Goal: Task Accomplishment & Management: Use online tool/utility

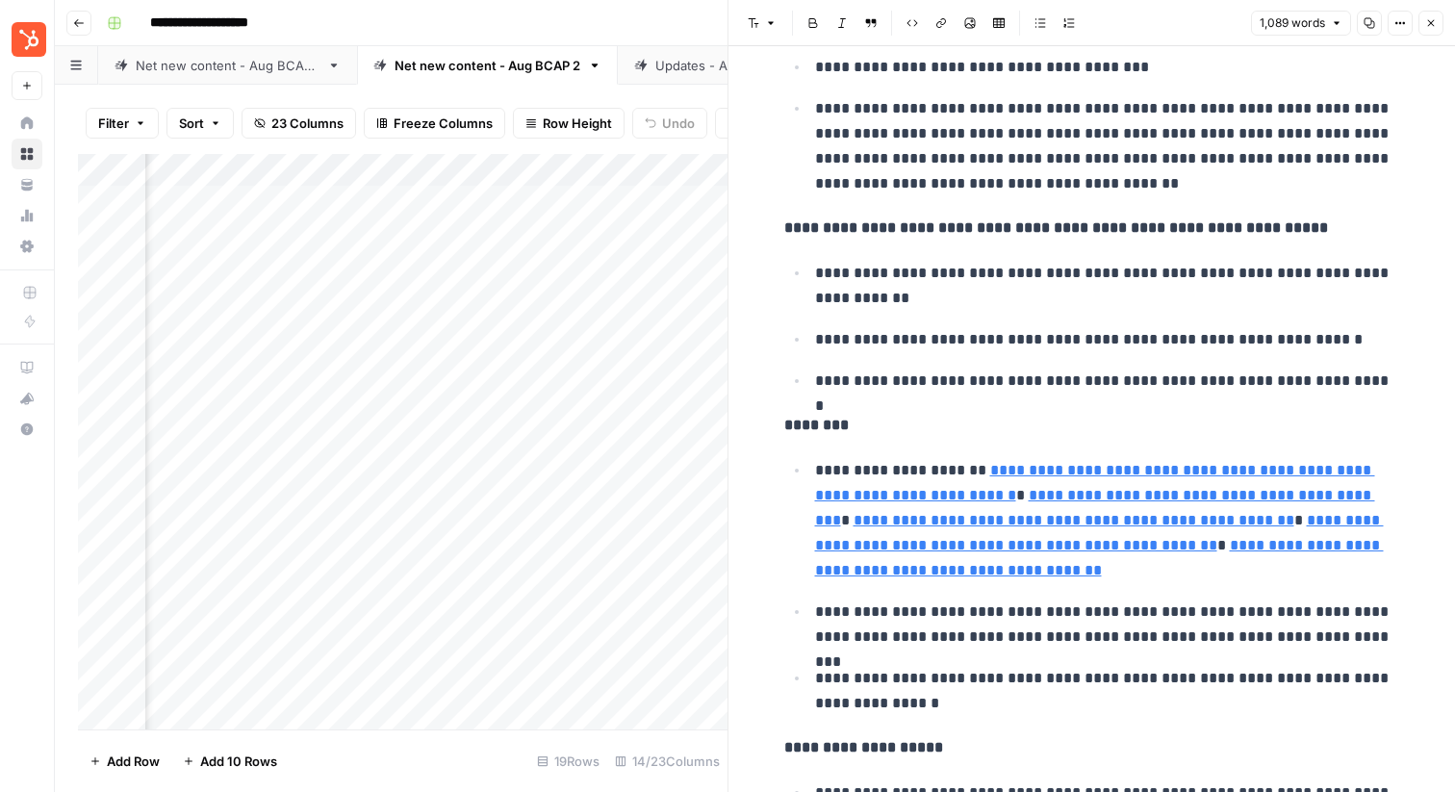
scroll to position [2544, 0]
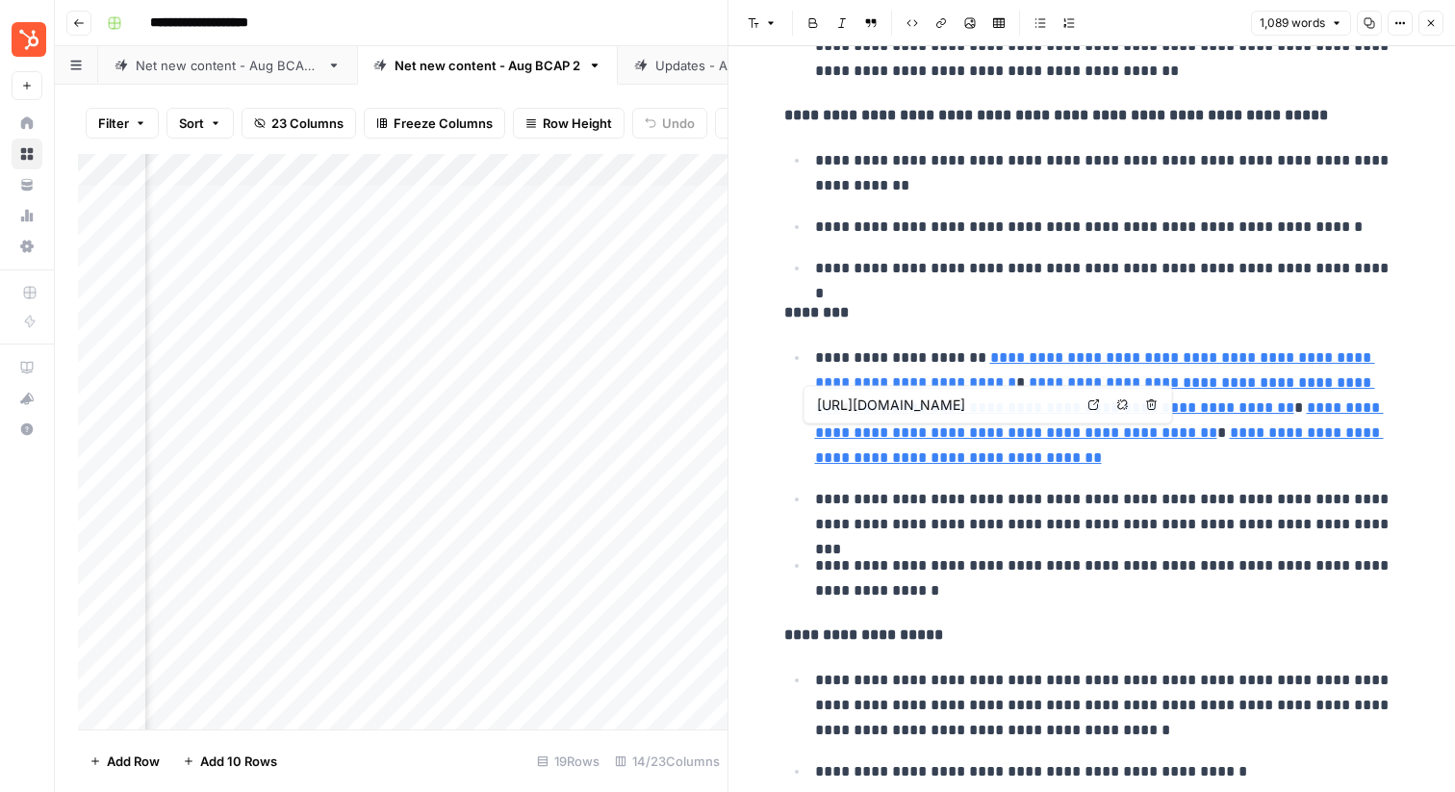
type input "https://blog.hubspot.com/marketing/email-compliance-guide"
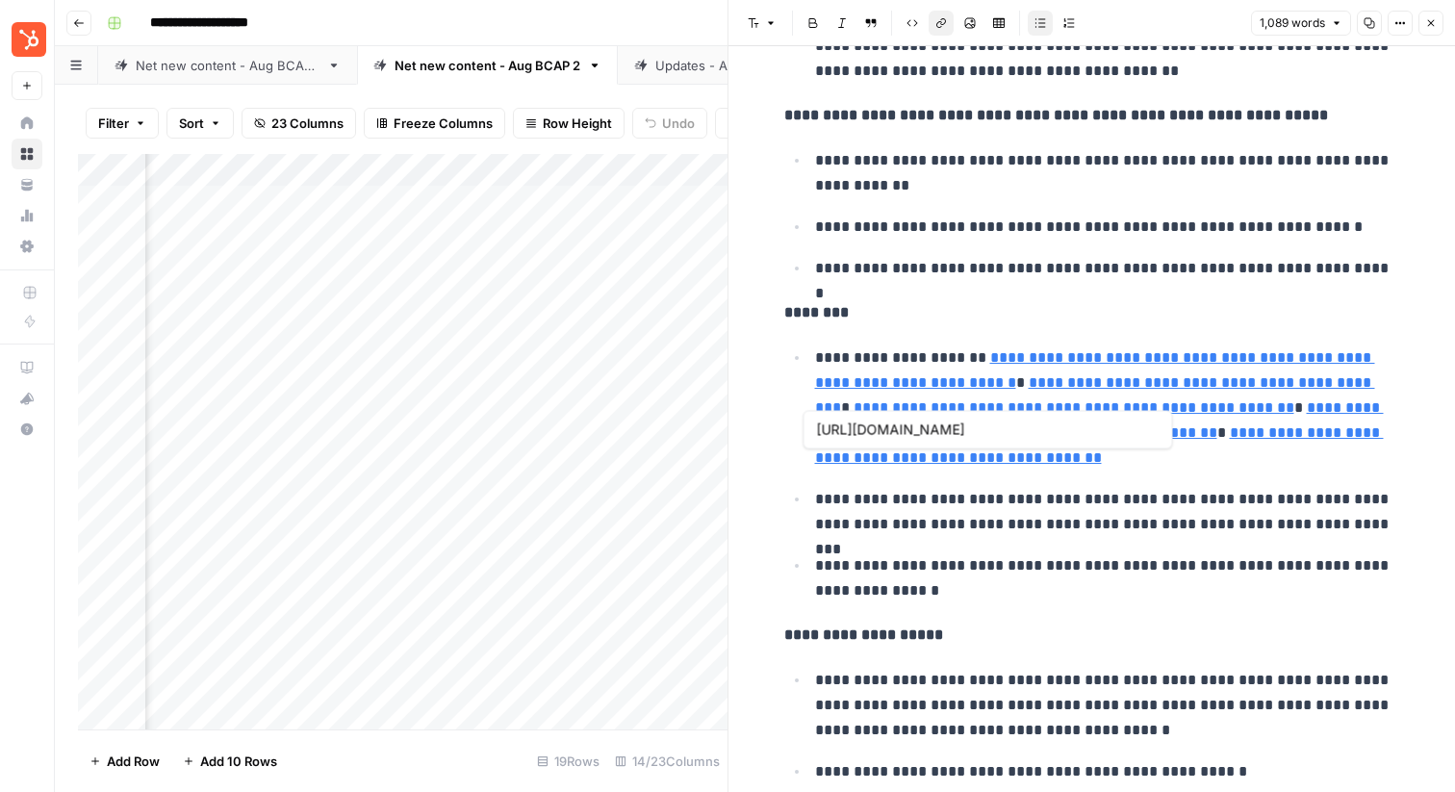
click at [1026, 451] on link "**********" at bounding box center [1099, 444] width 569 height 39
click at [1016, 422] on input "https://blog.hubspot.com/marketing/email-compliance-guide" at bounding box center [945, 430] width 256 height 19
click at [1090, 425] on body "**********" at bounding box center [727, 396] width 1455 height 792
type input "https://www.hubspot.com/products/marketing/breeze-intelligence"
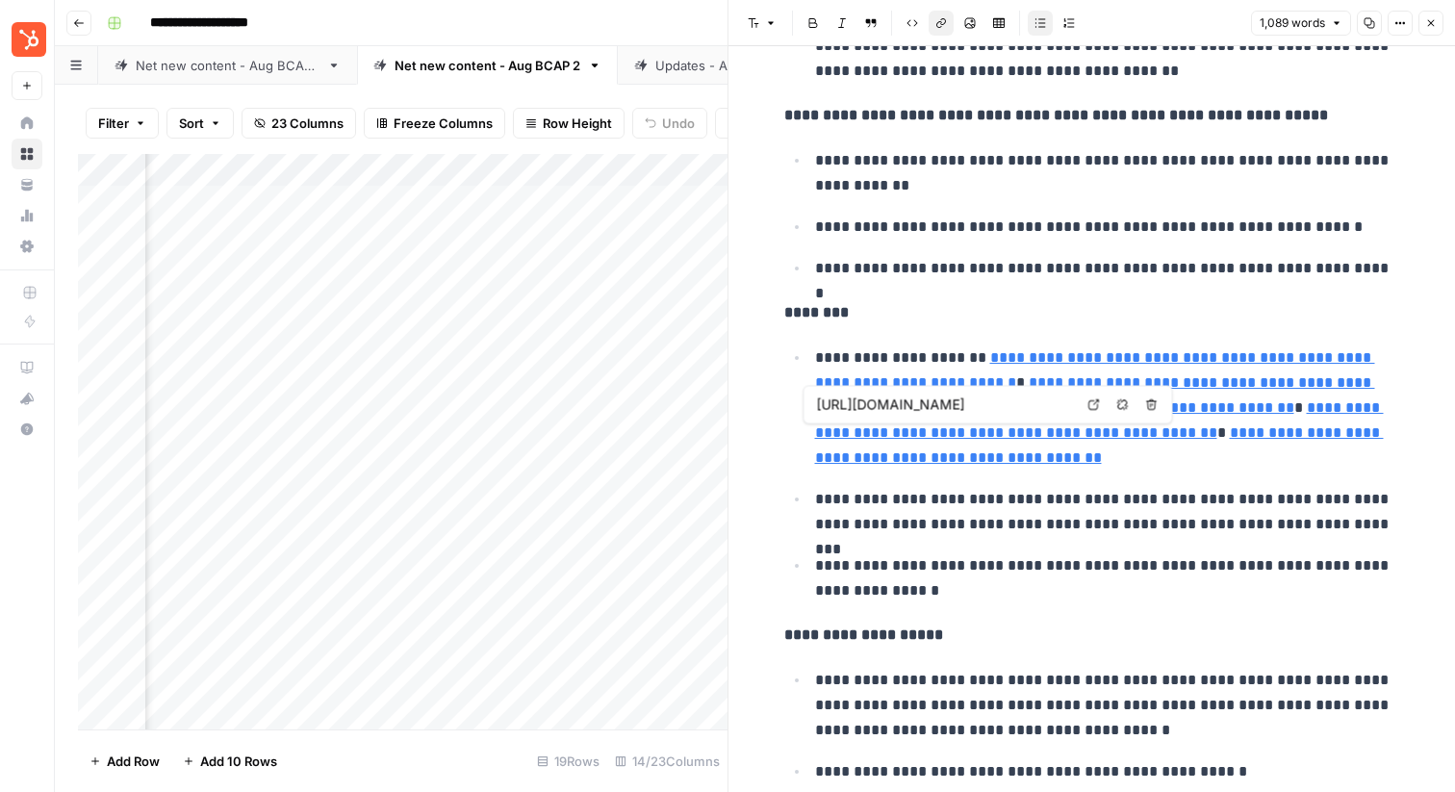
click at [1097, 403] on icon at bounding box center [1094, 405] width 12 height 12
type input "https://blog.hubspot.com/marketing/email-compliance-guide"
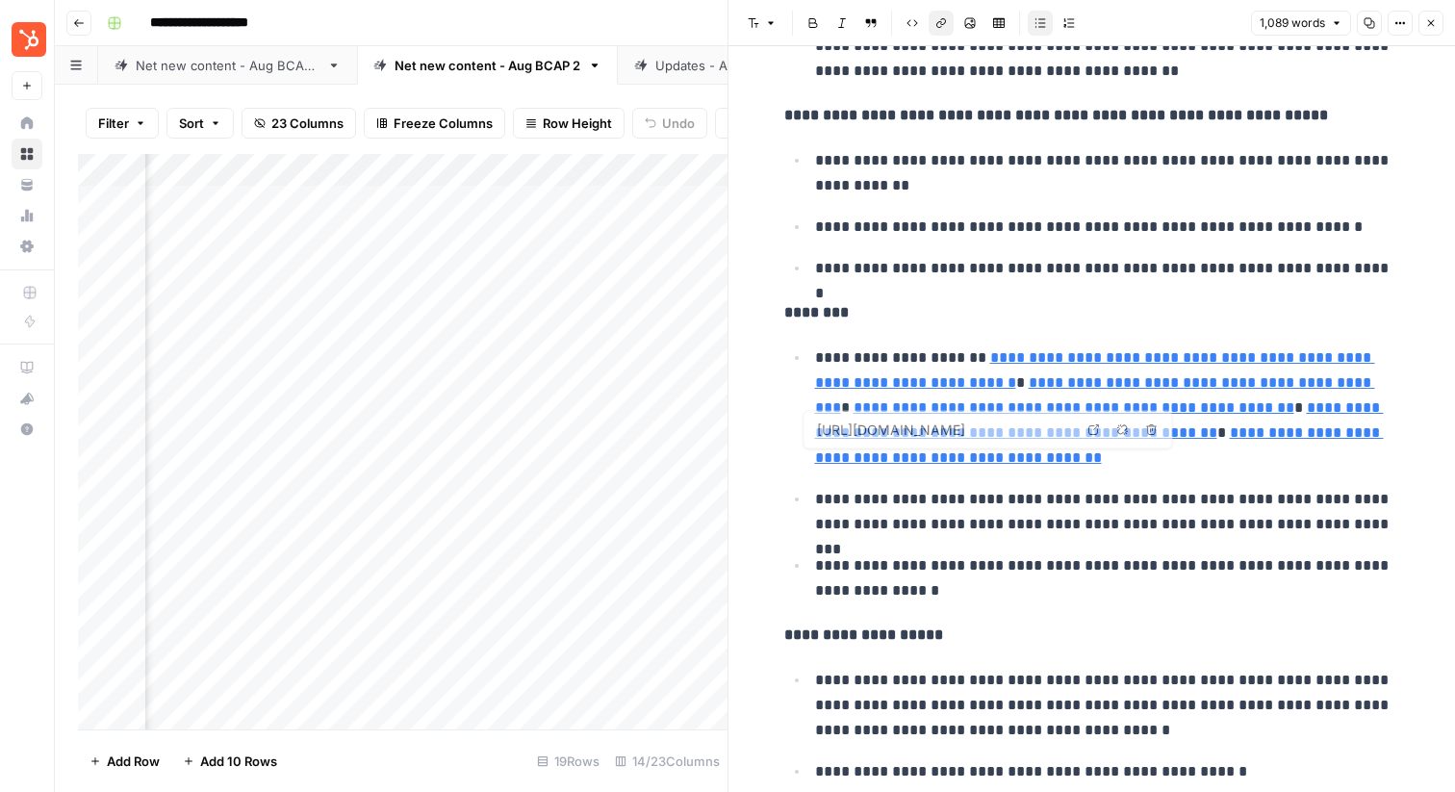
click at [1207, 465] on link "**********" at bounding box center [1099, 444] width 569 height 39
type input "https://knowledge.hubspot.com/email/how-to-set-up-spf-dkim-and-dmarc-records"
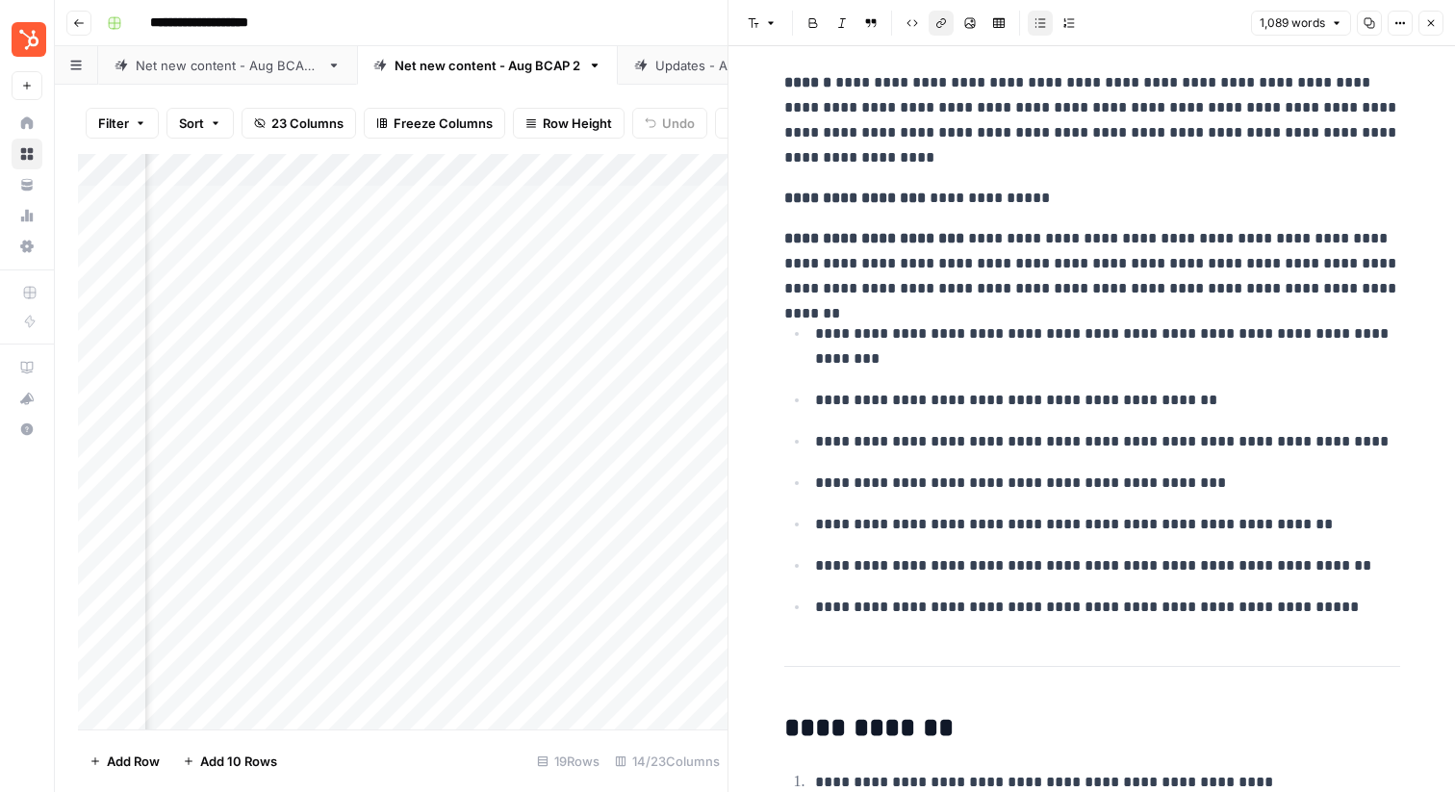
scroll to position [0, 0]
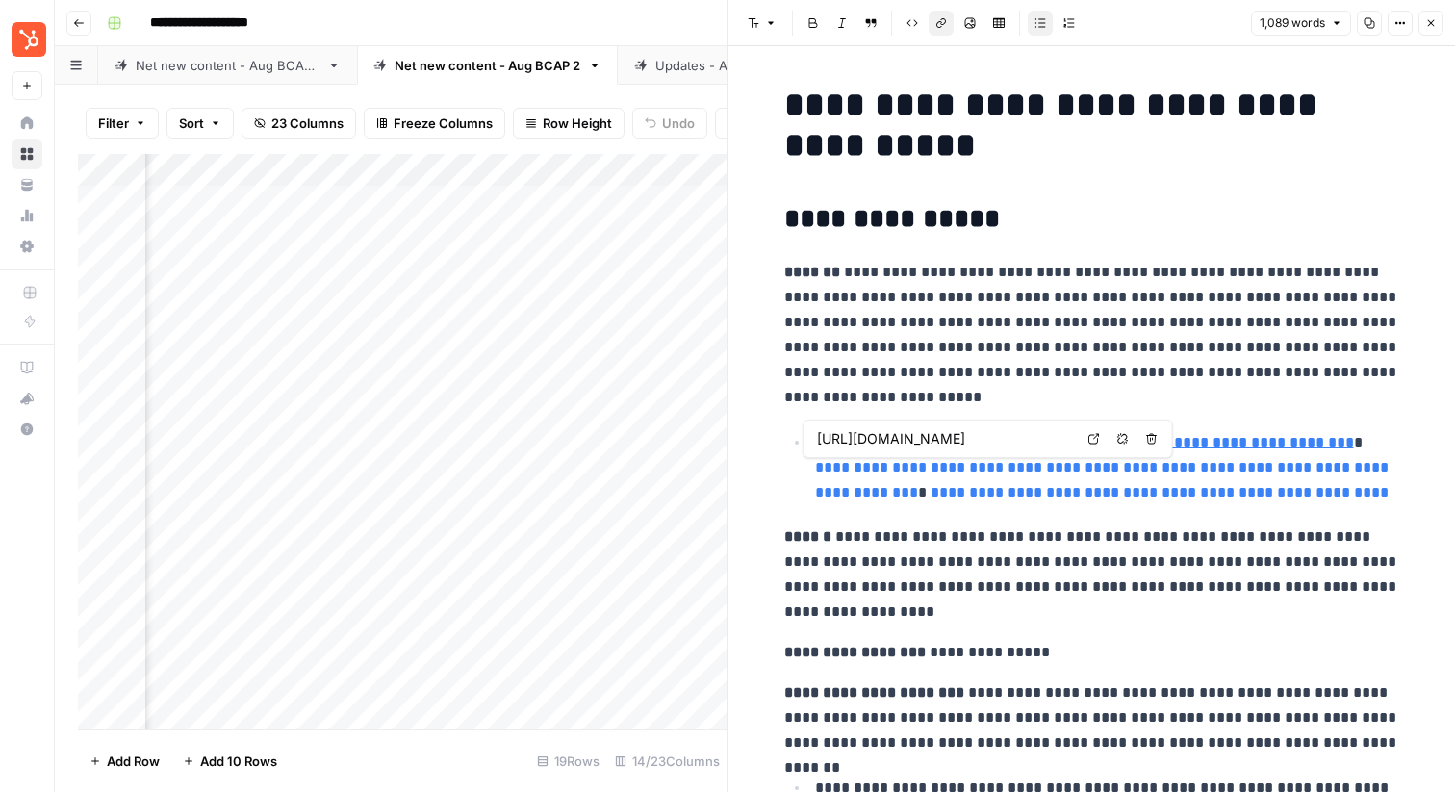
type input "https://www.emailtooltester.com/en/blog/ai-email-marketing/"
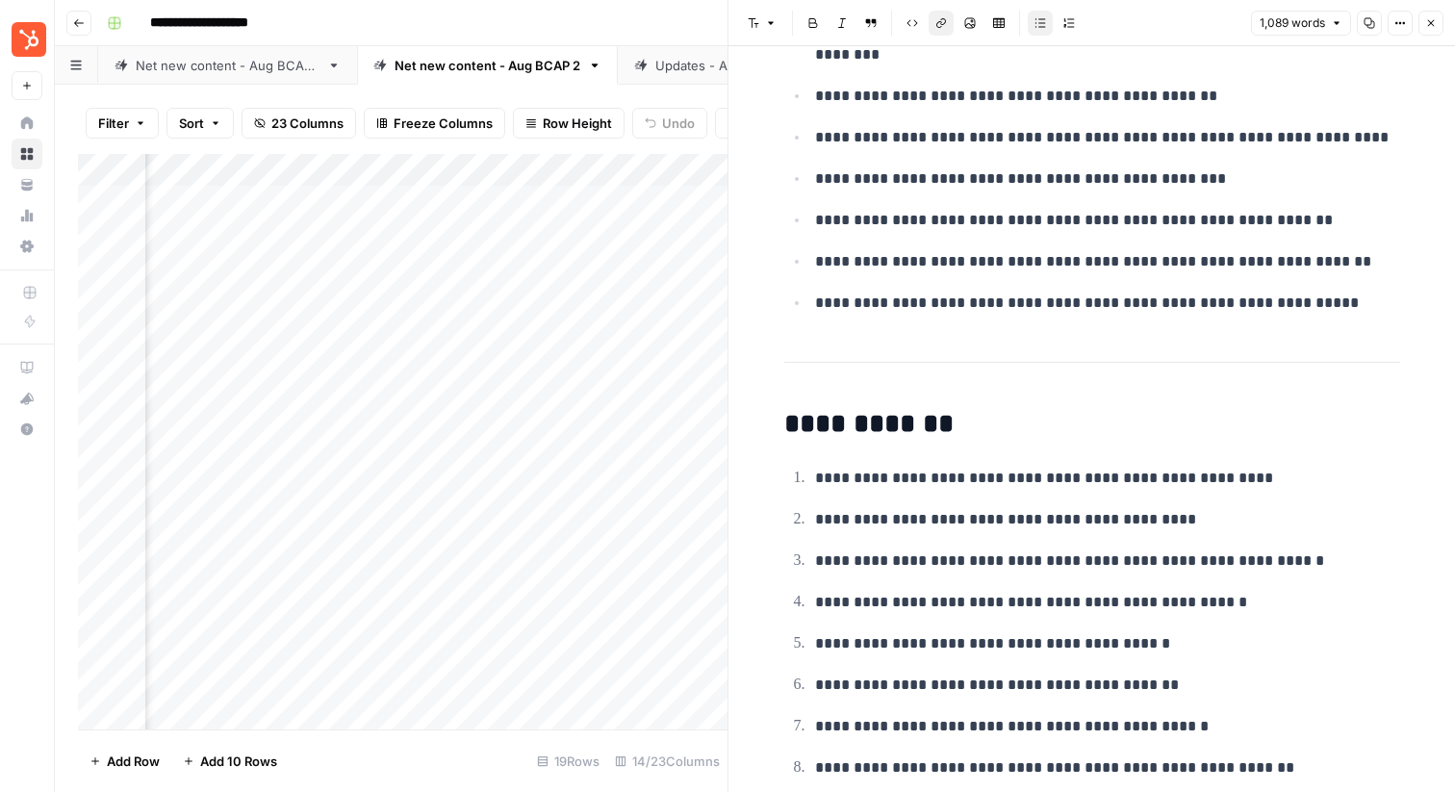
scroll to position [254, 0]
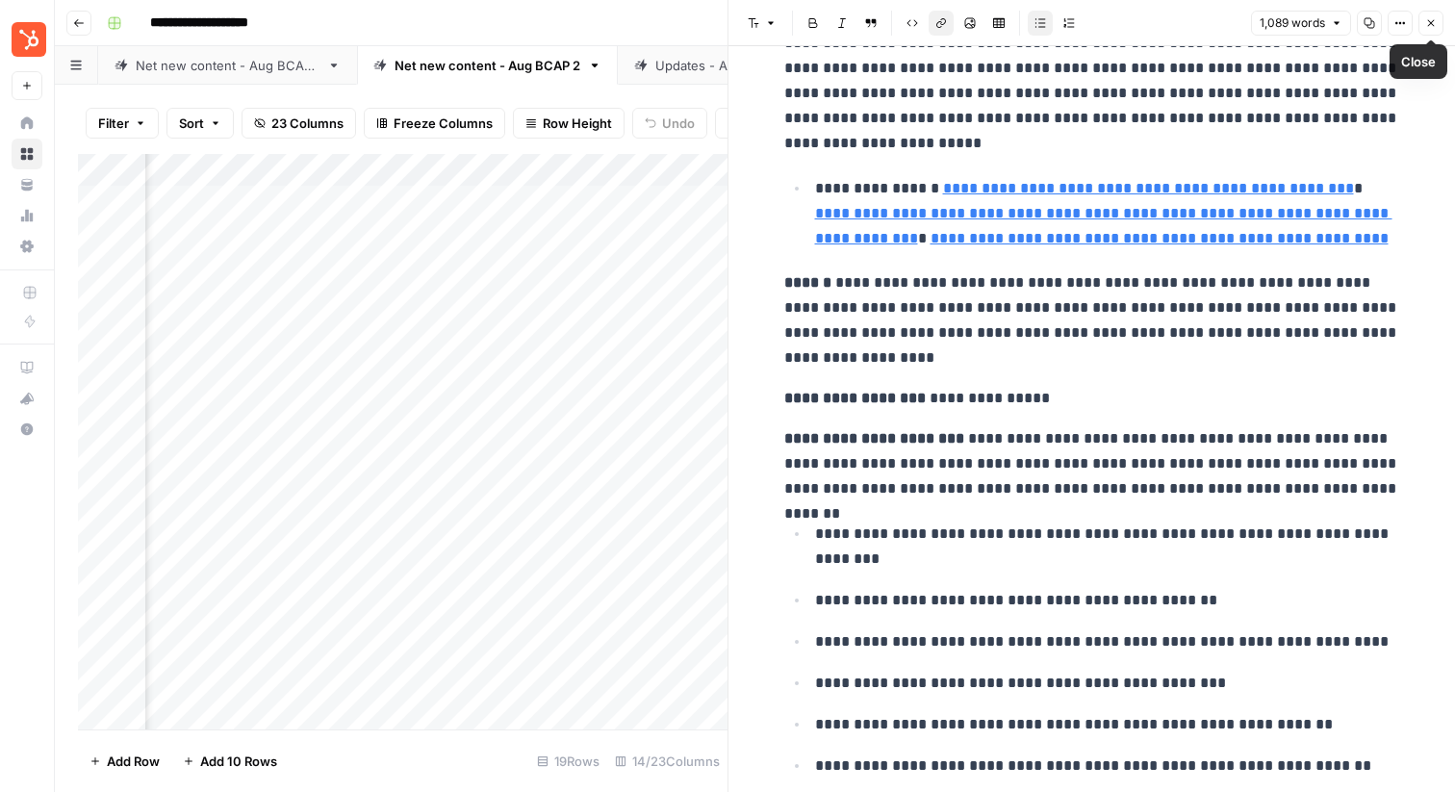
click at [1431, 30] on button "Close" at bounding box center [1430, 23] width 25 height 25
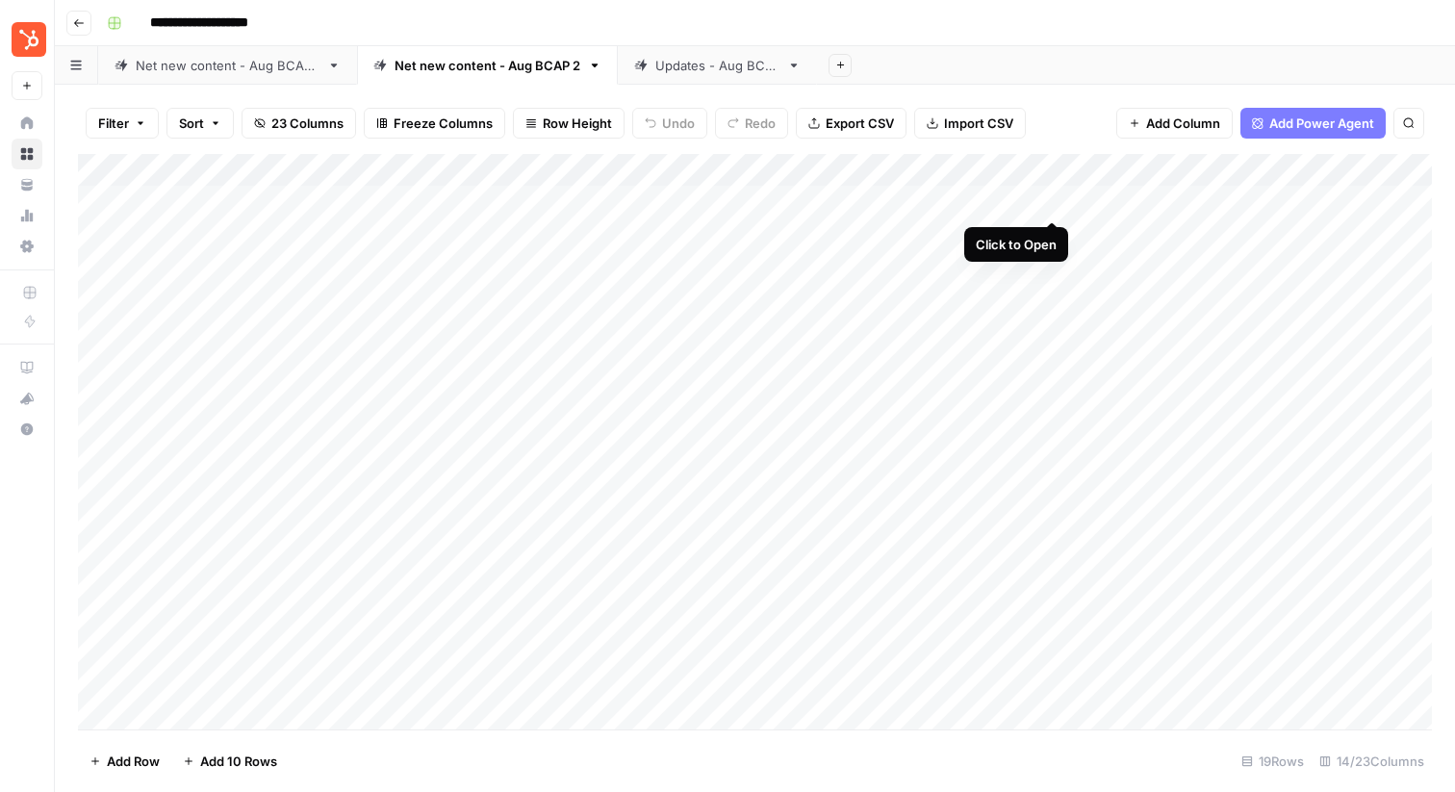
click at [1048, 201] on div "Add Column" at bounding box center [755, 441] width 1354 height 575
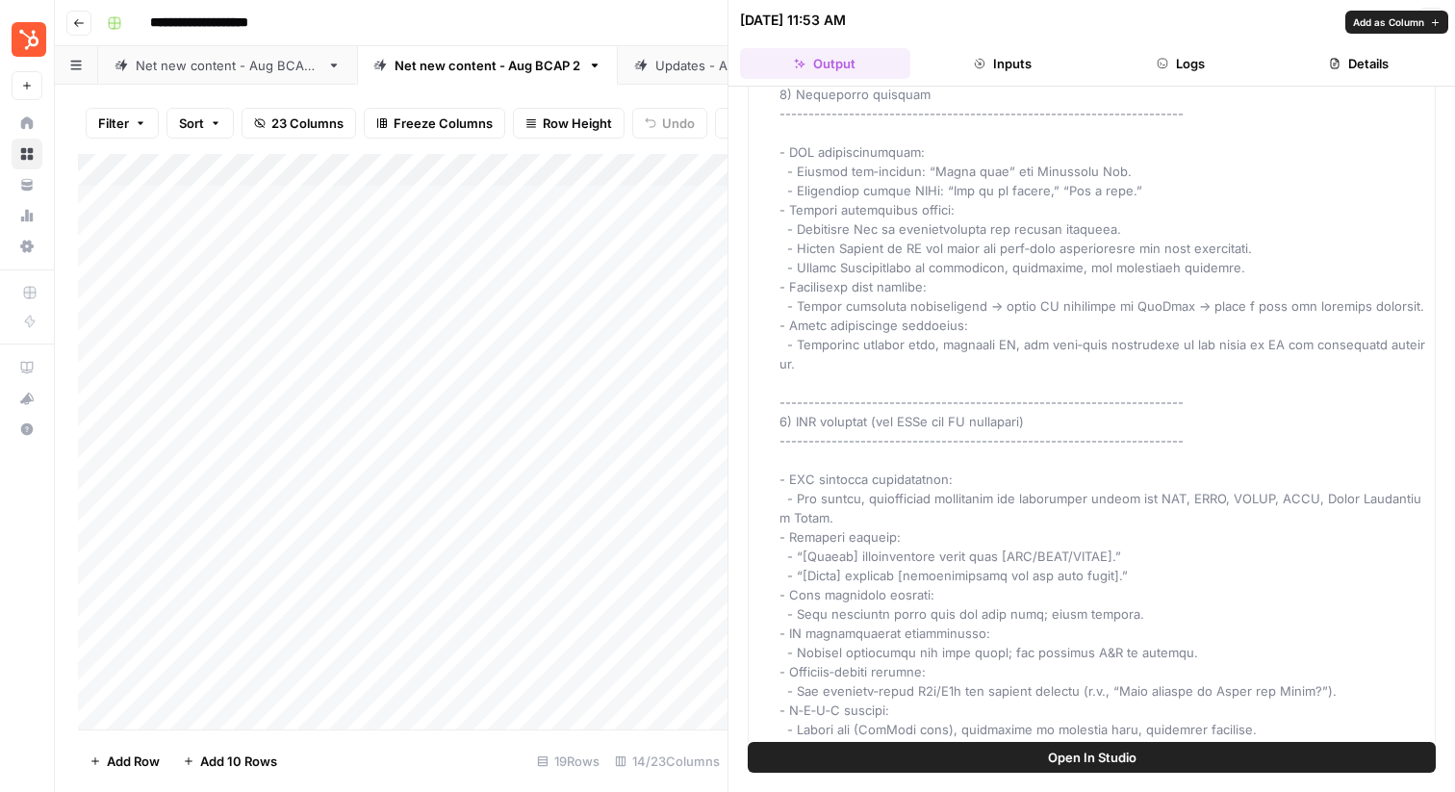
scroll to position [6228, 0]
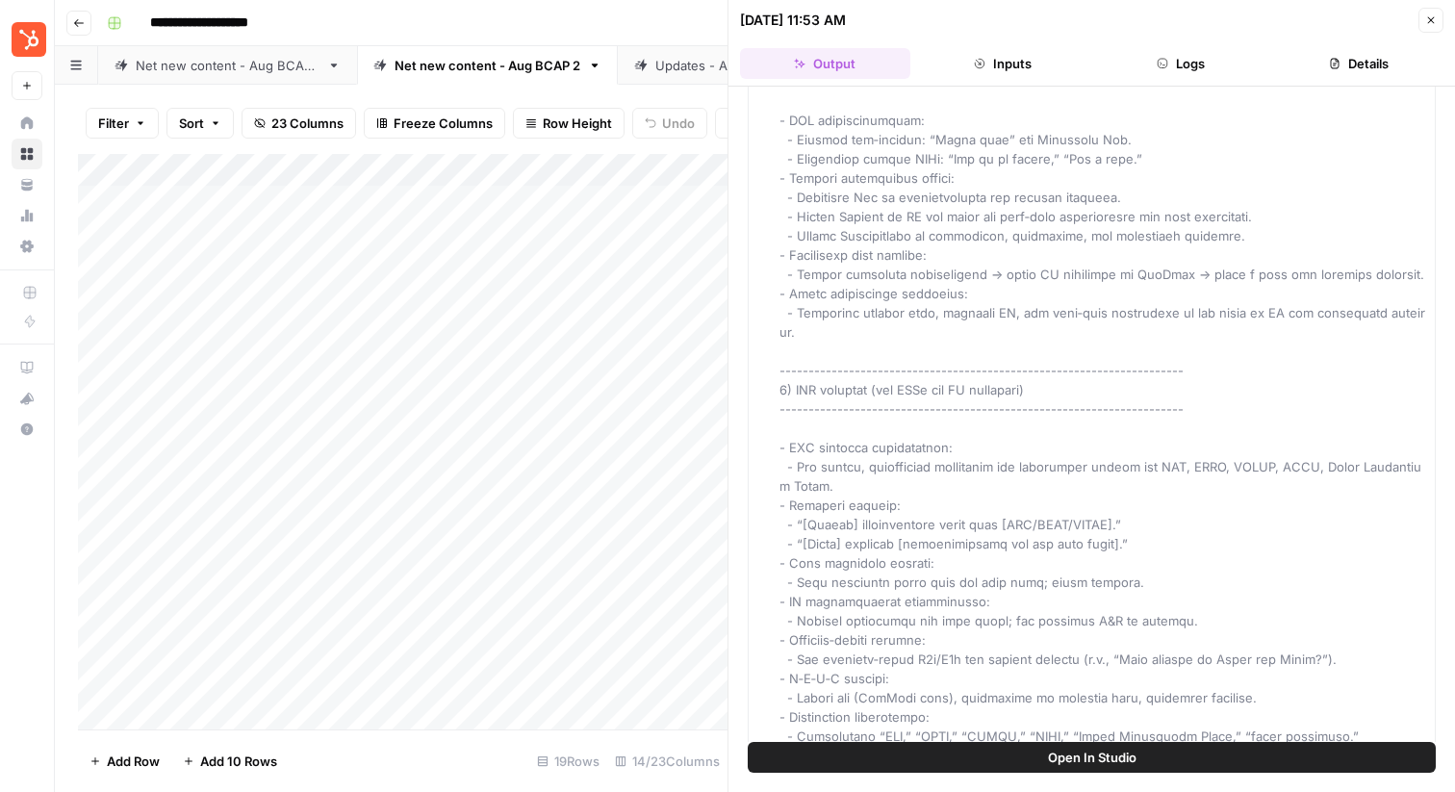
click at [1424, 20] on button "Close" at bounding box center [1430, 20] width 25 height 25
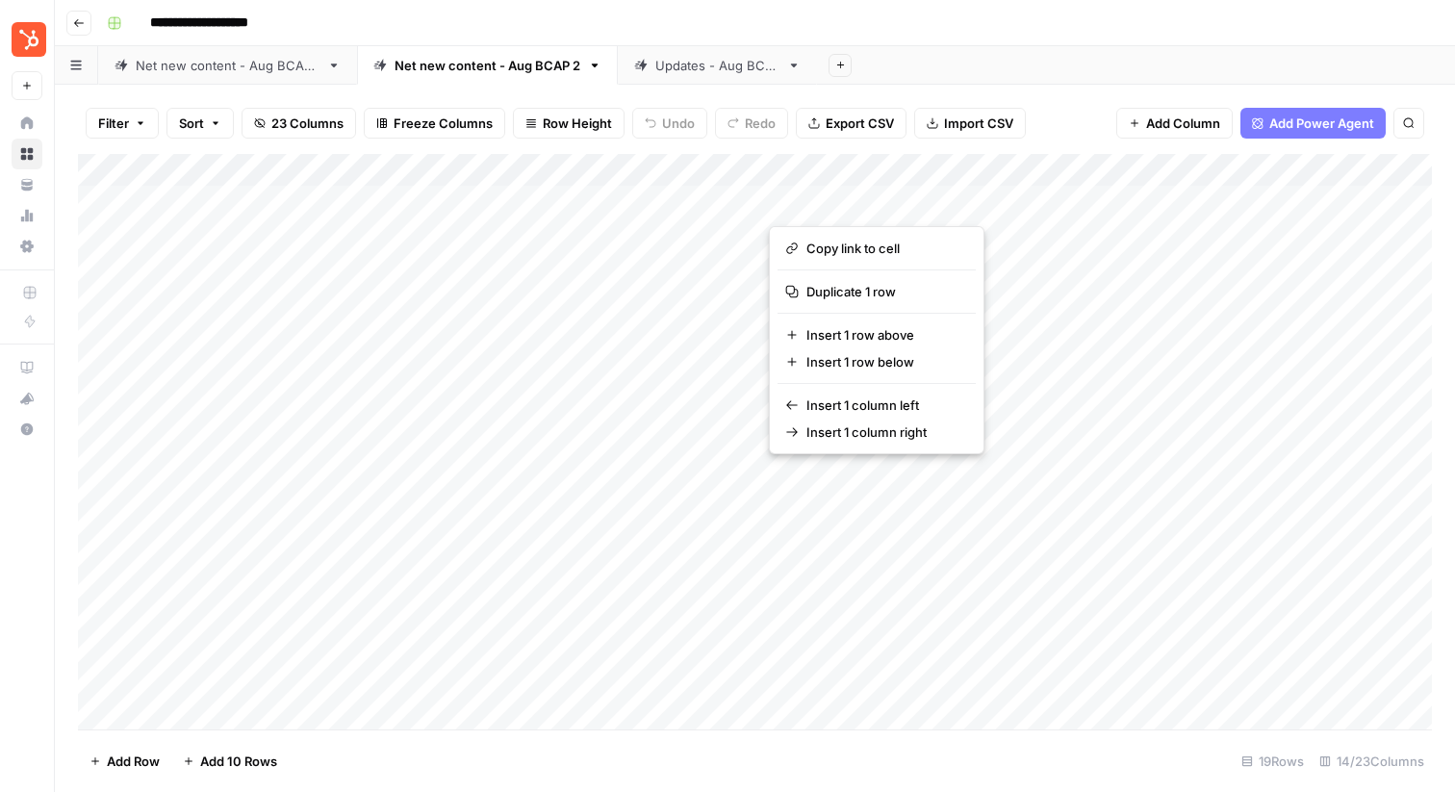
click at [525, 236] on div "Add Column" at bounding box center [755, 441] width 1354 height 575
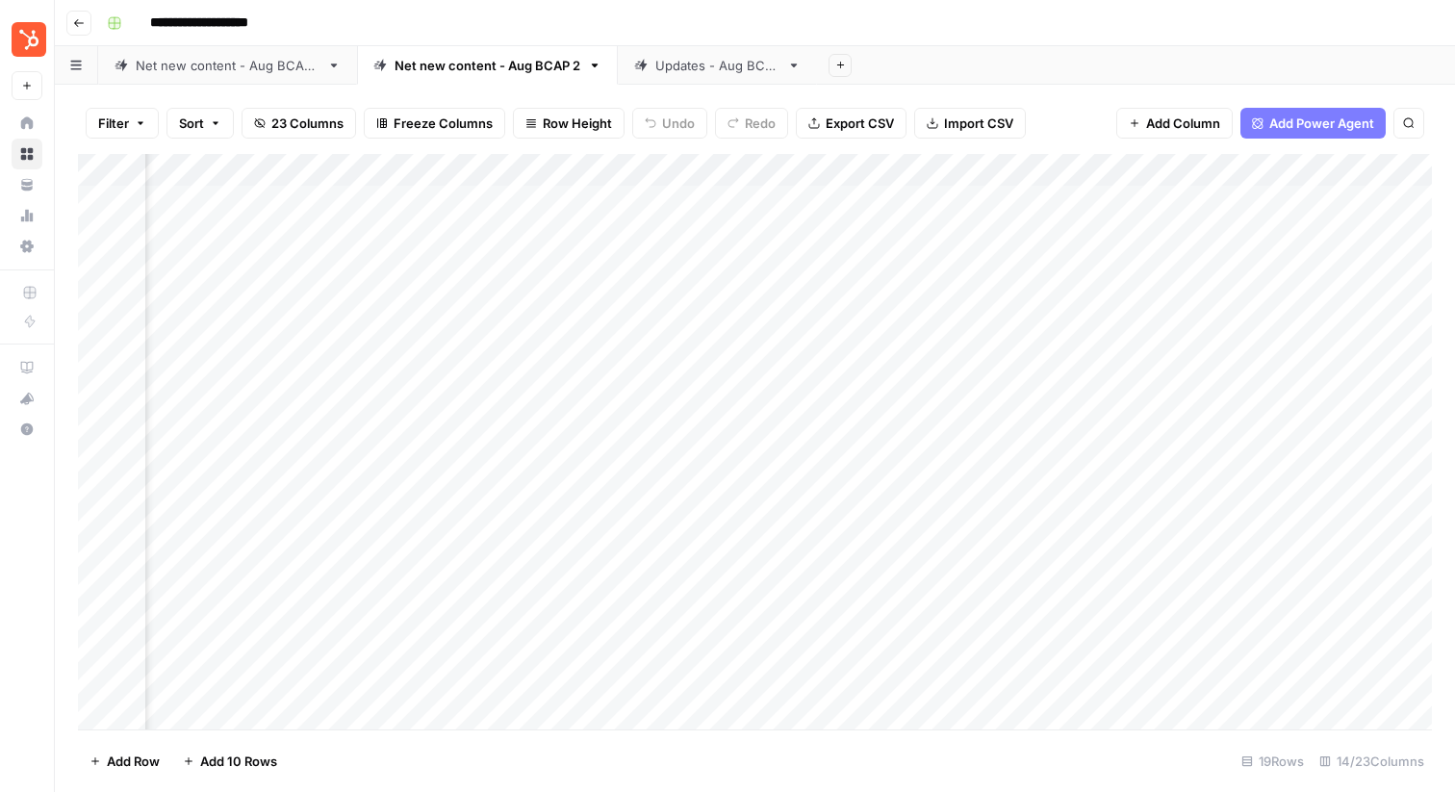
scroll to position [0, 529]
click at [702, 206] on div "Add Column" at bounding box center [755, 441] width 1354 height 575
click at [784, 167] on div "Add Column" at bounding box center [755, 441] width 1354 height 575
click at [522, 164] on div "Add Column" at bounding box center [755, 441] width 1354 height 575
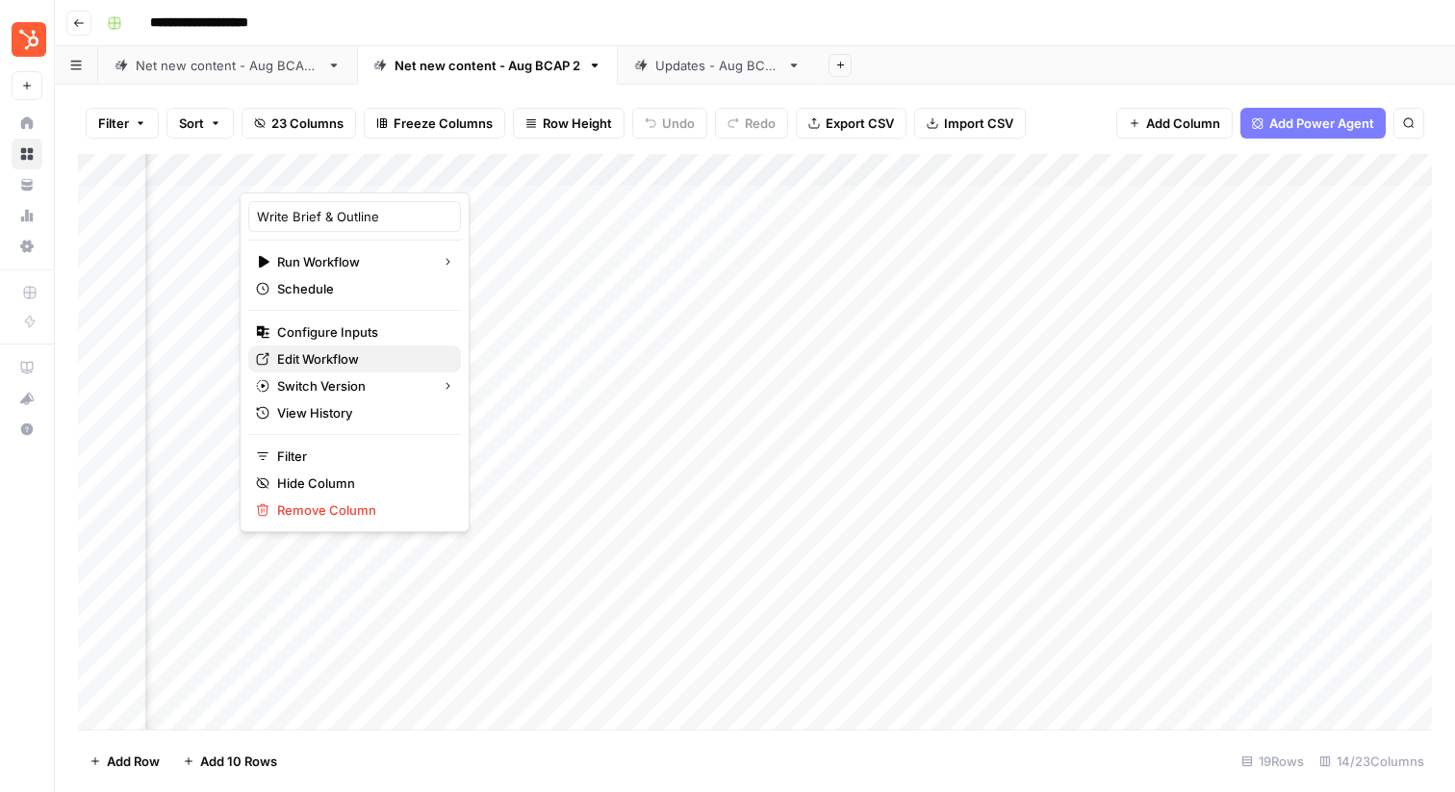
click at [327, 368] on span "Edit Workflow" at bounding box center [361, 358] width 168 height 19
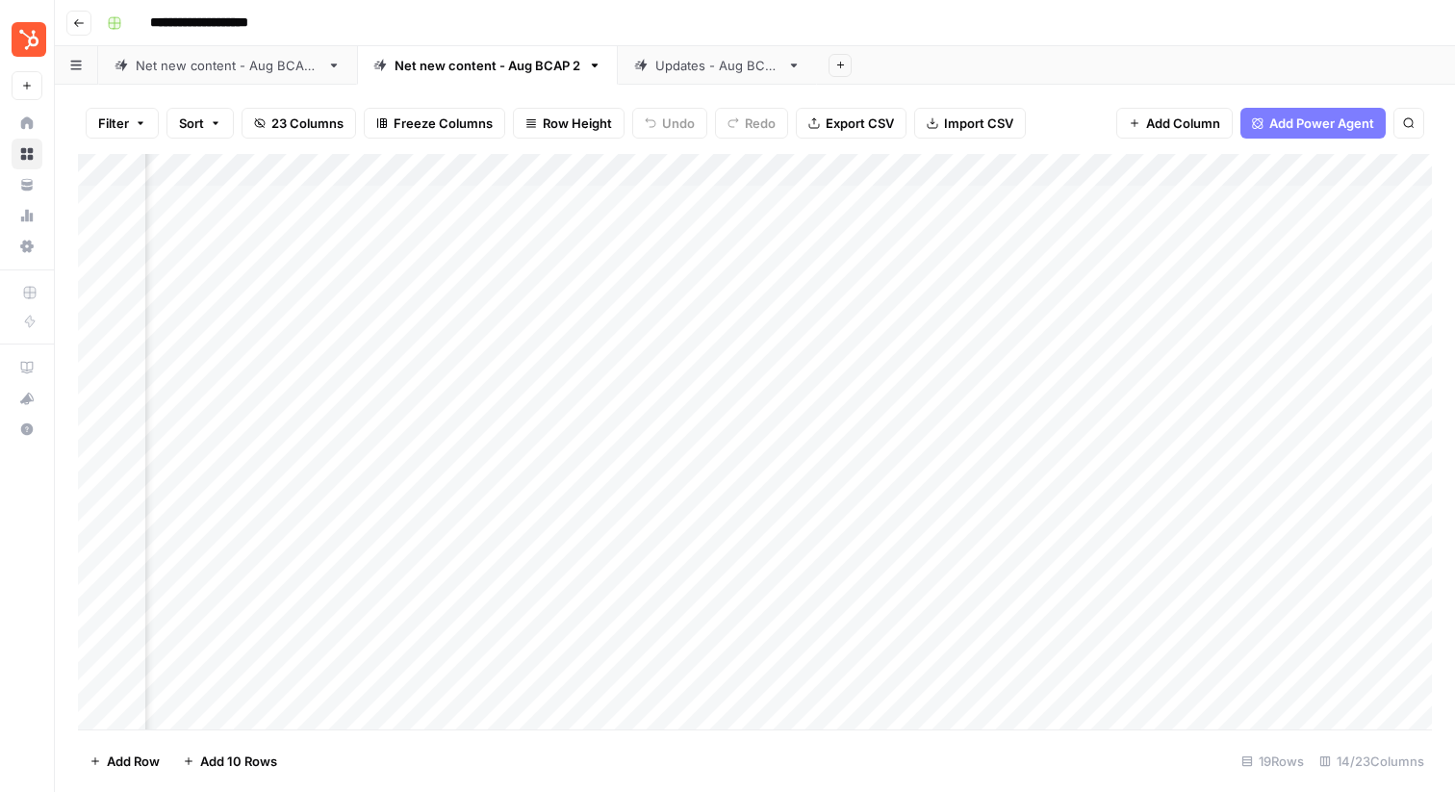
scroll to position [0, 1603]
click at [656, 166] on div "Add Column" at bounding box center [755, 441] width 1354 height 575
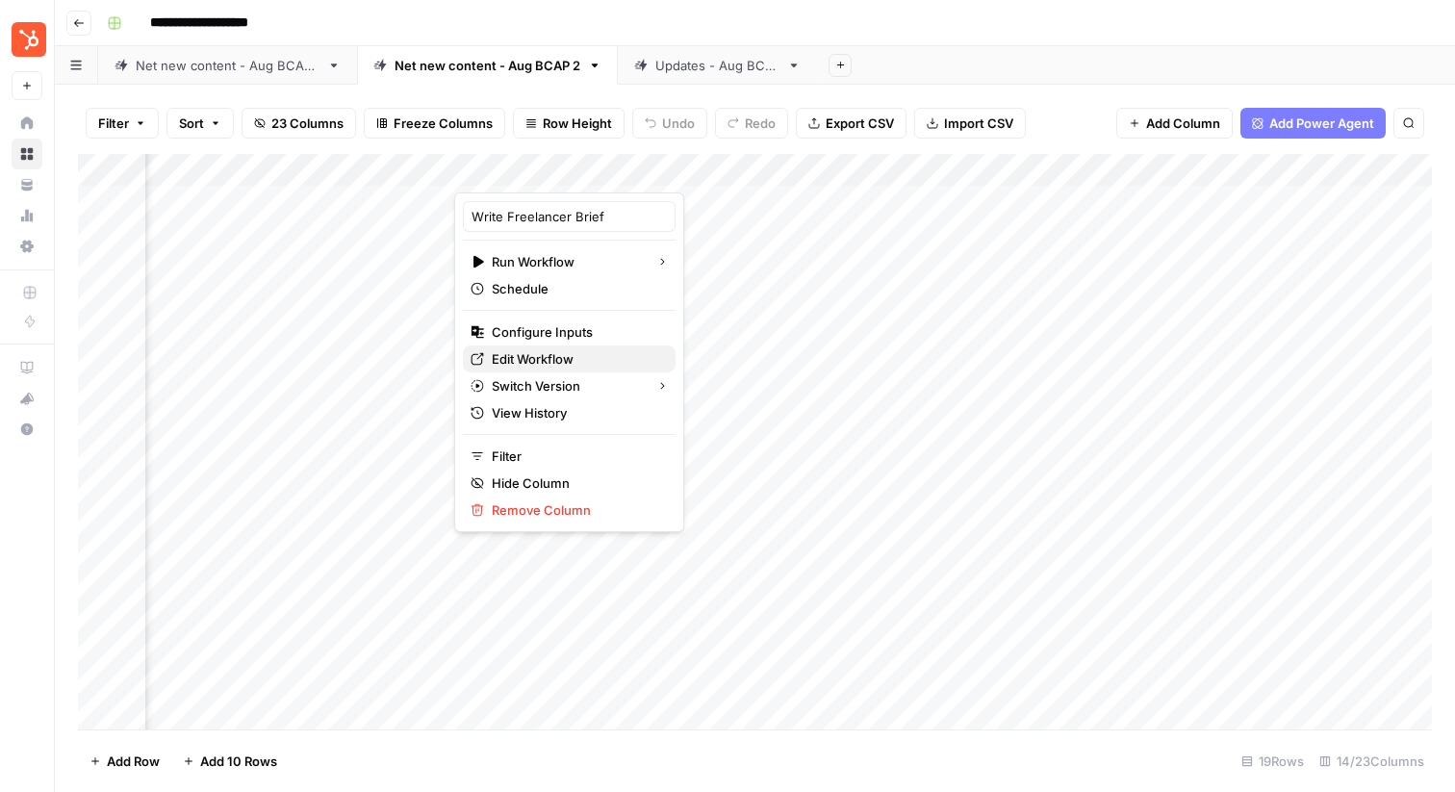
click at [525, 352] on span "Edit Workflow" at bounding box center [576, 358] width 168 height 19
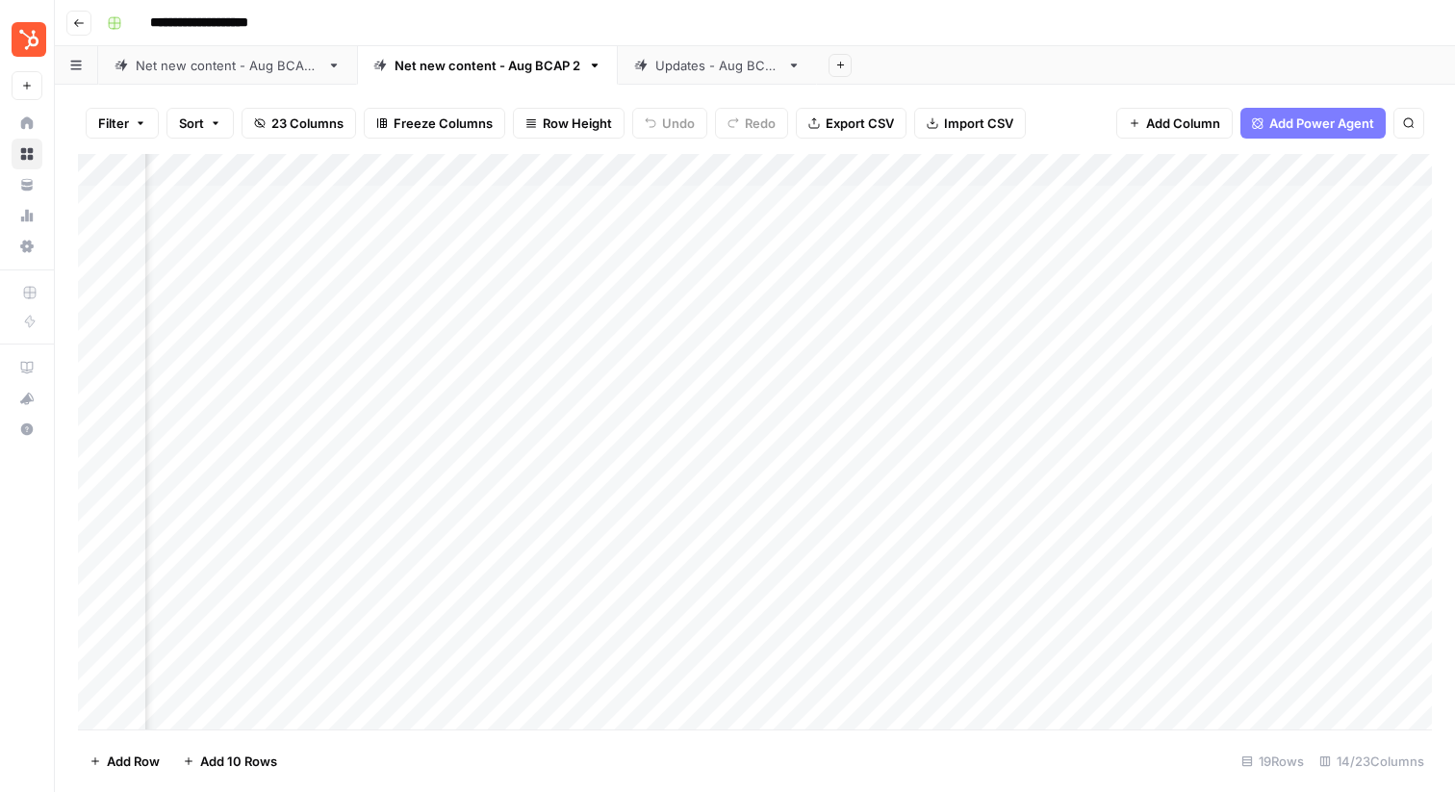
scroll to position [0, 0]
click at [1055, 167] on div "Add Column" at bounding box center [755, 441] width 1354 height 575
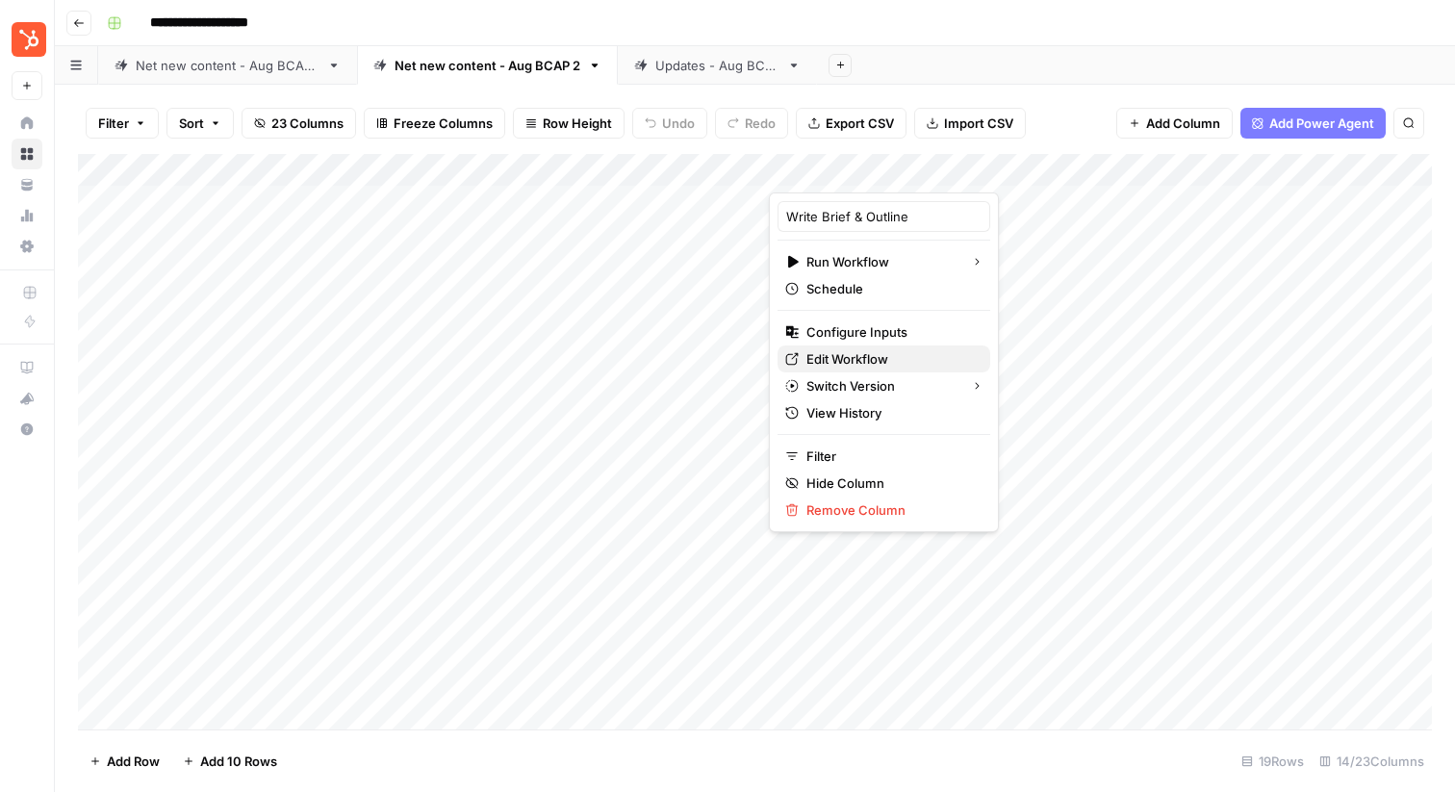
click at [850, 357] on span "Edit Workflow" at bounding box center [890, 358] width 168 height 19
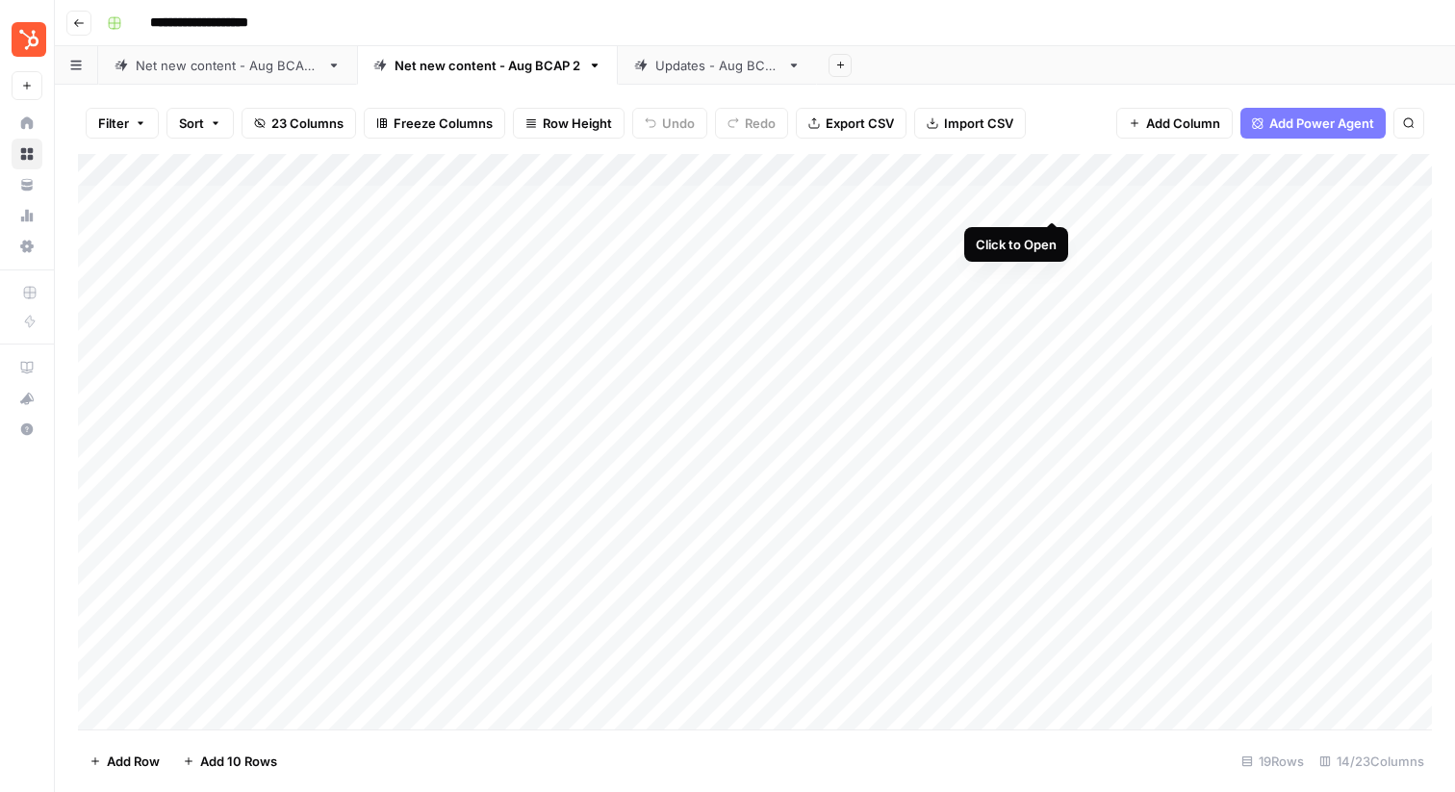
click at [1048, 203] on div "Add Column" at bounding box center [755, 441] width 1354 height 575
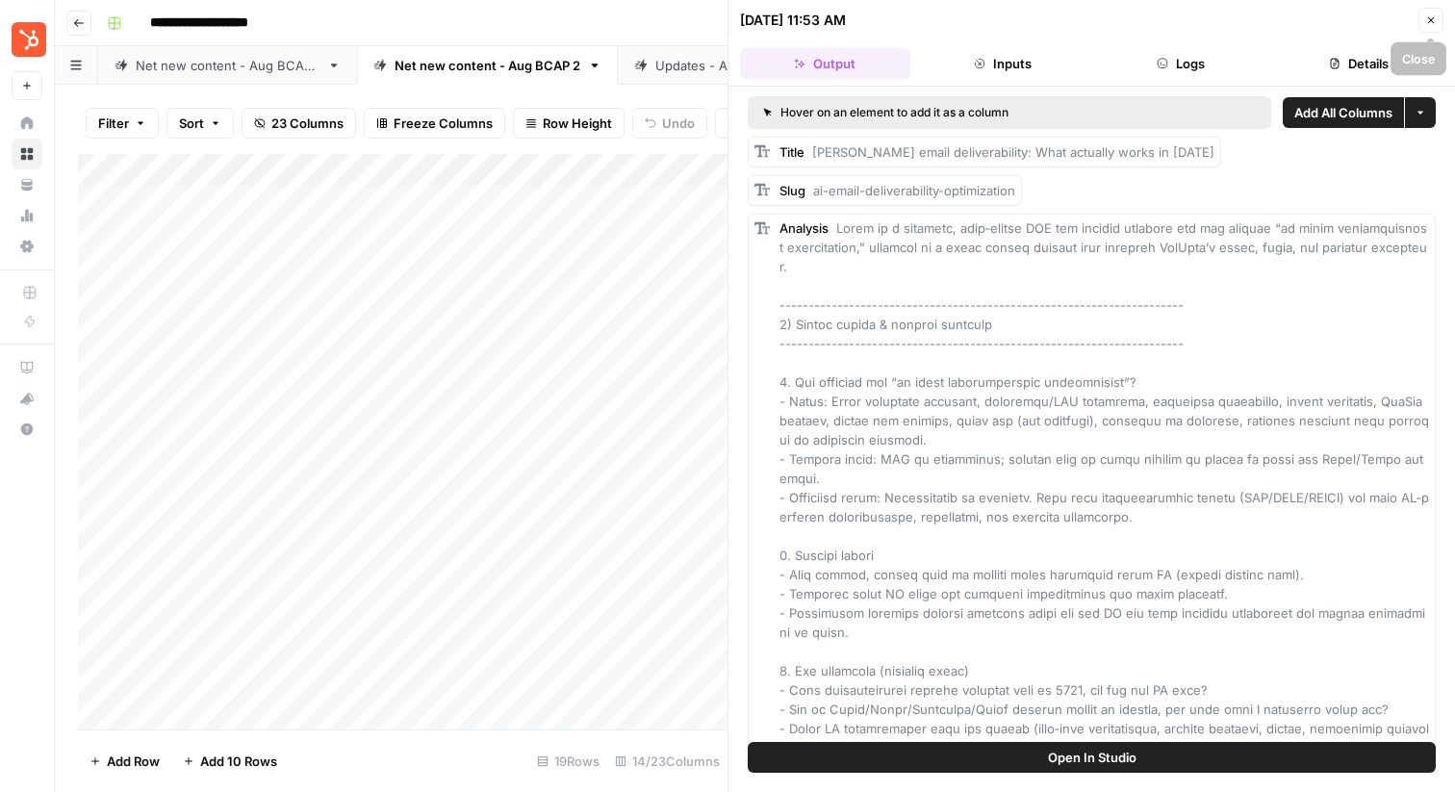
click at [1422, 23] on button "Close" at bounding box center [1430, 20] width 25 height 25
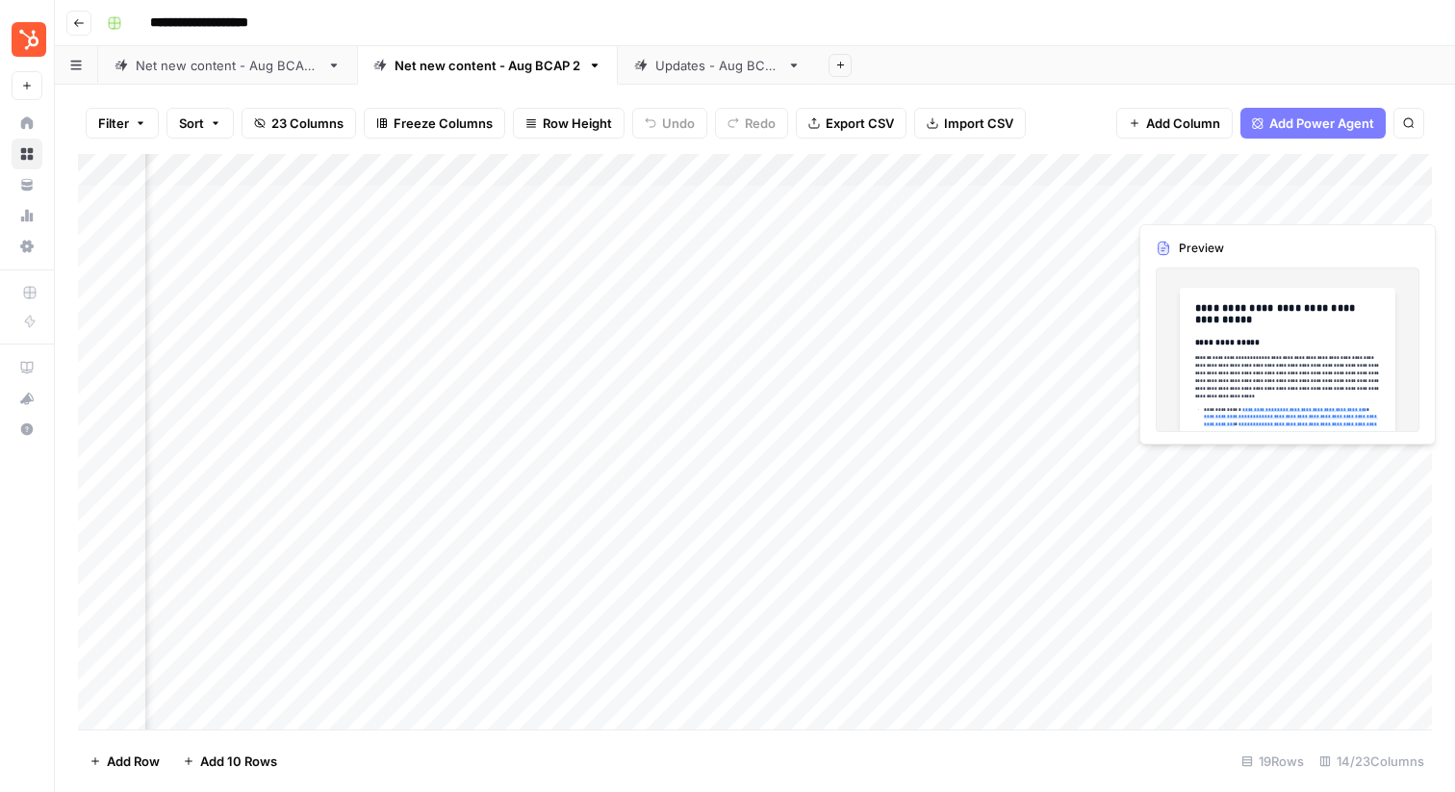
scroll to position [0, 1487]
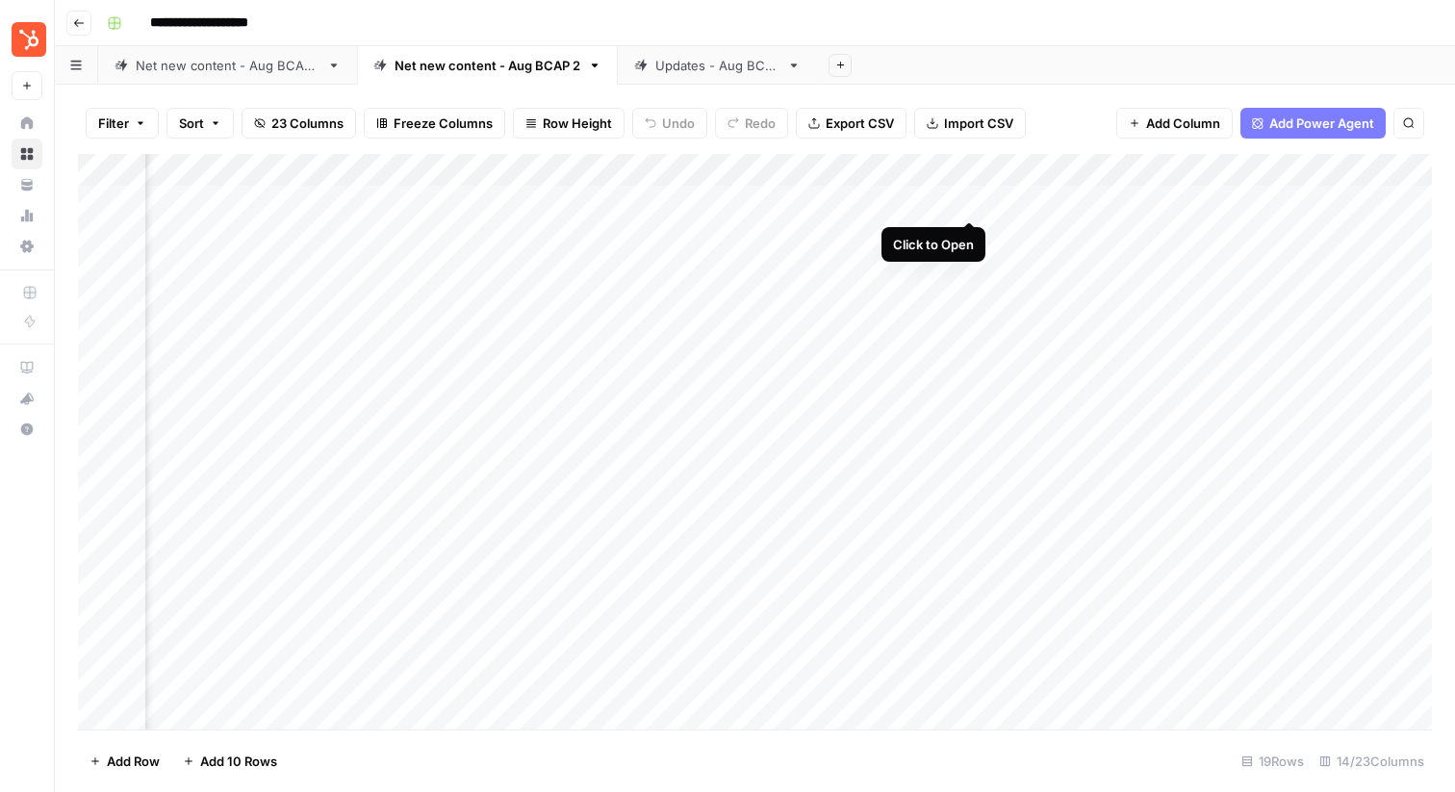
click at [971, 202] on div "Add Column" at bounding box center [755, 441] width 1354 height 575
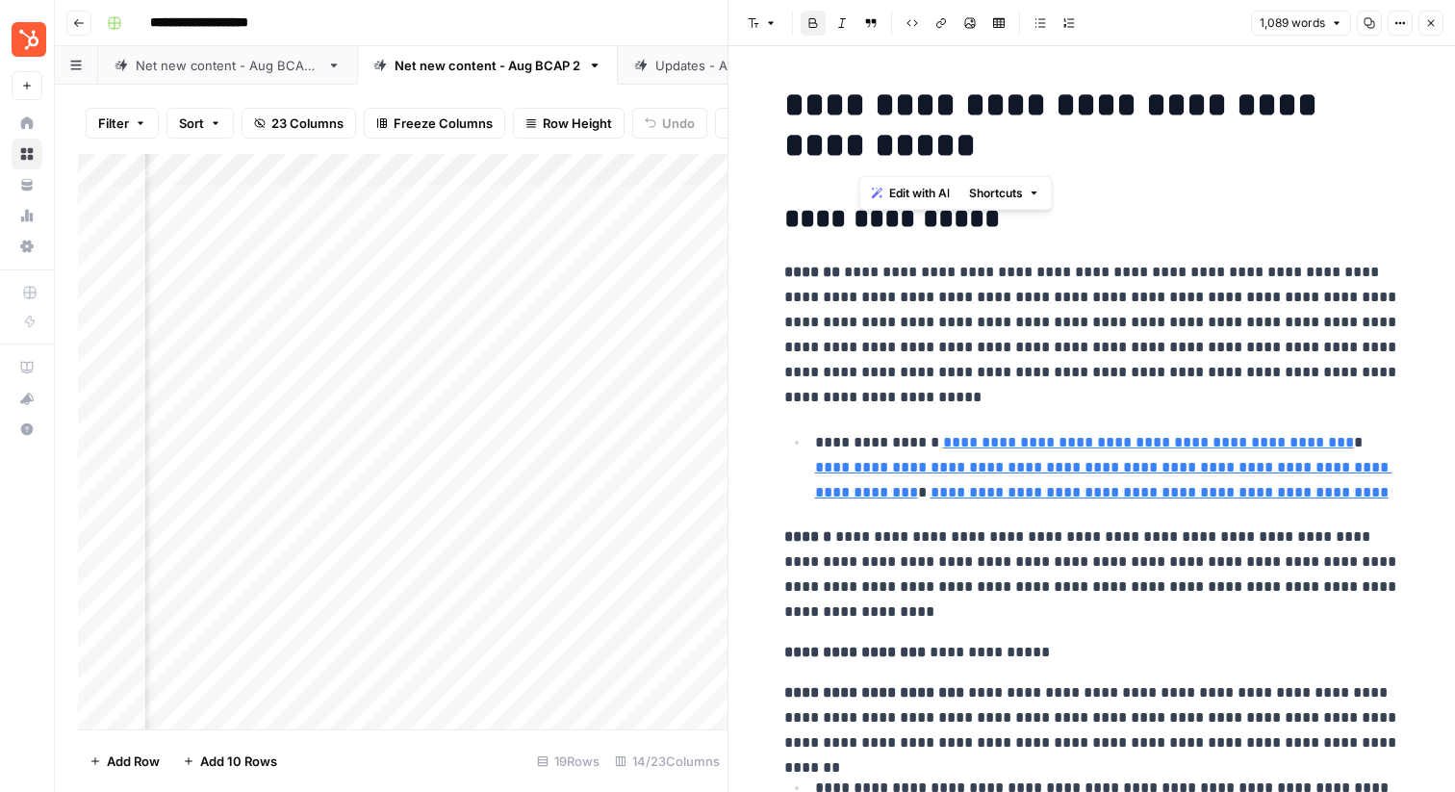
drag, startPoint x: 997, startPoint y: 150, endPoint x: 857, endPoint y: 119, distance: 142.9
click at [857, 119] on h1 "**********" at bounding box center [1092, 125] width 616 height 81
copy strong "**********"
type input "https://www.emailtooltester.com/en/blog/ai-email-marketing/"
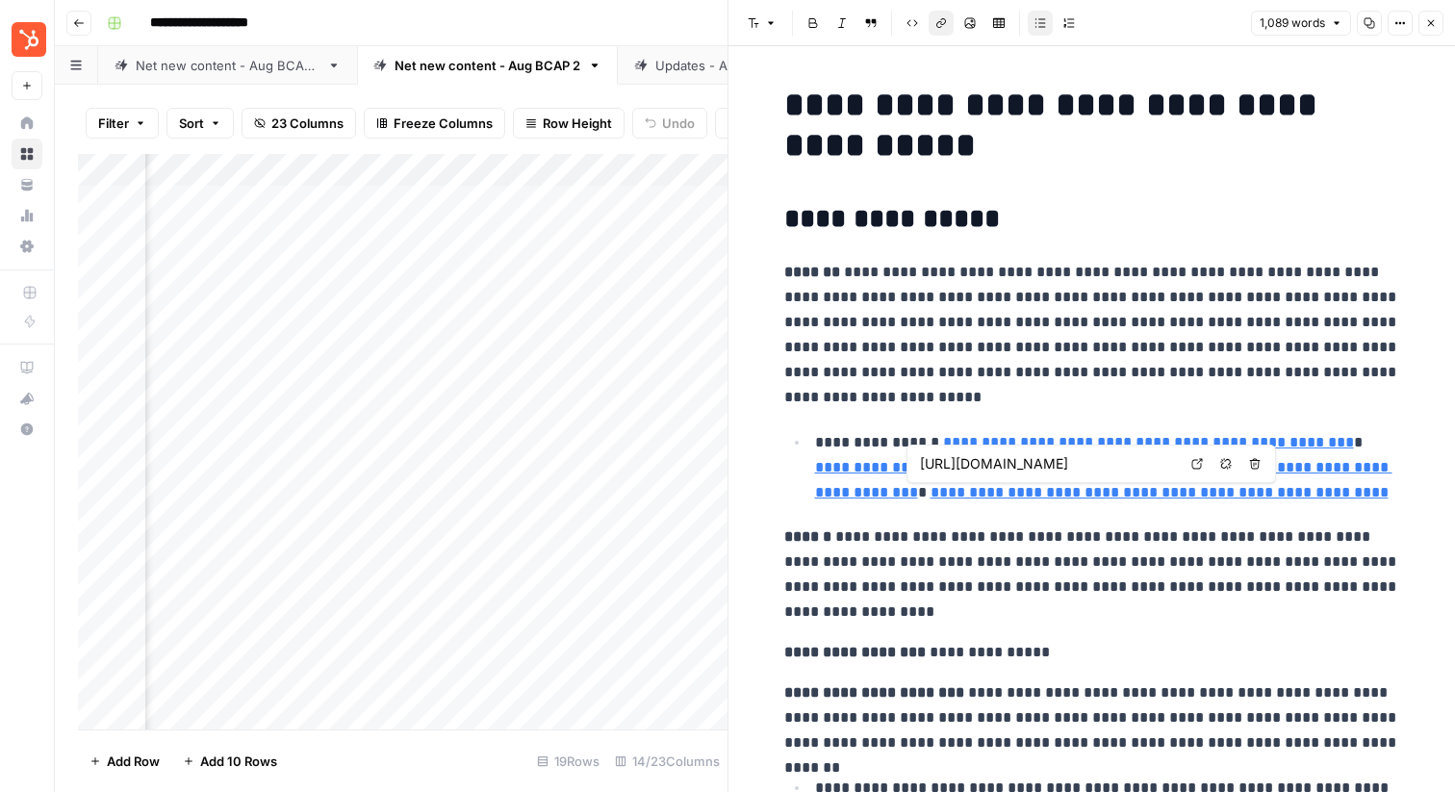
click at [1128, 499] on link "**********" at bounding box center [1160, 492] width 458 height 14
click at [1192, 466] on icon at bounding box center [1197, 464] width 12 height 12
type input "https://www.emailtooltester.com/en/blog/ai-email-marketing/"
click at [453, 171] on div "Add Column" at bounding box center [403, 441] width 650 height 575
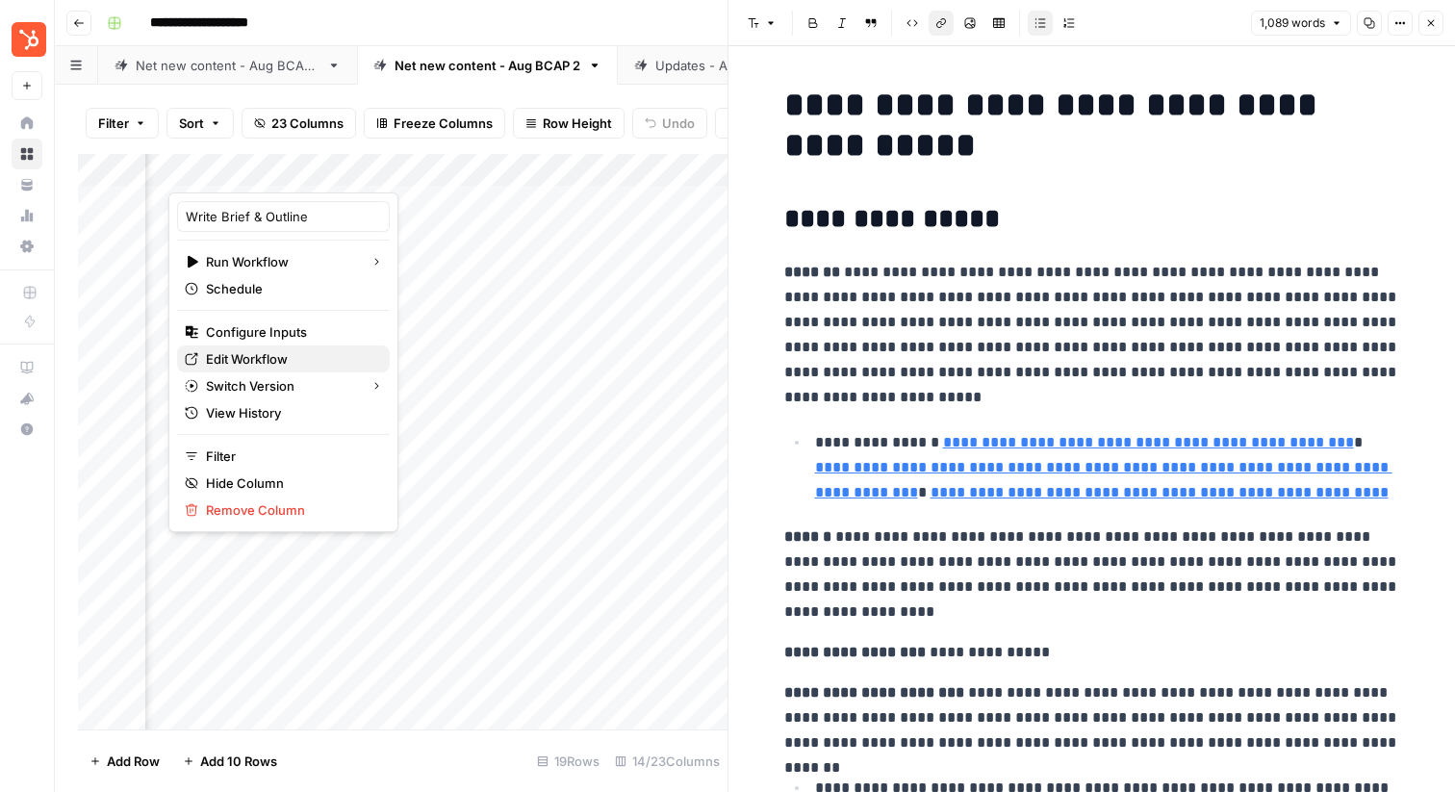
click at [255, 361] on span "Edit Workflow" at bounding box center [290, 358] width 168 height 19
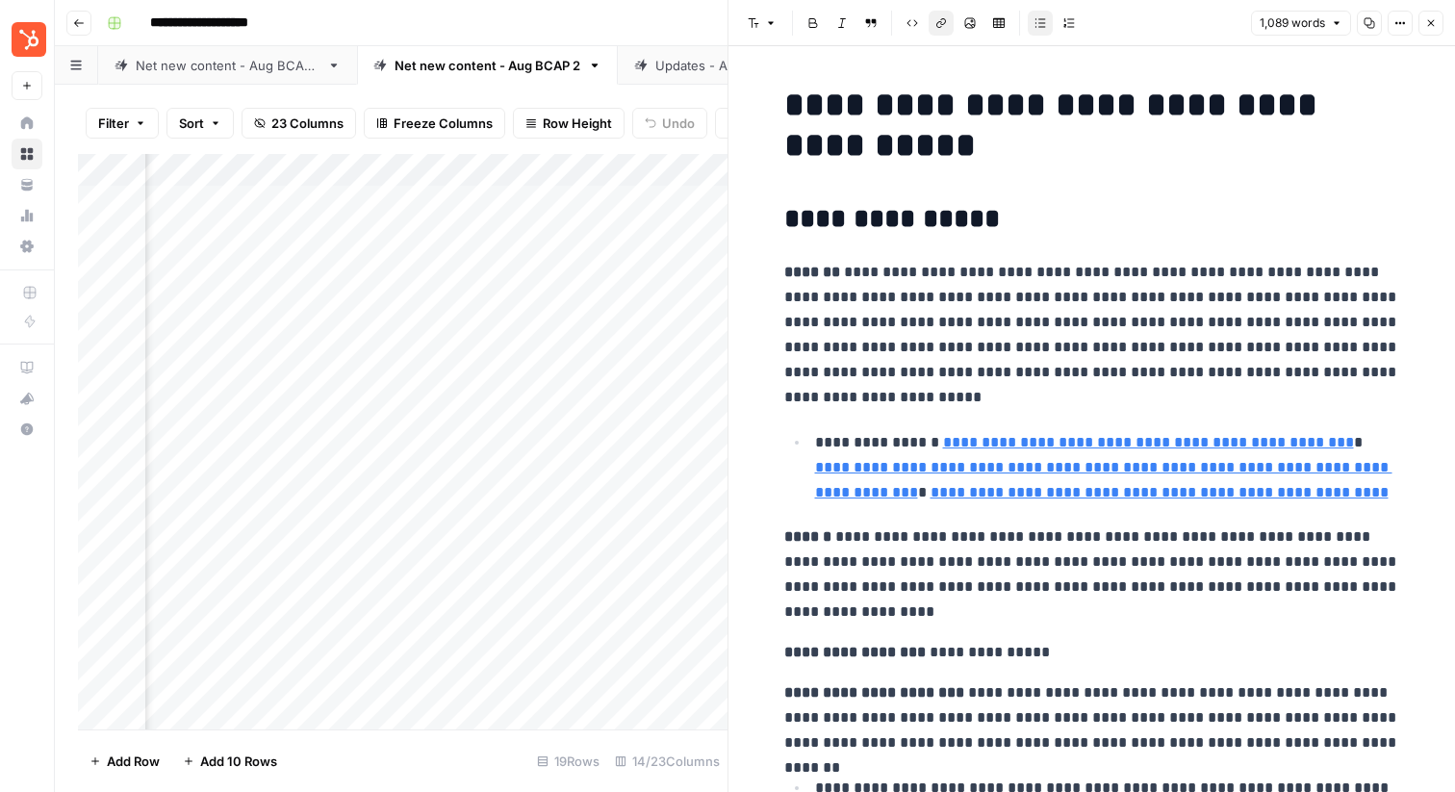
scroll to position [0, 0]
click at [1436, 20] on icon "button" at bounding box center [1431, 23] width 12 height 12
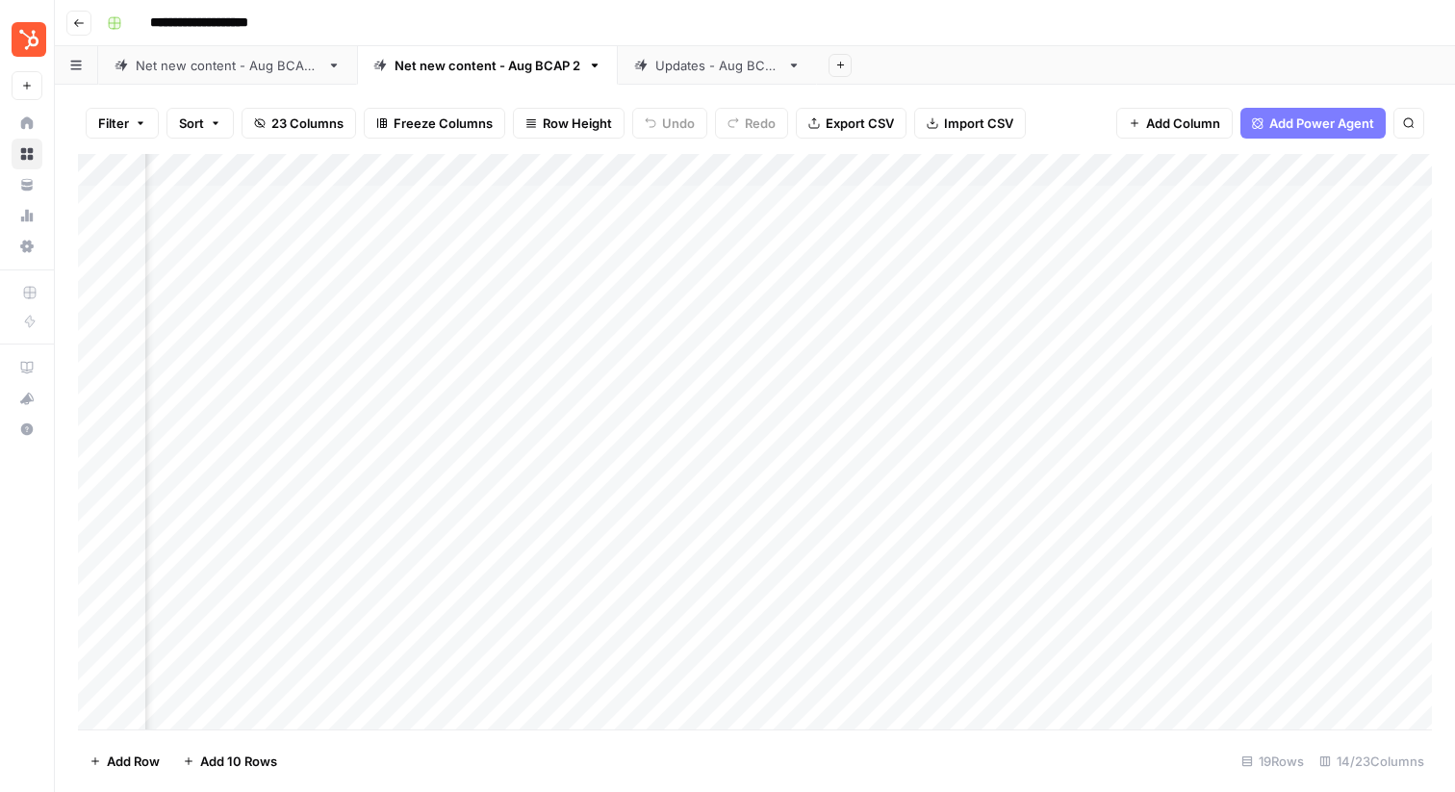
scroll to position [0, 1687]
click at [566, 201] on div "Add Column" at bounding box center [755, 441] width 1354 height 575
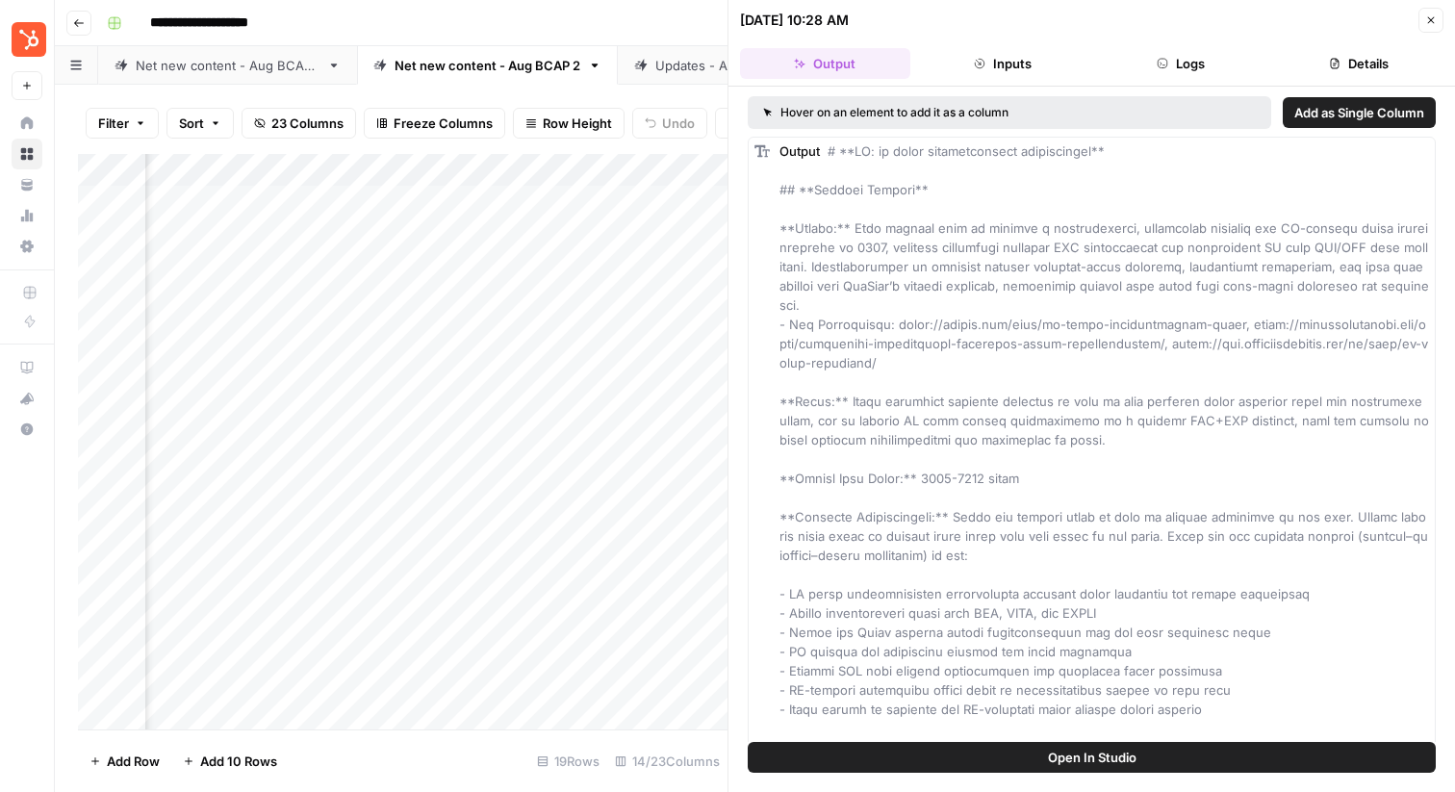
click at [1008, 74] on button "Inputs" at bounding box center [1003, 63] width 170 height 31
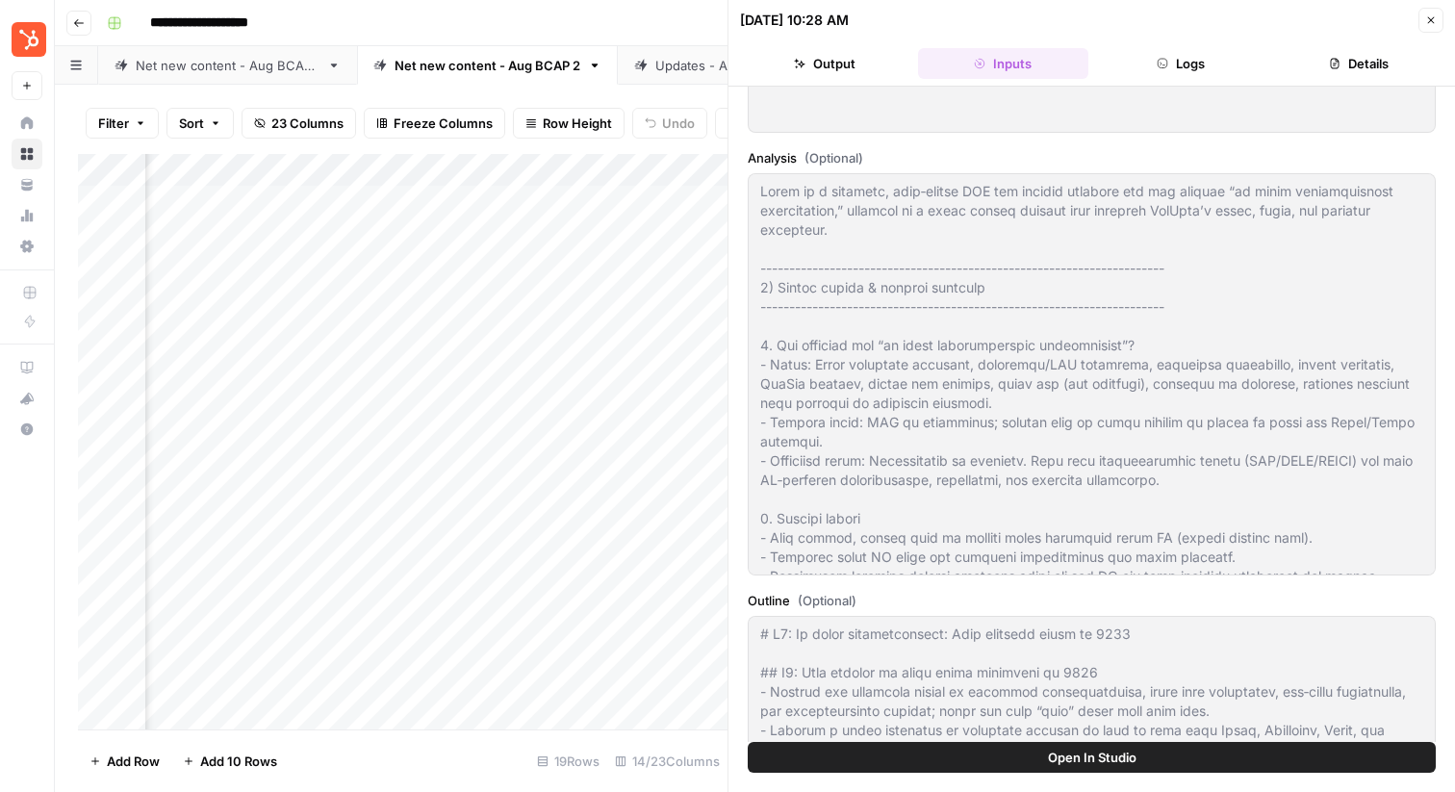
scroll to position [501, 0]
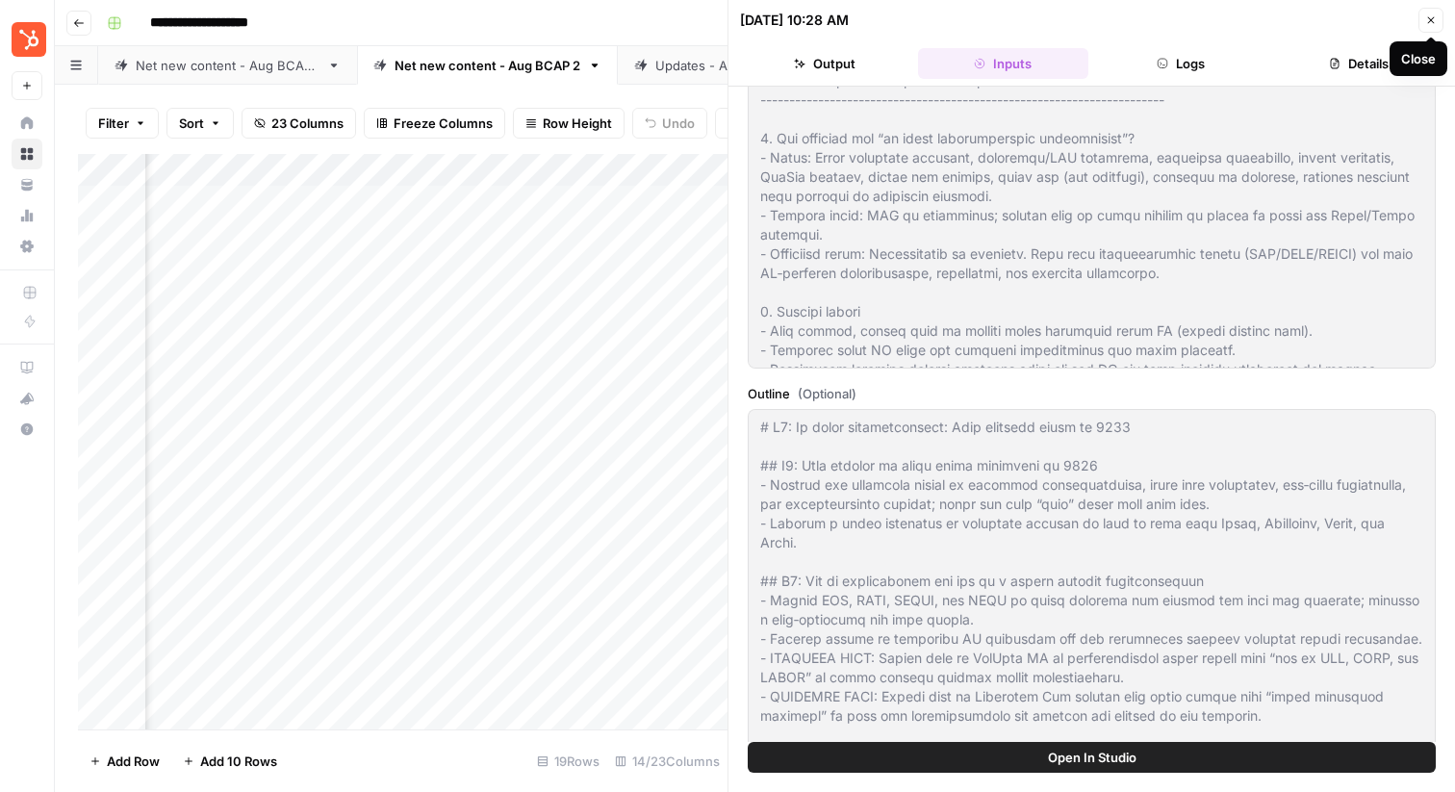
click at [1427, 16] on icon "button" at bounding box center [1431, 20] width 12 height 12
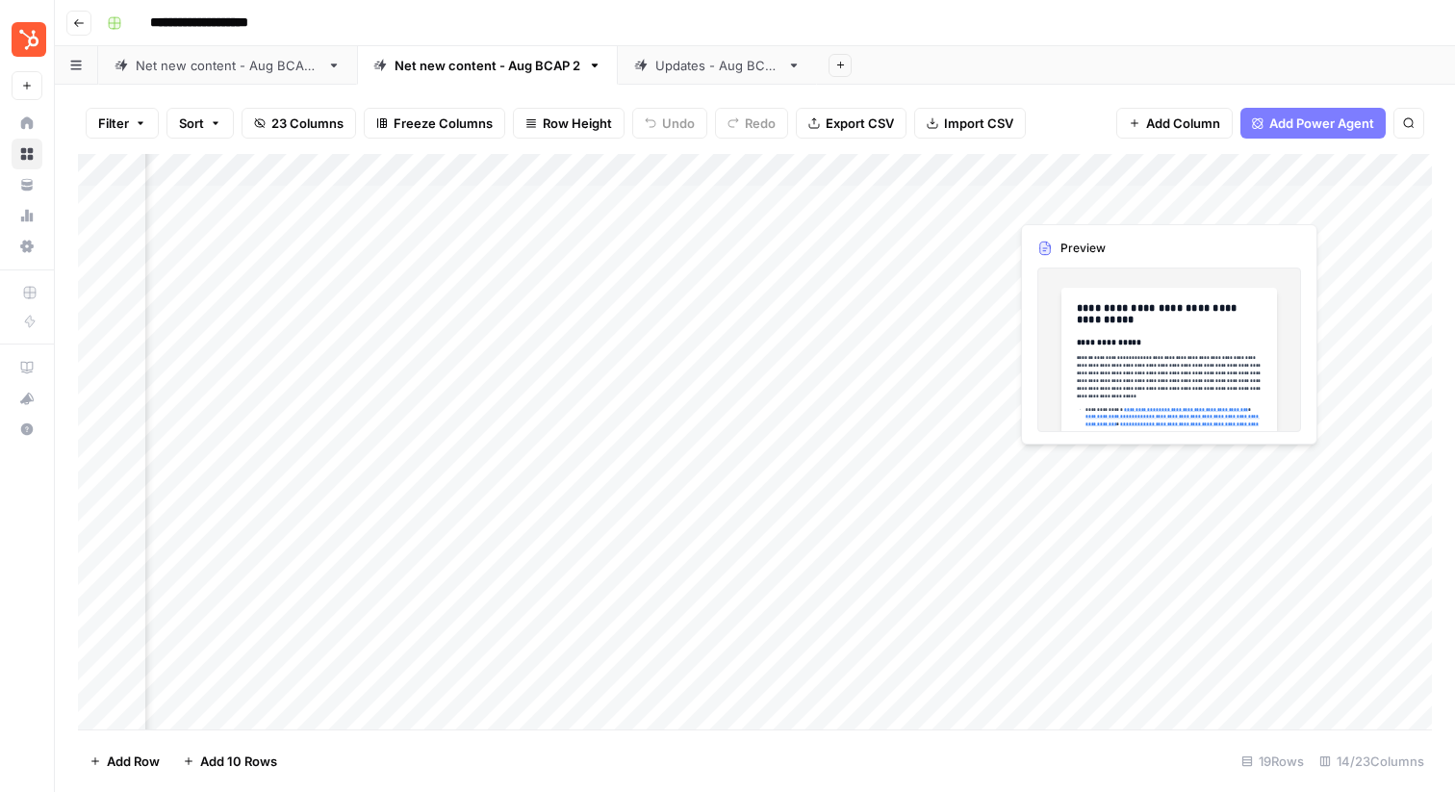
scroll to position [0, 1752]
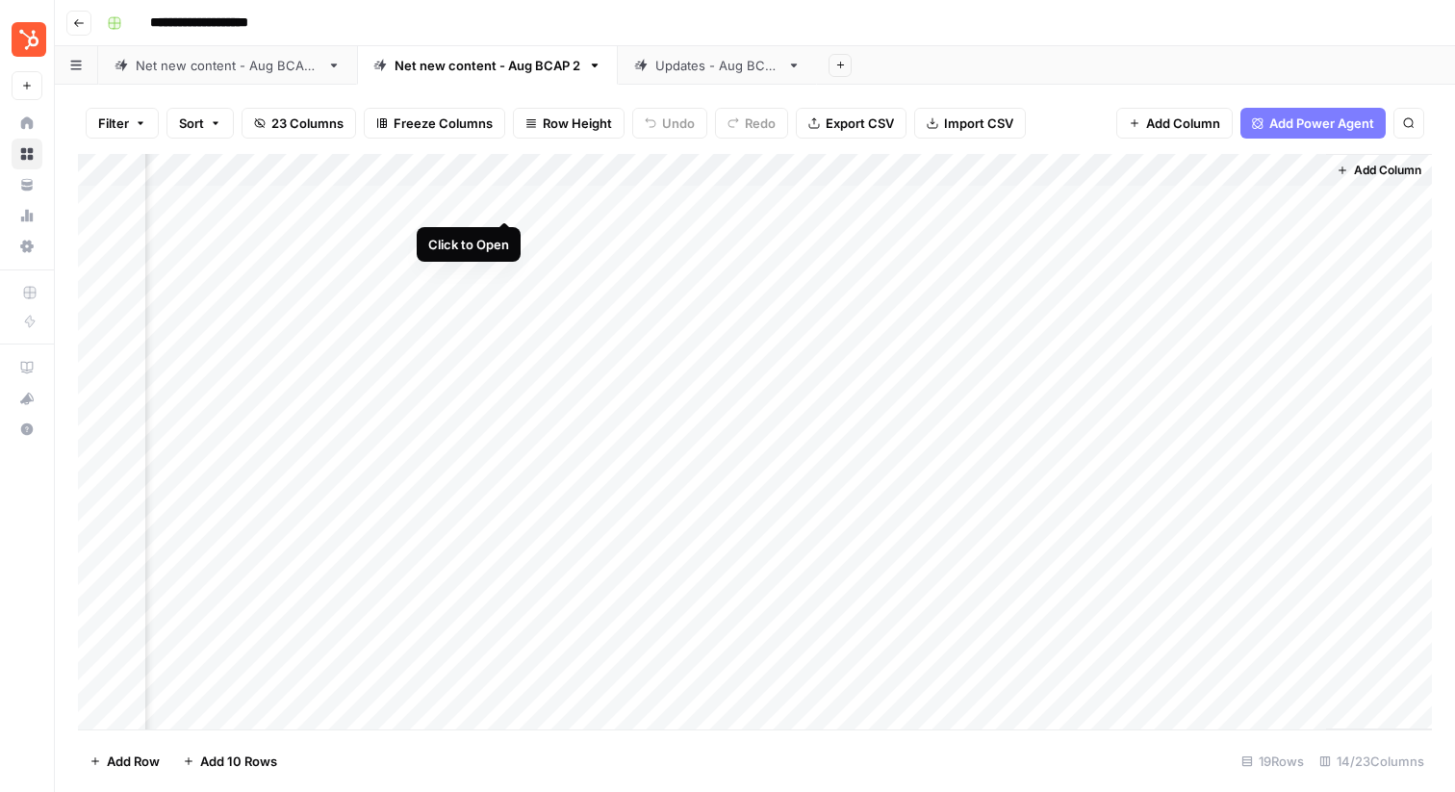
click at [511, 204] on div "Add Column" at bounding box center [755, 441] width 1354 height 575
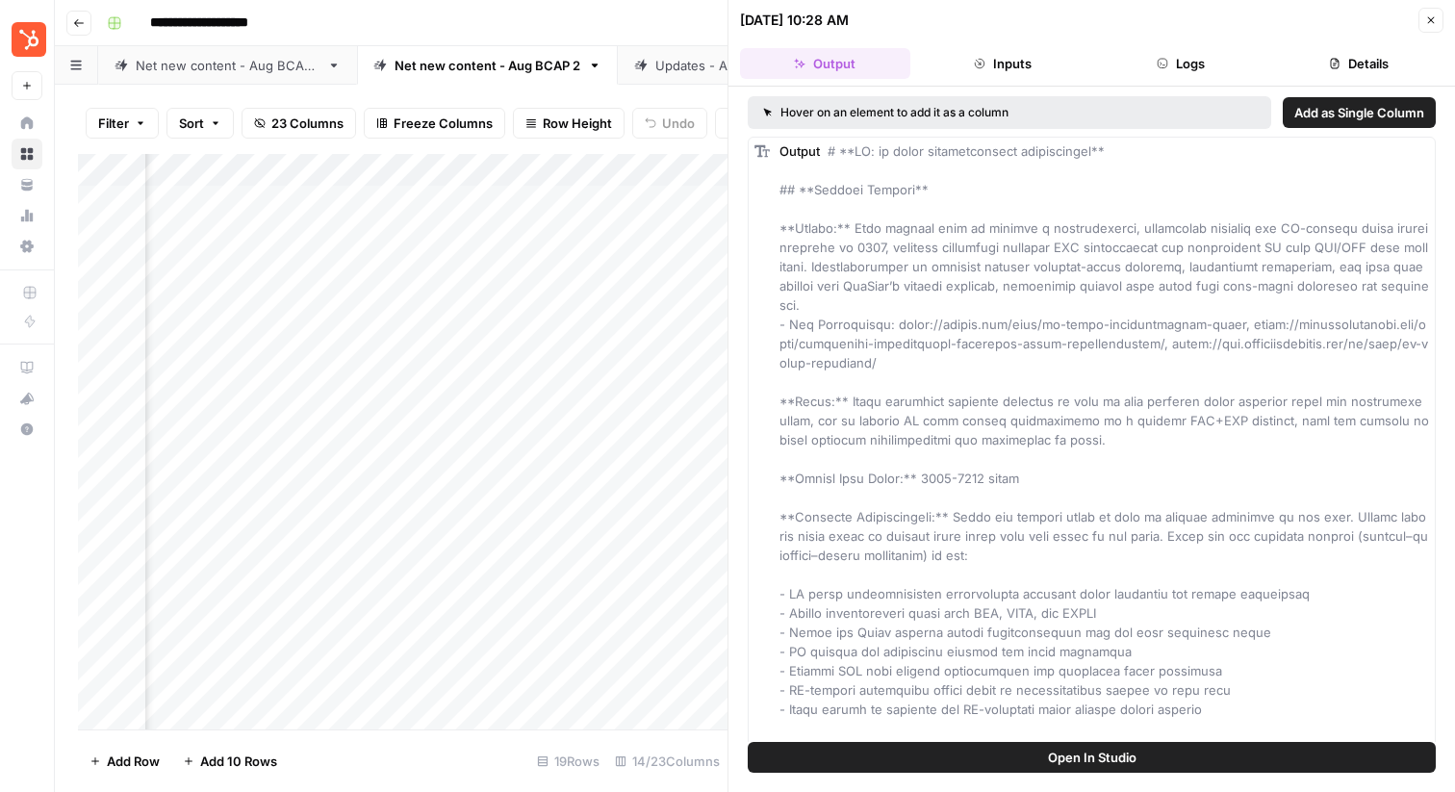
click at [1435, 14] on icon "button" at bounding box center [1431, 20] width 12 height 12
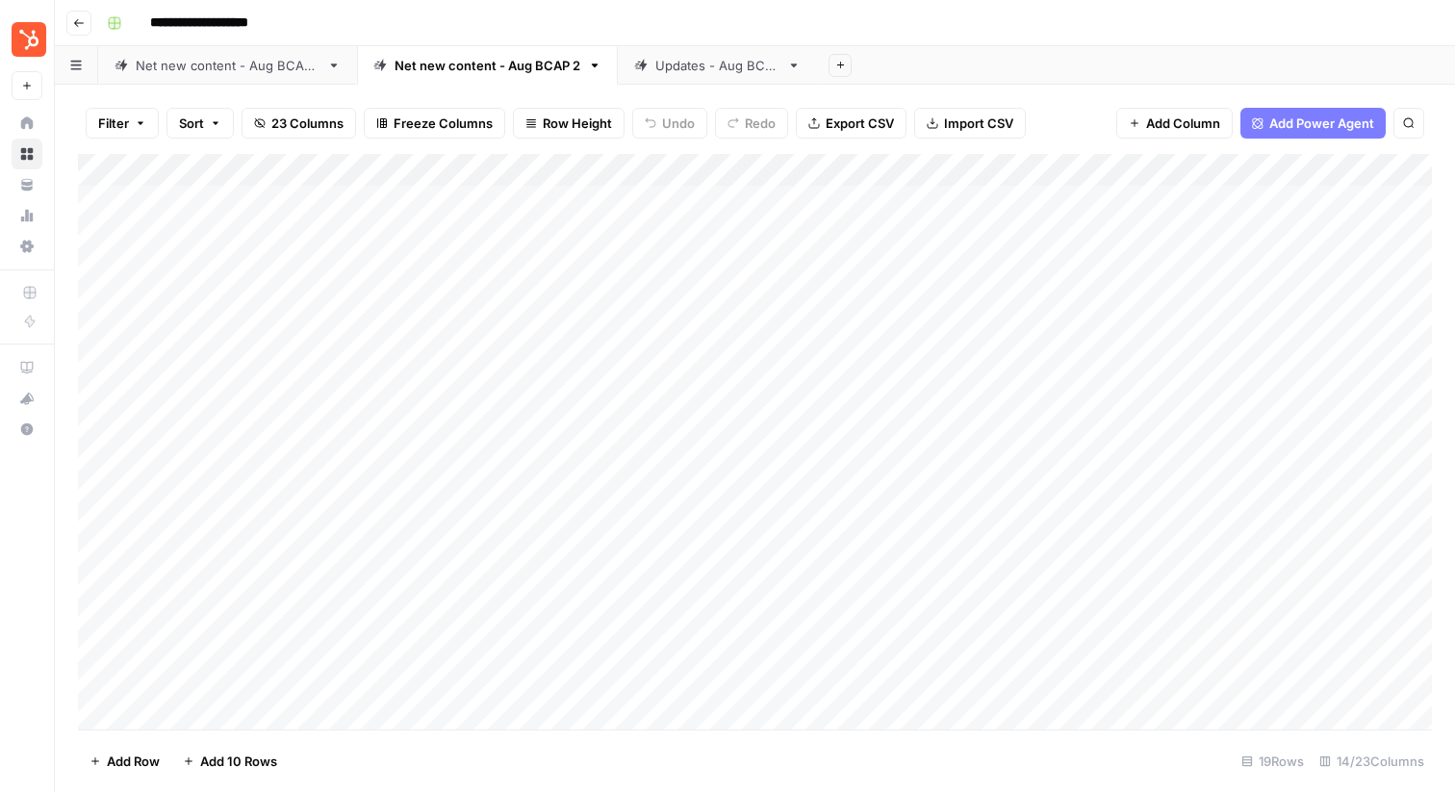
click at [466, 467] on div "Add Column" at bounding box center [755, 441] width 1354 height 575
click at [701, 466] on div "Add Column" at bounding box center [755, 441] width 1354 height 575
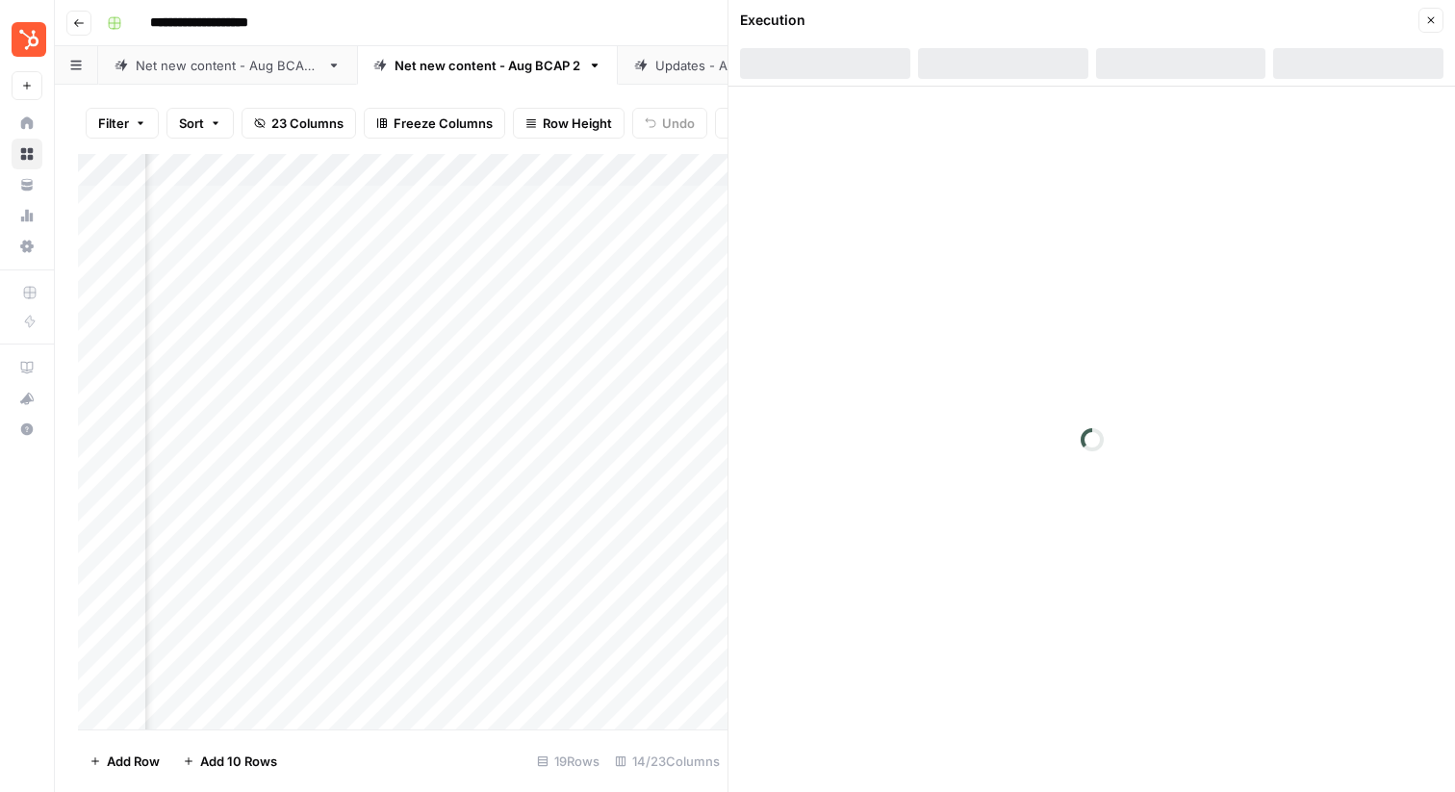
click at [1432, 20] on icon "button" at bounding box center [1431, 20] width 12 height 12
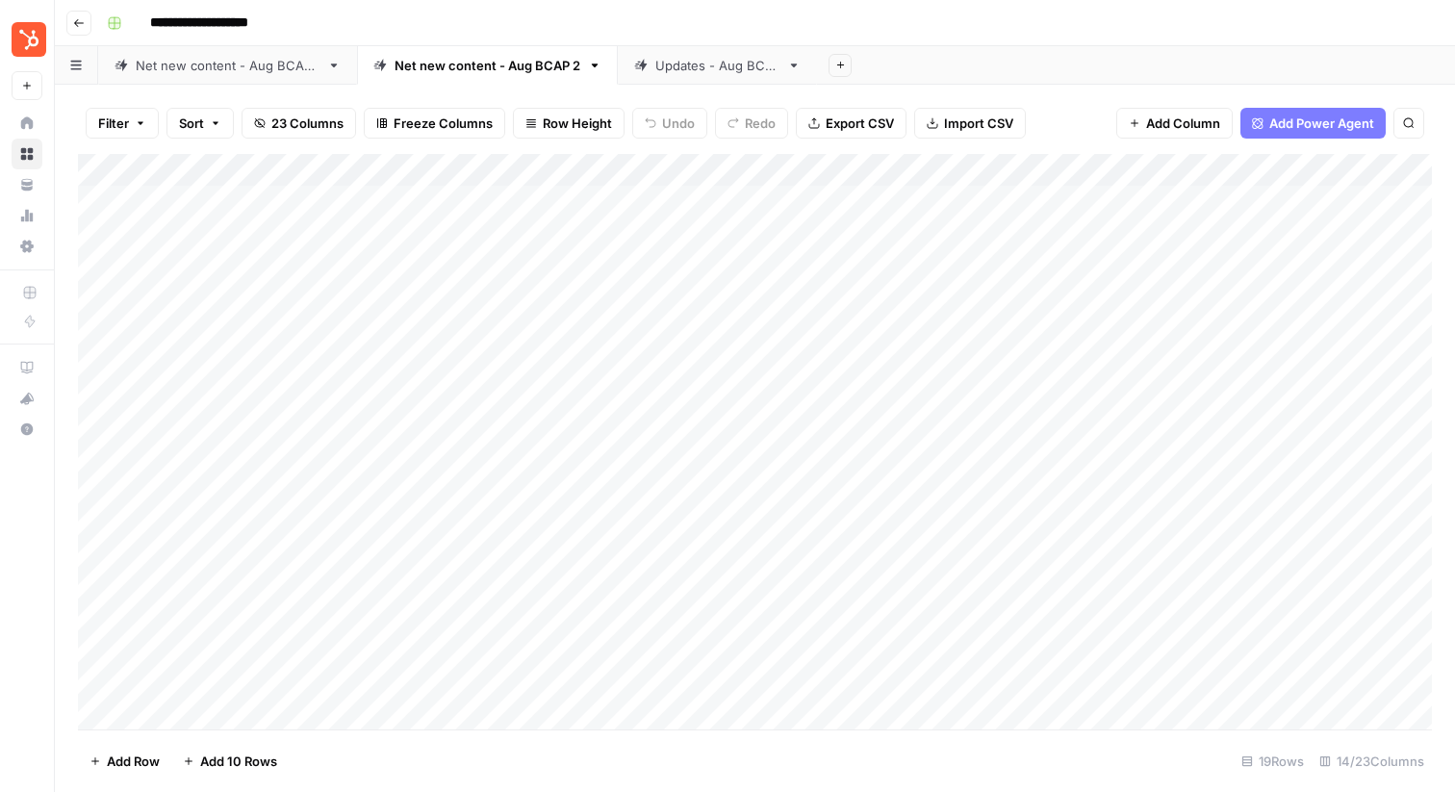
click at [663, 72] on div "Updates - Aug BCAP" at bounding box center [717, 65] width 124 height 19
click at [903, 200] on div "Add Column" at bounding box center [755, 382] width 1354 height 456
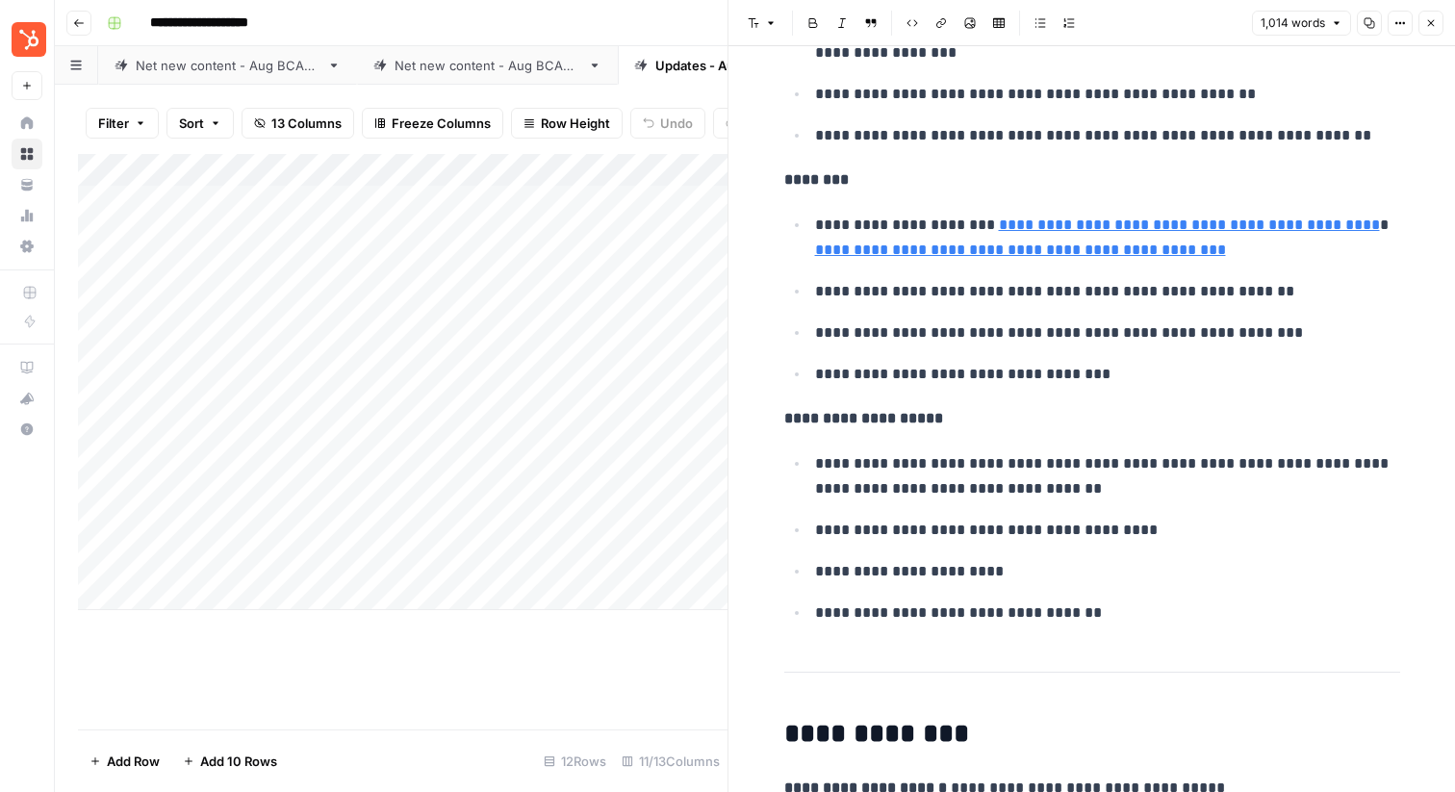
scroll to position [2444, 0]
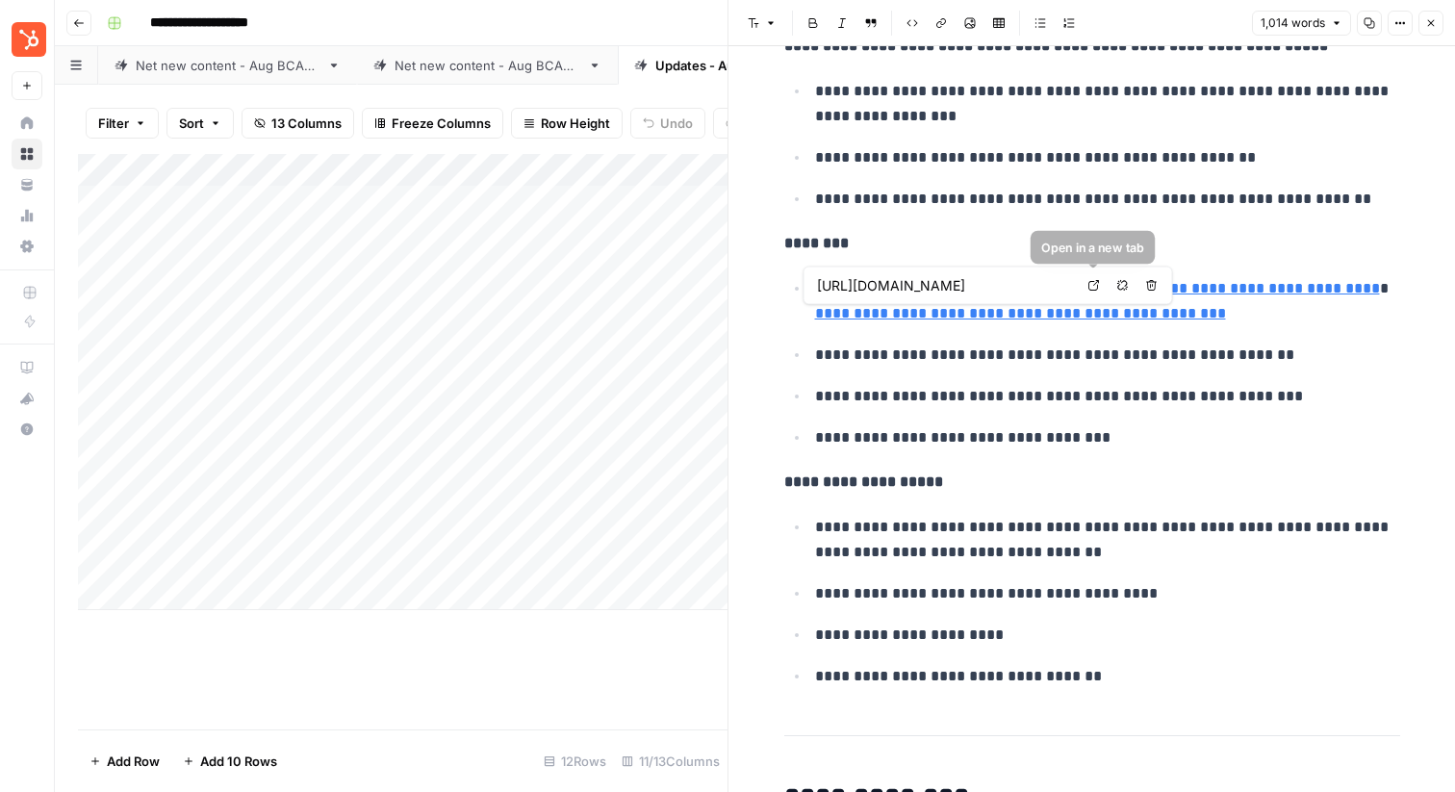
click at [1098, 287] on icon at bounding box center [1094, 286] width 12 height 12
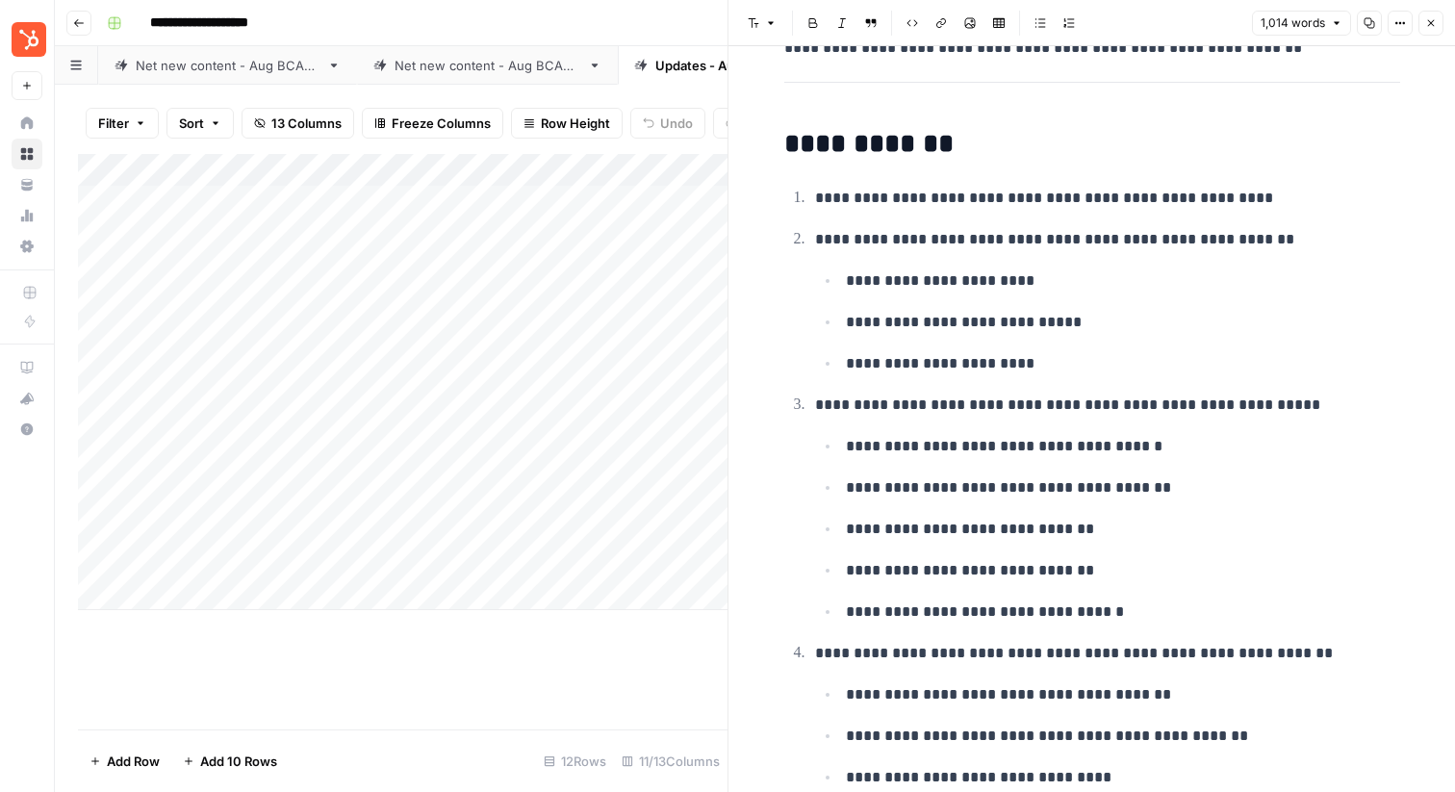
scroll to position [661, 0]
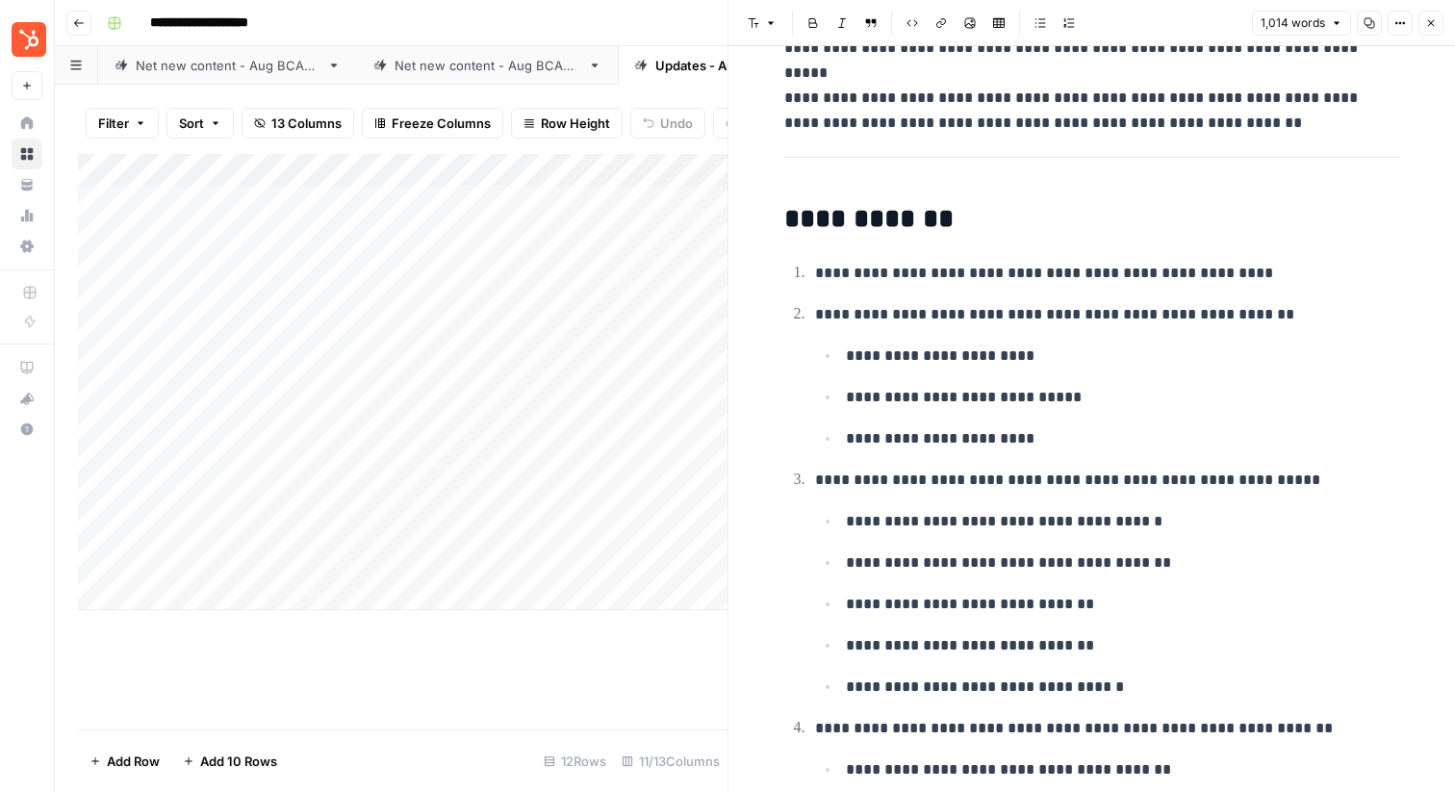
click at [642, 203] on div "Add Column" at bounding box center [403, 382] width 650 height 456
click at [1434, 15] on button "Close" at bounding box center [1430, 23] width 25 height 25
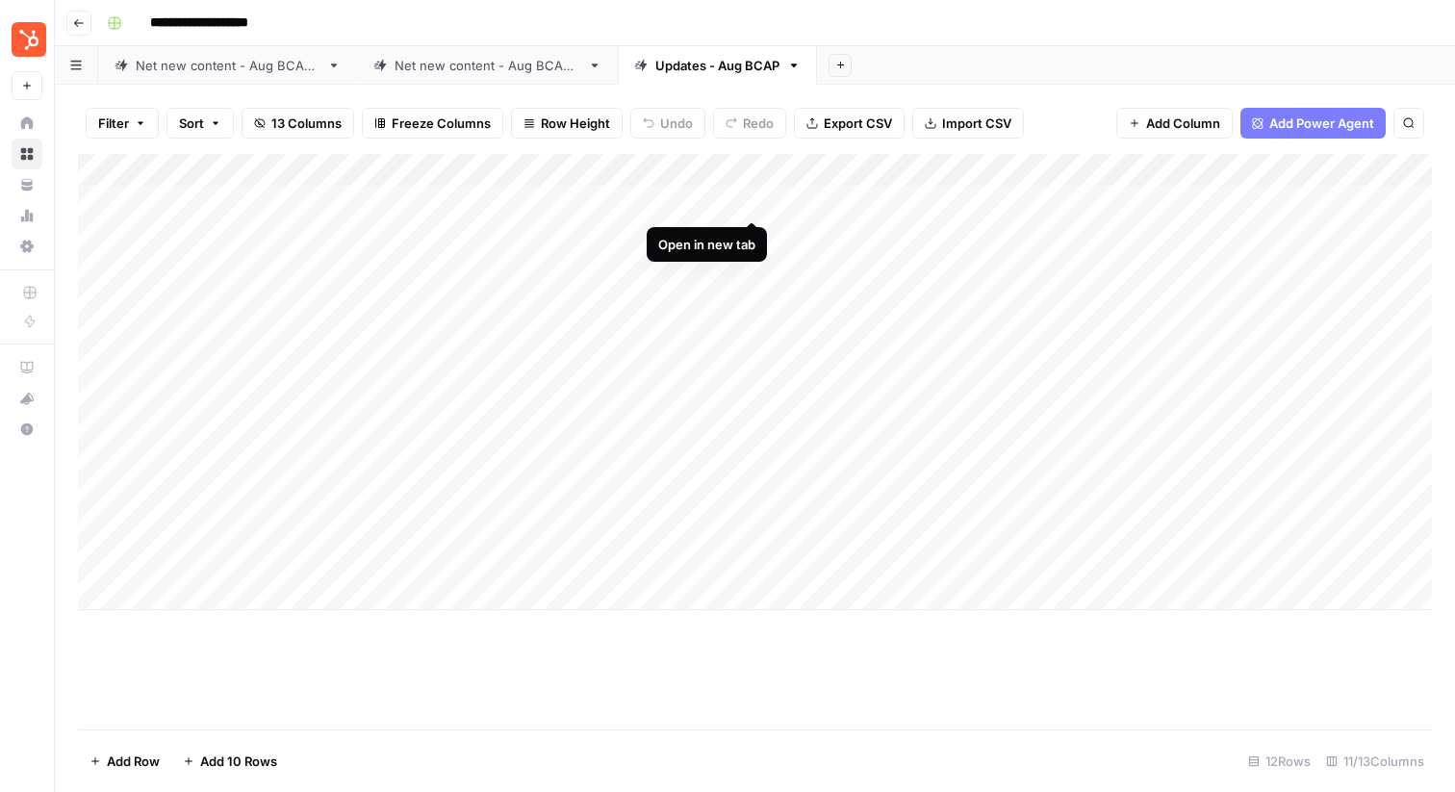
click at [745, 200] on div "Add Column" at bounding box center [755, 382] width 1354 height 456
click at [1071, 198] on div "Add Column" at bounding box center [755, 382] width 1354 height 456
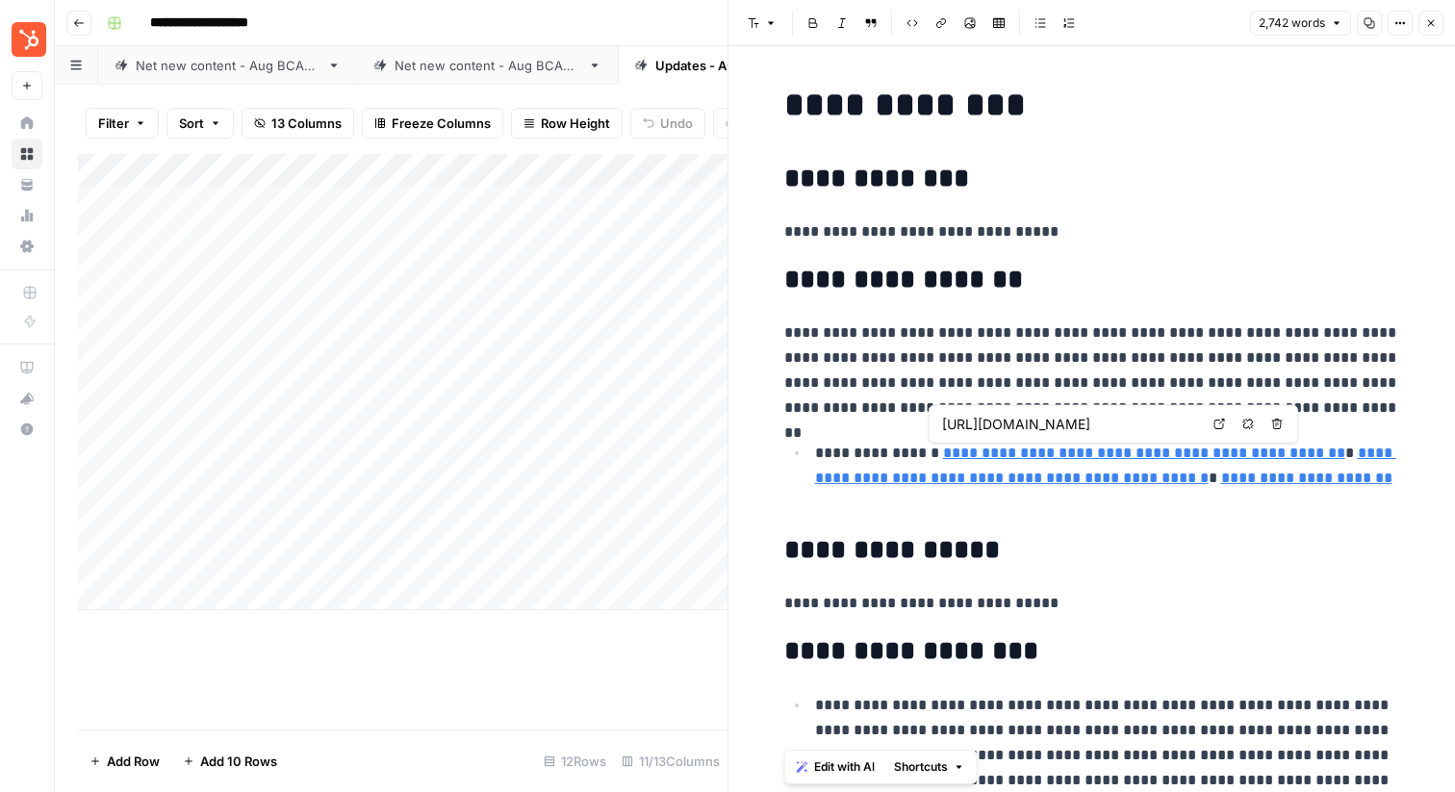
type input "https://zapier.com/blog/best-ai-social-media-management/"
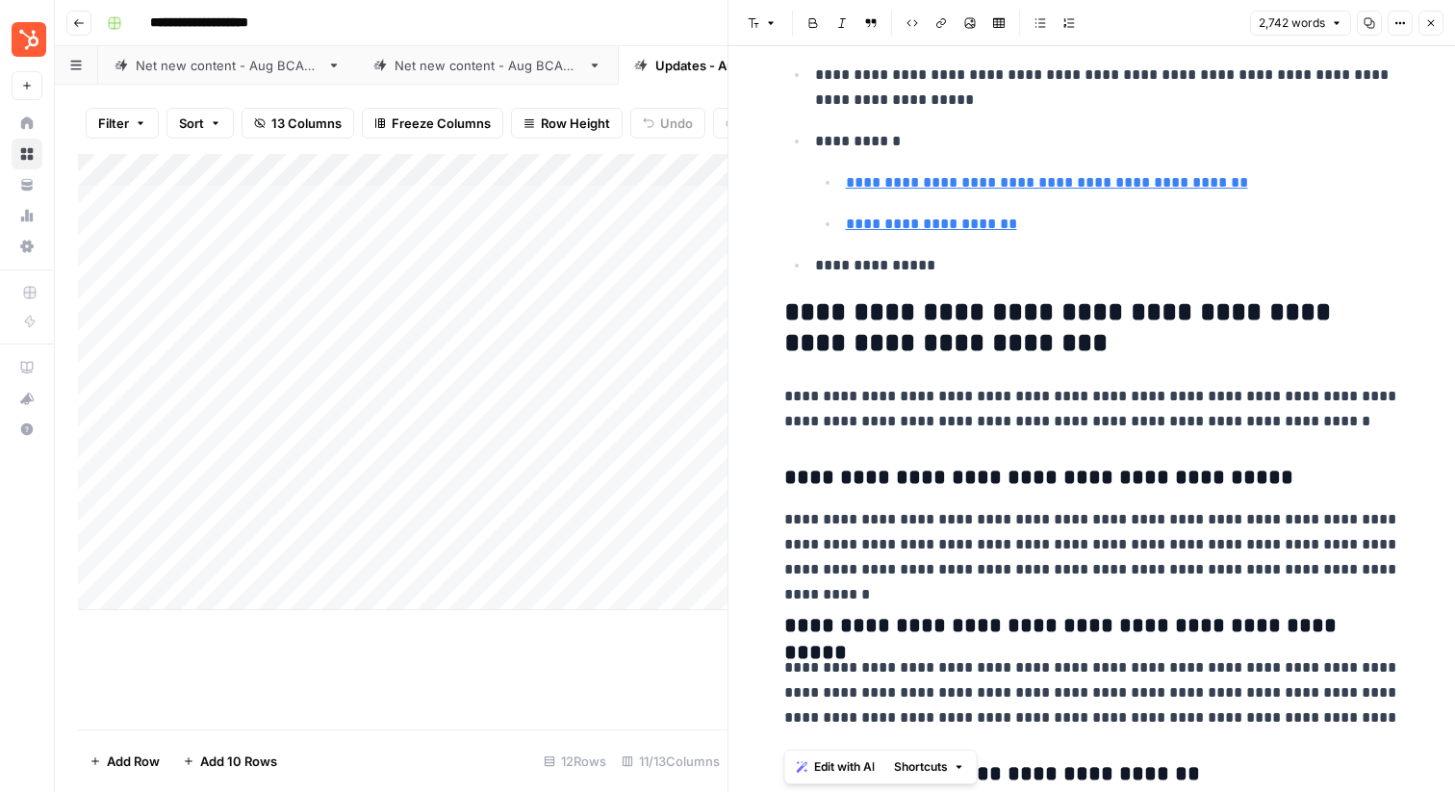
scroll to position [7836, 0]
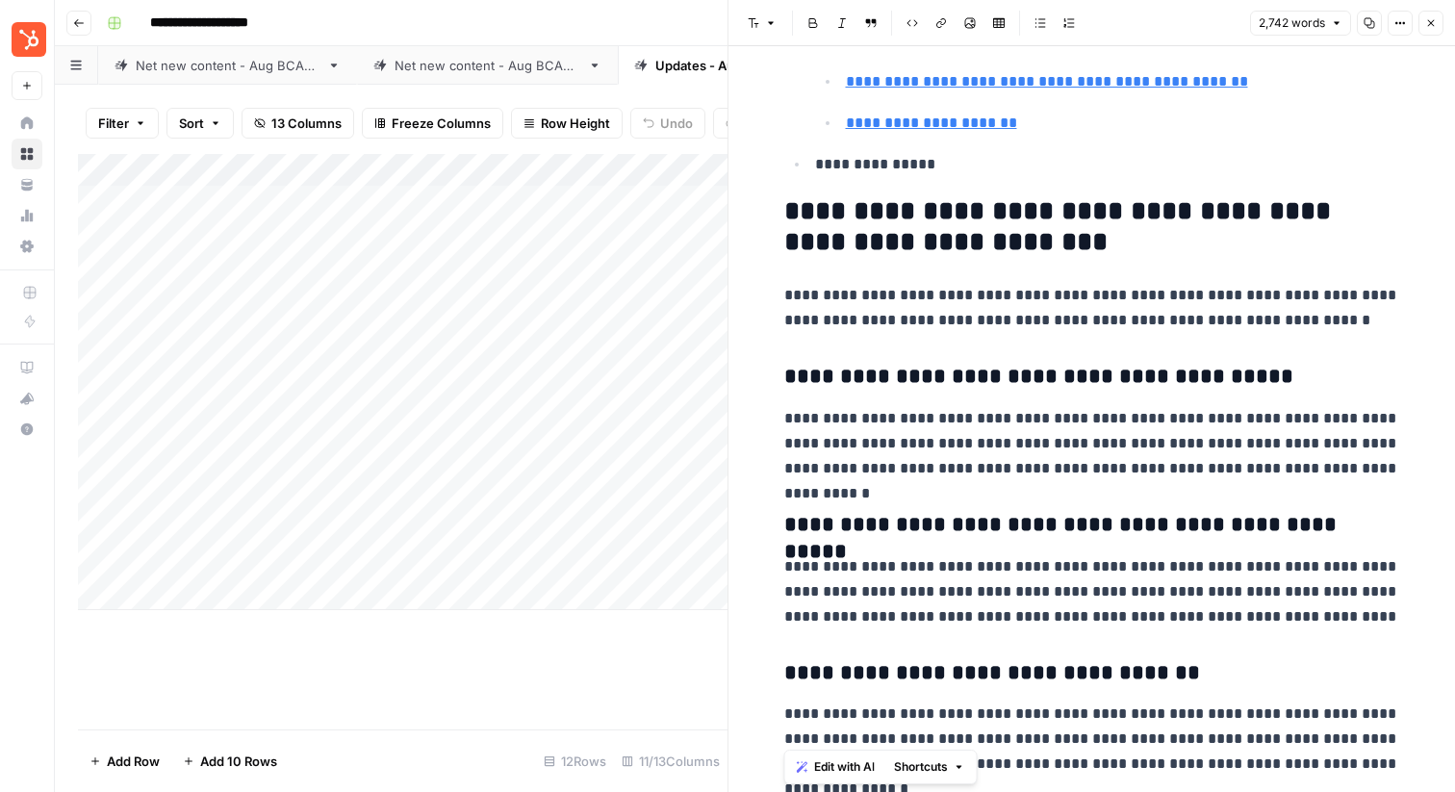
click at [1438, 24] on button "Close" at bounding box center [1430, 23] width 25 height 25
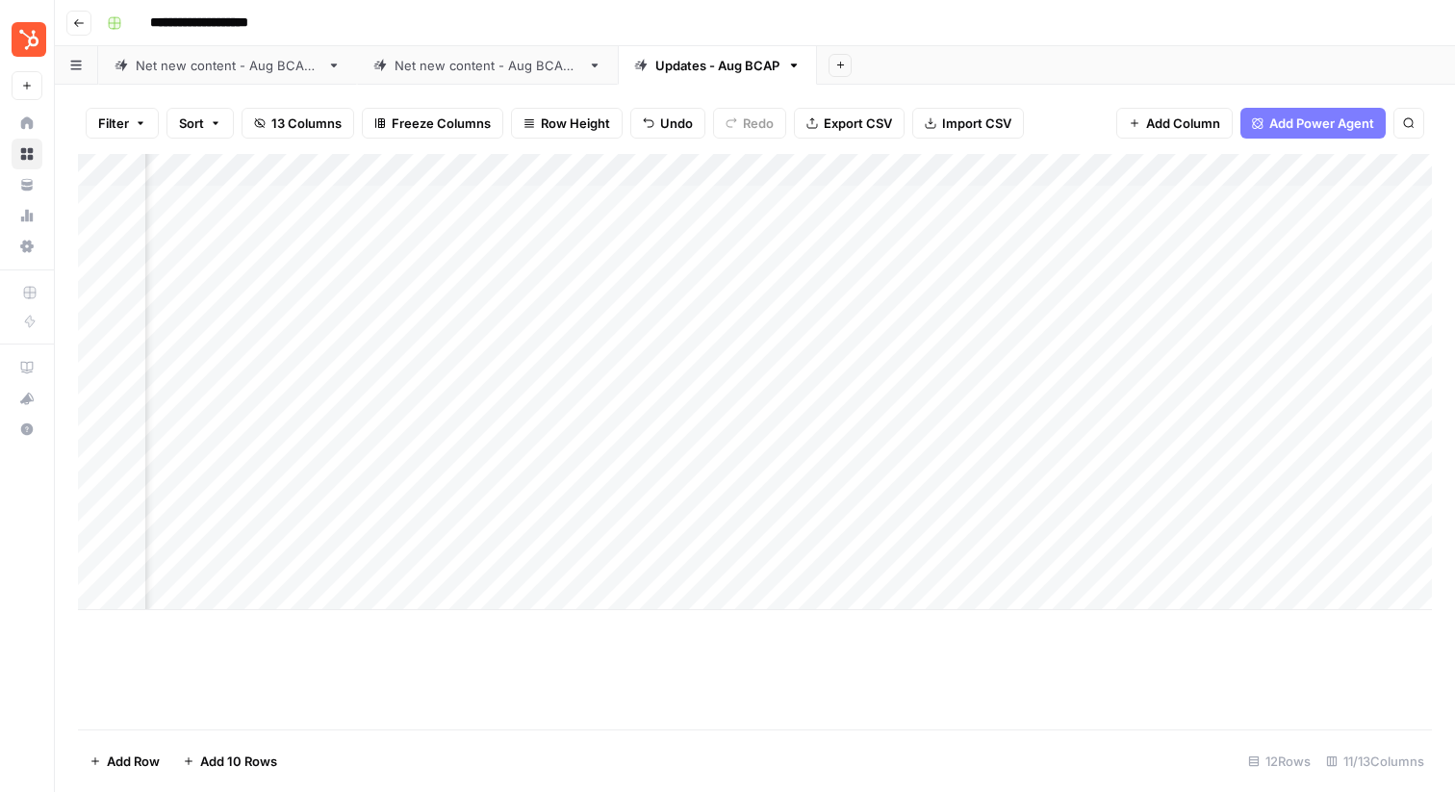
scroll to position [0, 694]
click at [747, 194] on div "Add Column" at bounding box center [755, 382] width 1354 height 456
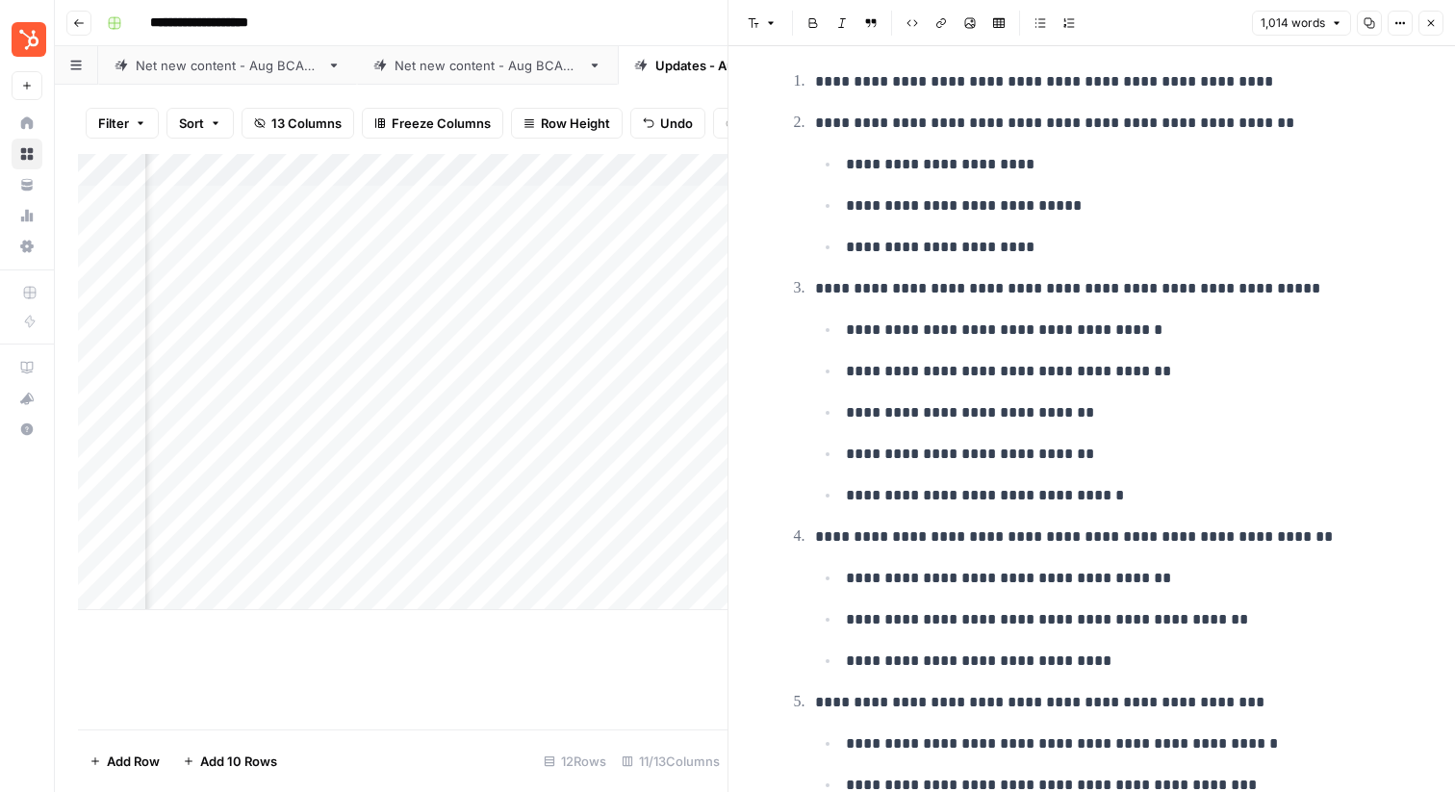
scroll to position [990, 0]
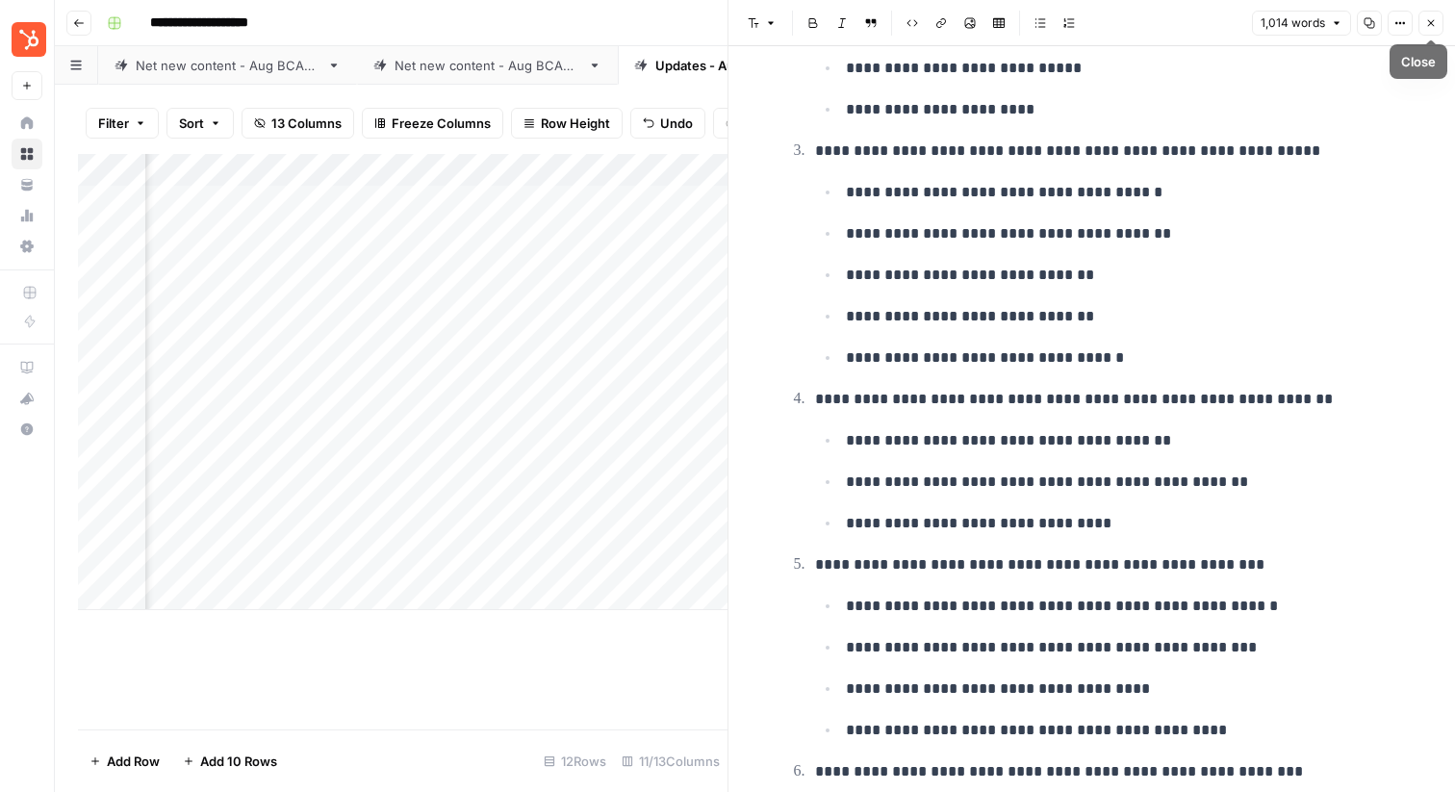
click at [1433, 23] on icon "button" at bounding box center [1431, 23] width 12 height 12
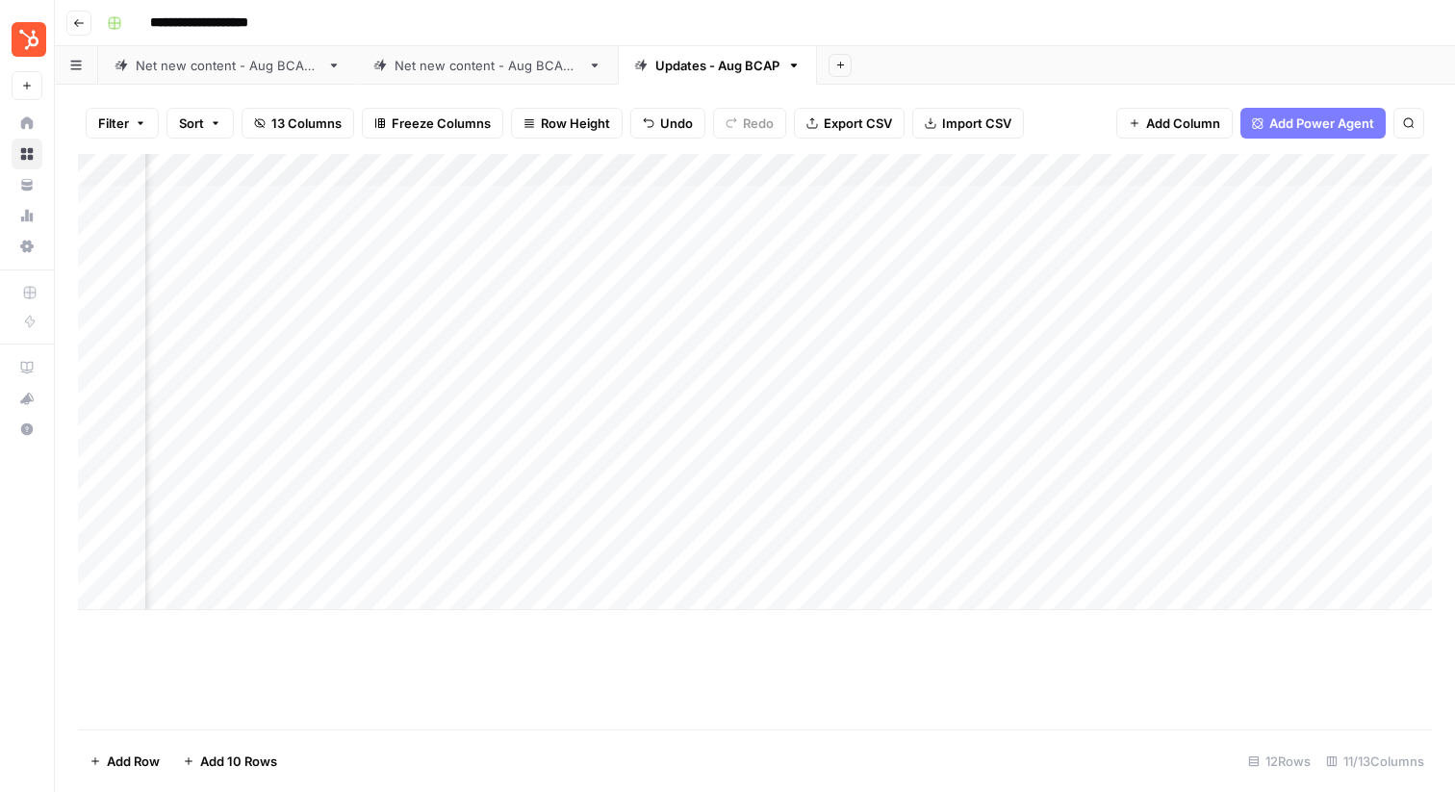
click at [377, 197] on div "Add Column" at bounding box center [755, 382] width 1354 height 456
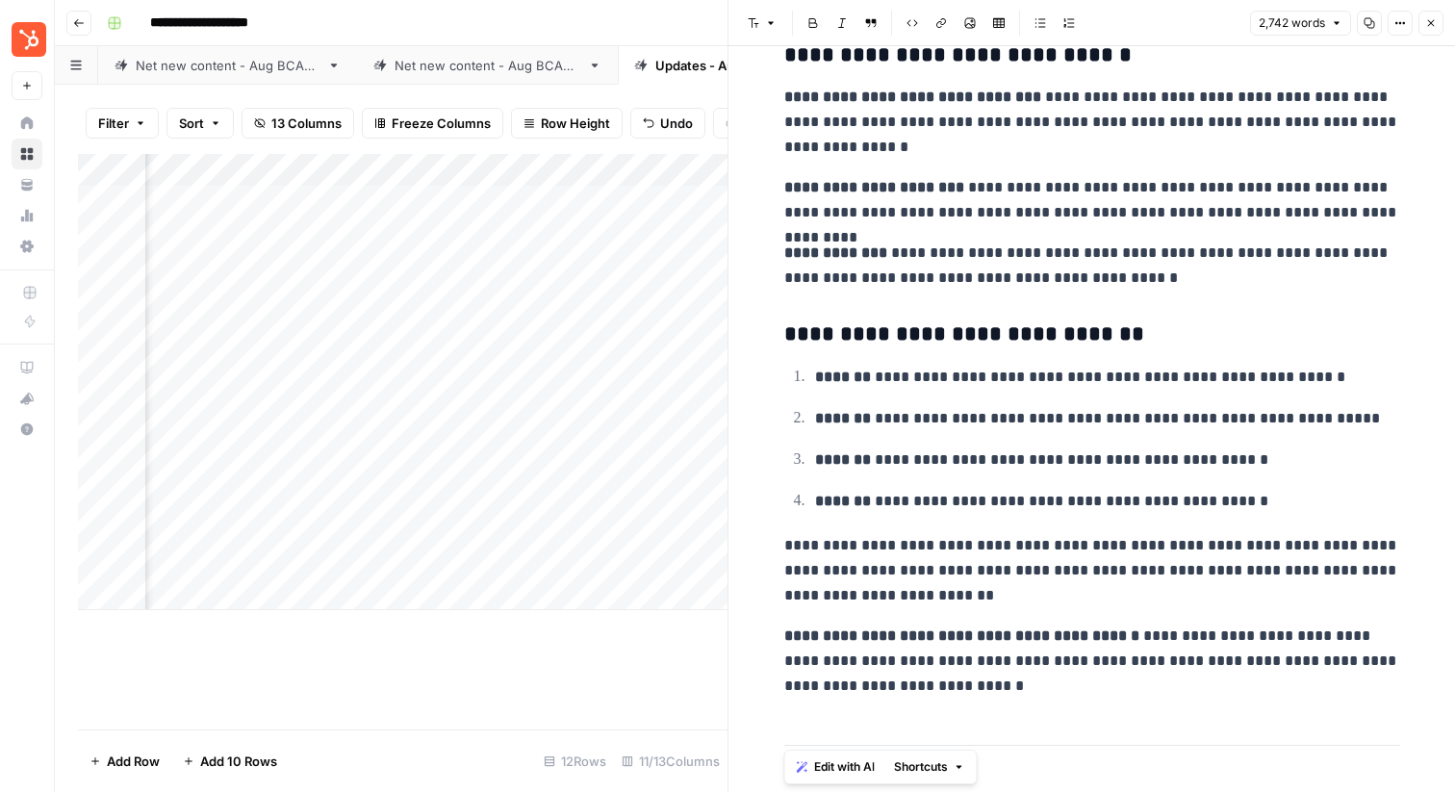
scroll to position [14005, 0]
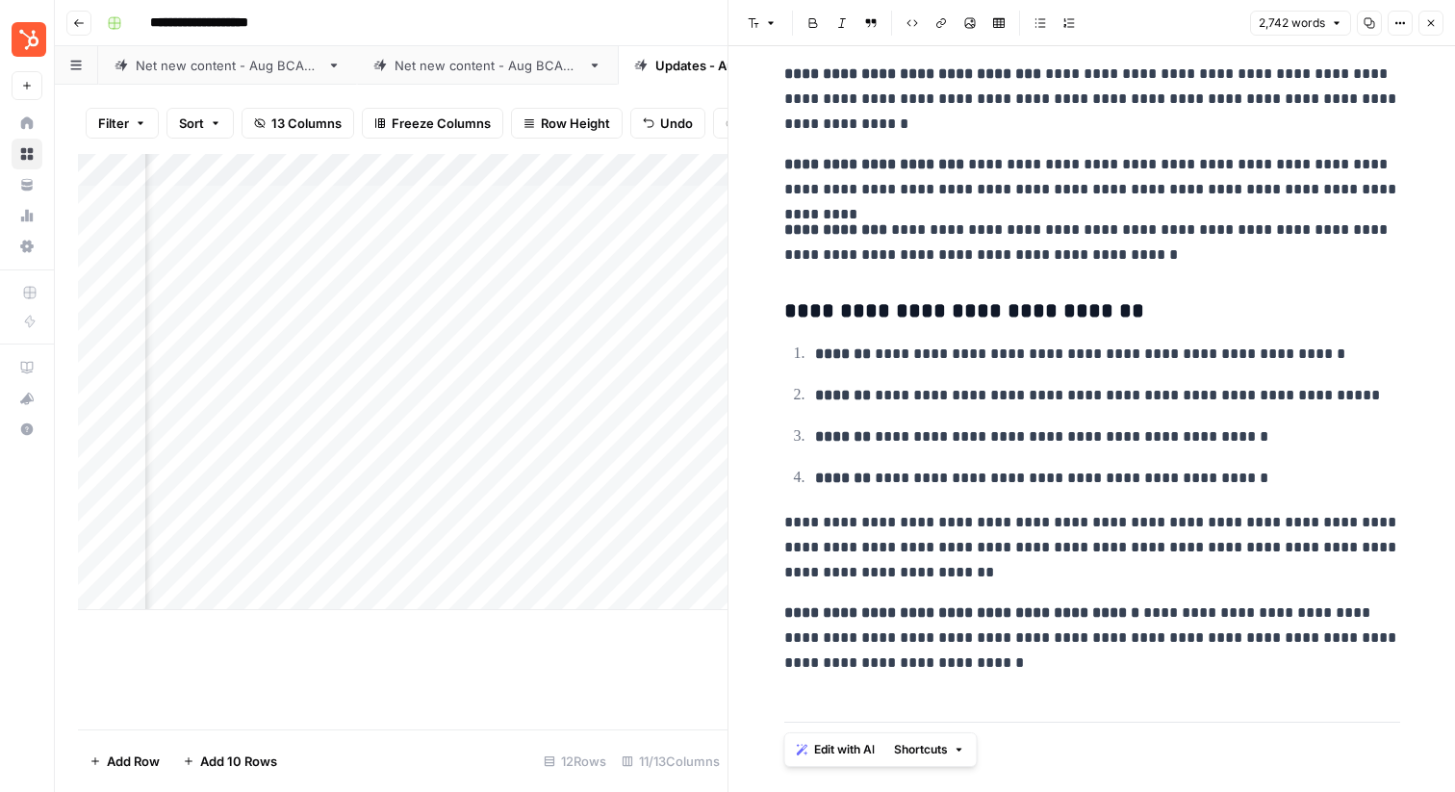
click at [1431, 21] on icon "button" at bounding box center [1431, 23] width 12 height 12
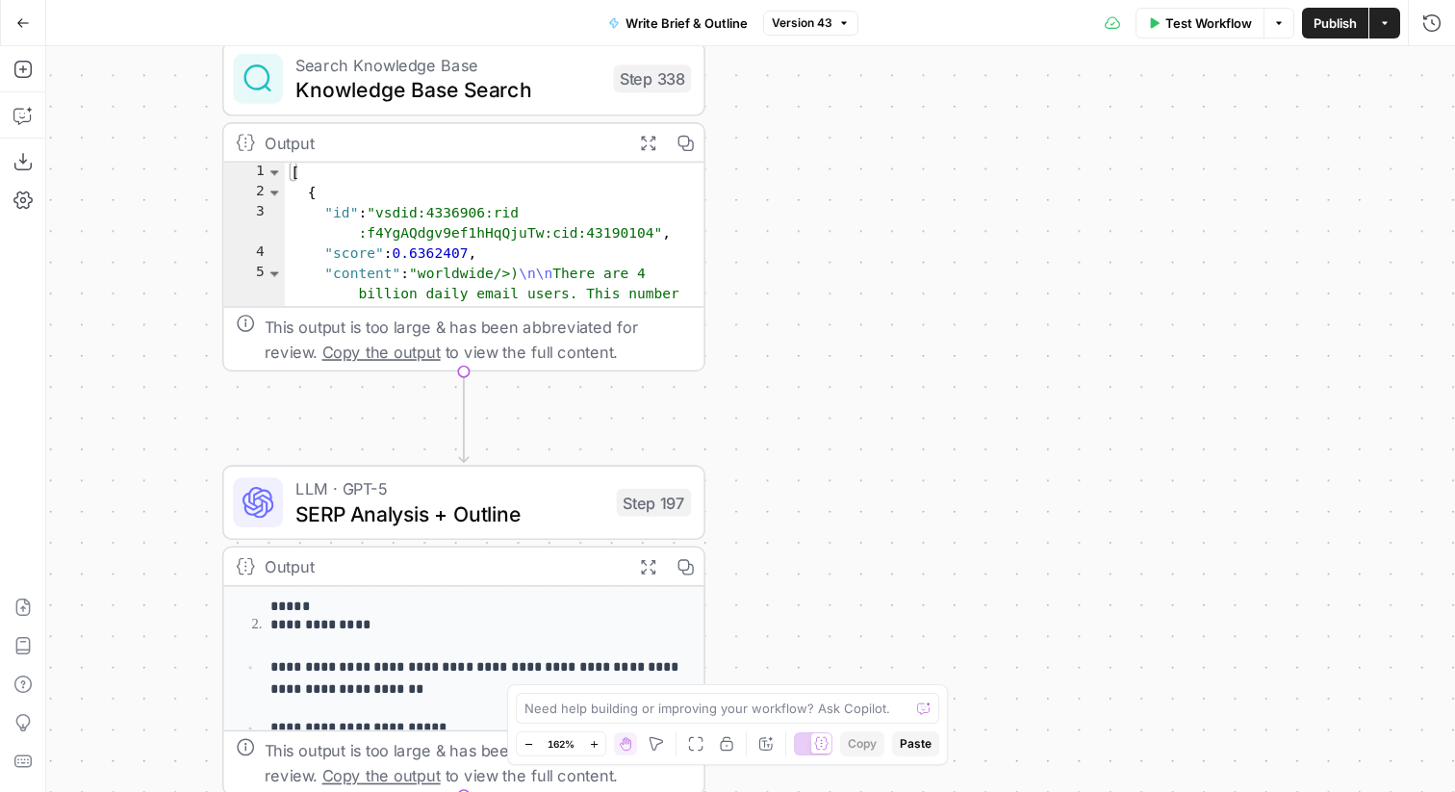
scroll to position [294, 0]
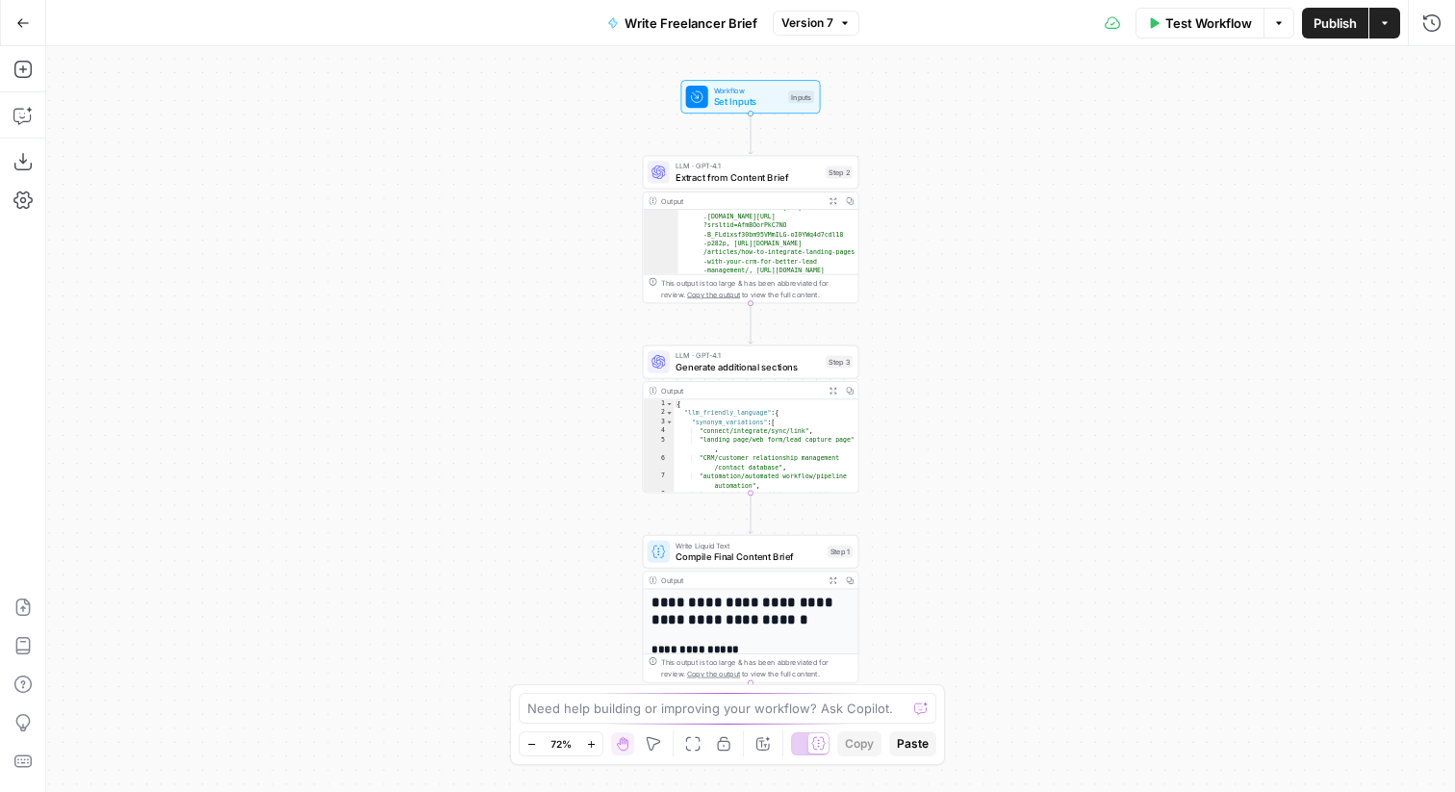
scroll to position [201, 0]
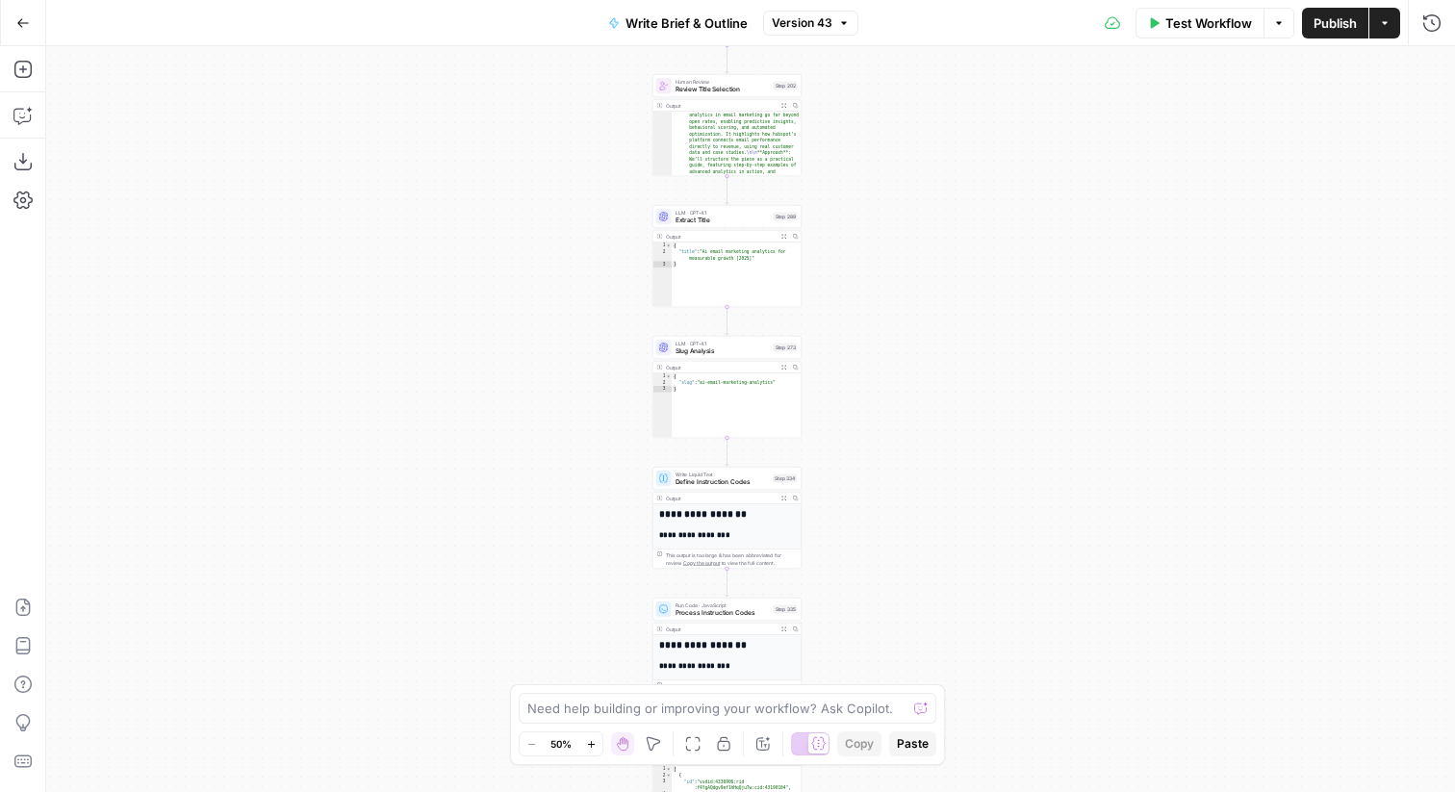
scroll to position [95, 0]
click at [529, 258] on div "Workflow Set Inputs Inputs Power Agent SERP Research Step 329 Output Expand Out…" at bounding box center [750, 419] width 1409 height 746
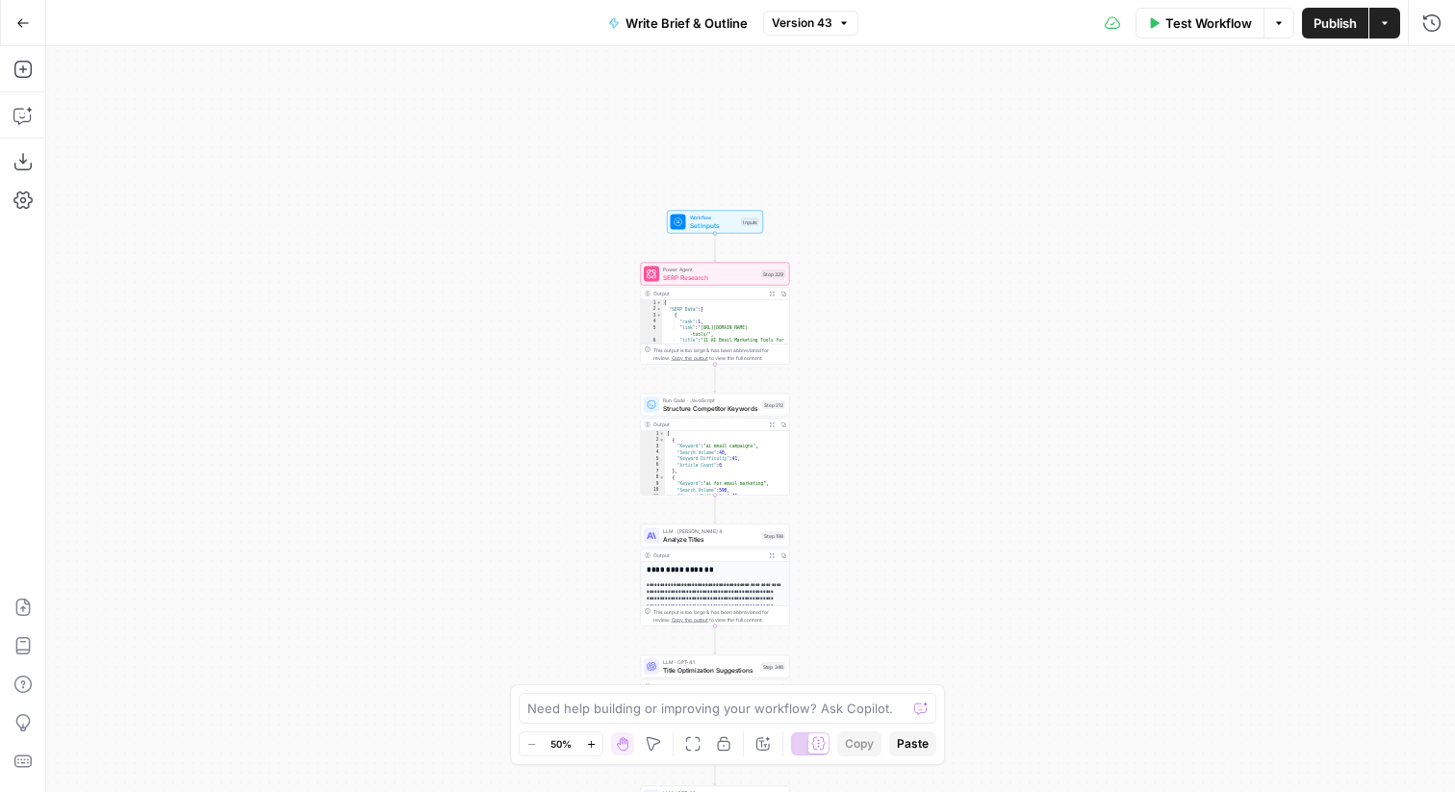
click at [772, 293] on icon "button" at bounding box center [772, 294] width 5 height 5
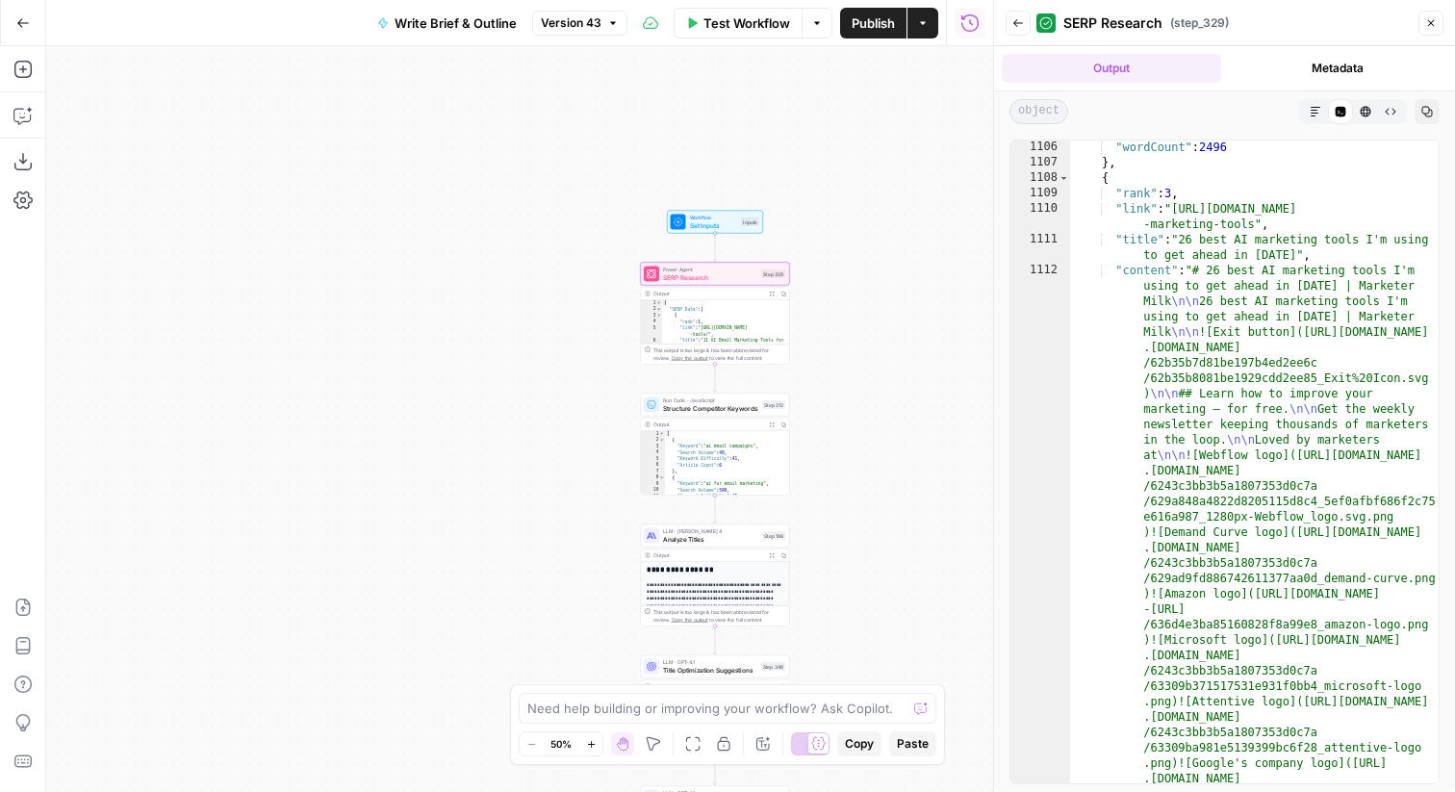
scroll to position [10195, 0]
click at [1344, 64] on button "Metadata" at bounding box center [1338, 68] width 219 height 29
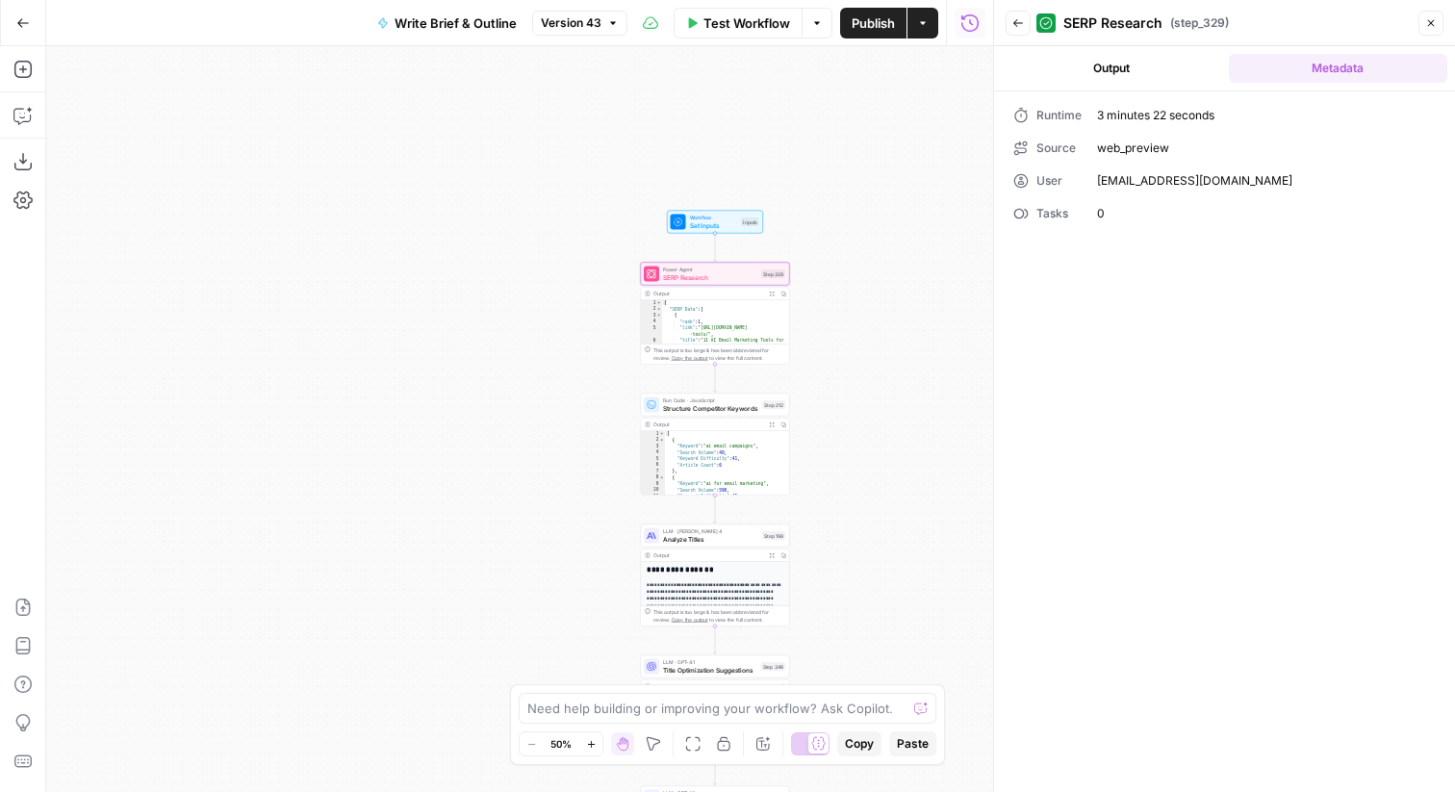
click at [1183, 74] on button "Output" at bounding box center [1111, 68] width 219 height 29
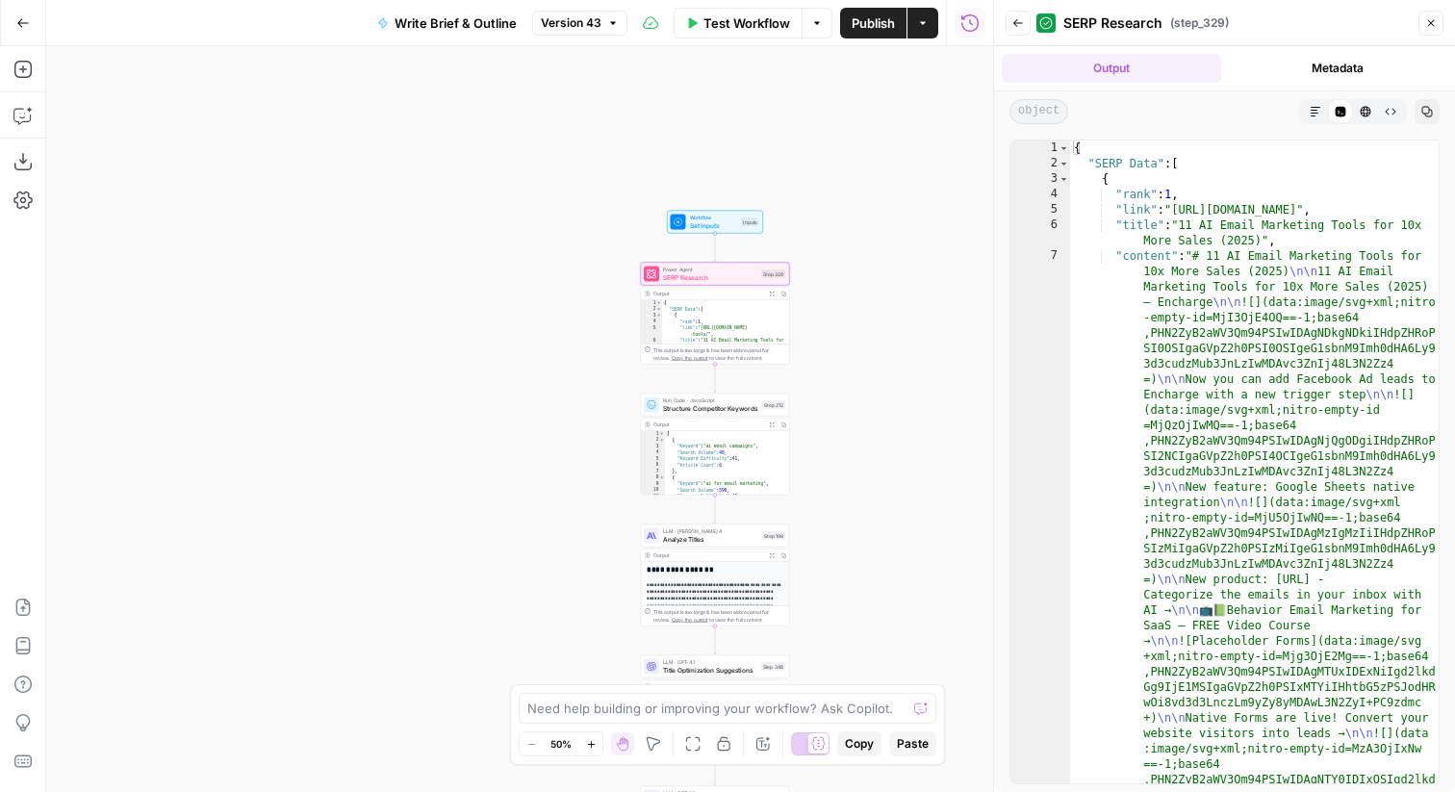
click at [1433, 24] on icon "button" at bounding box center [1431, 23] width 12 height 12
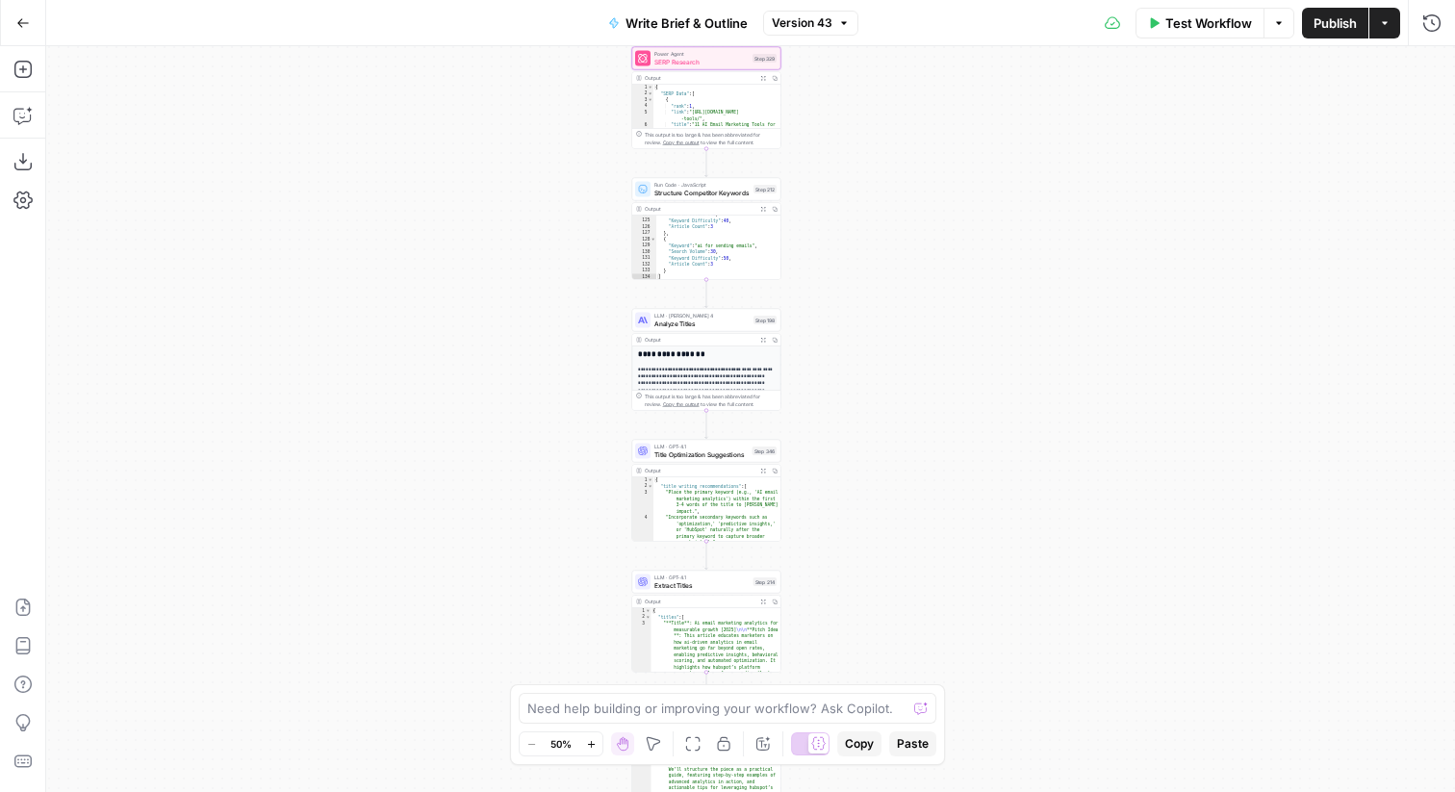
scroll to position [278, 0]
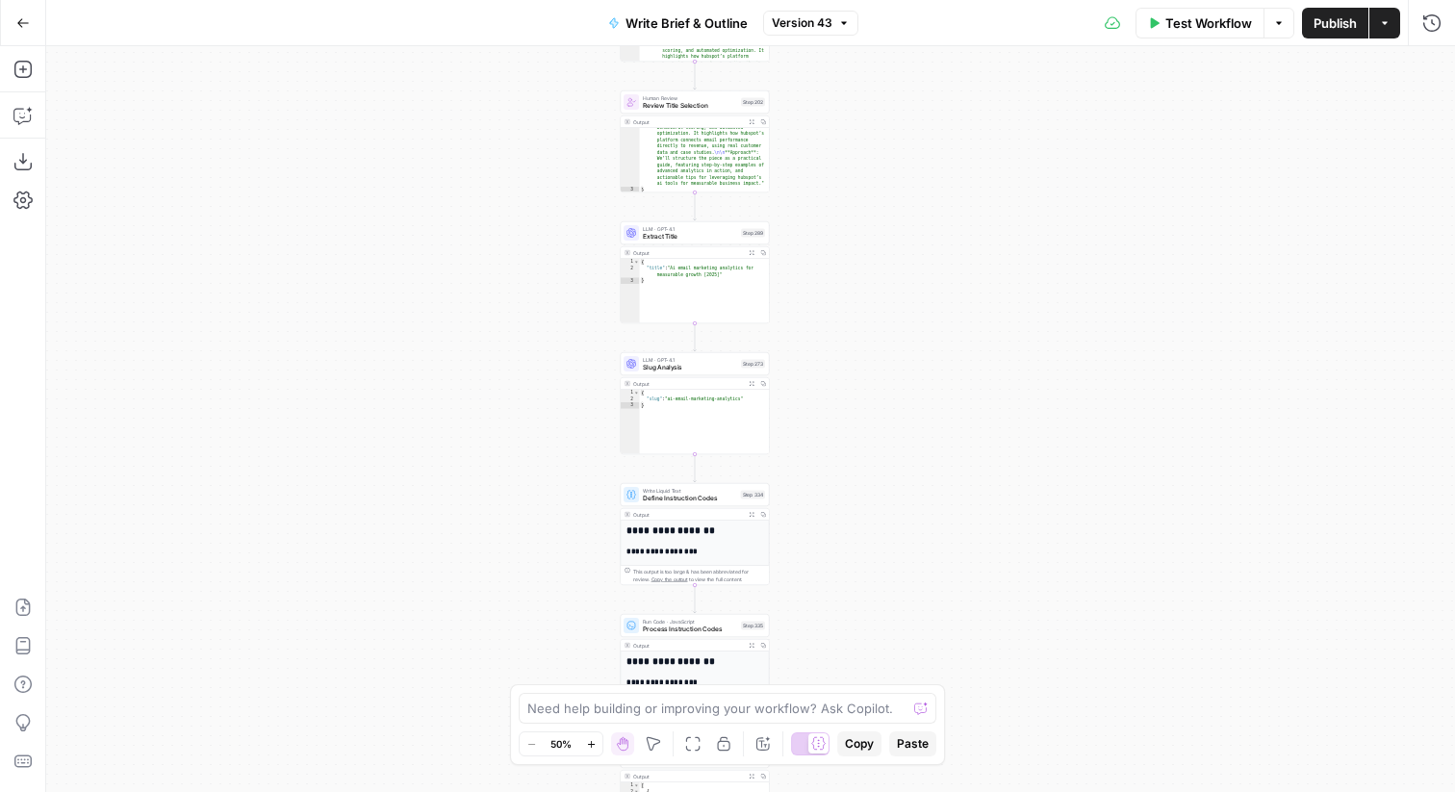
click at [752, 379] on button "Expand Output" at bounding box center [752, 384] width 12 height 12
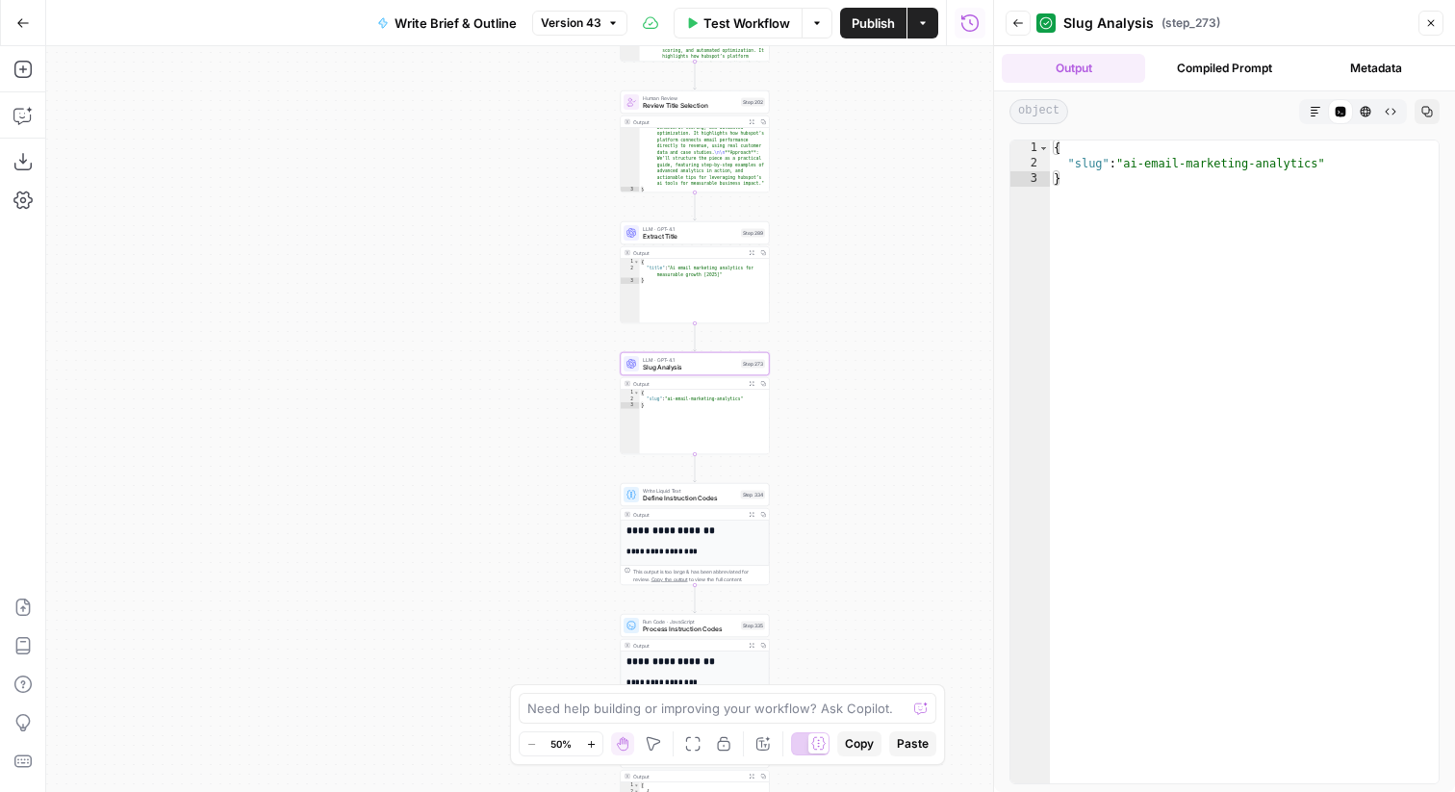
click at [1213, 61] on button "Compiled Prompt" at bounding box center [1224, 68] width 143 height 29
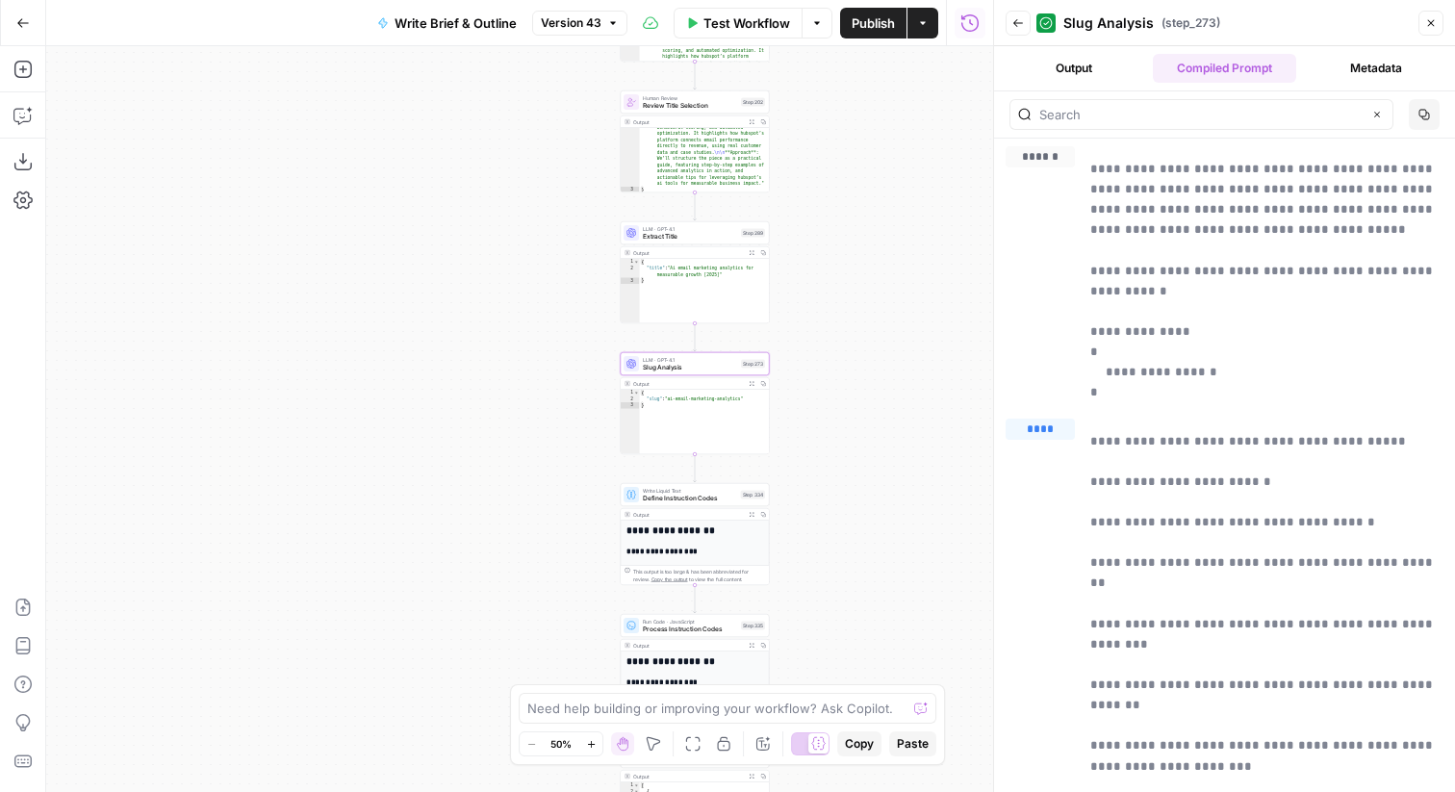
scroll to position [53, 0]
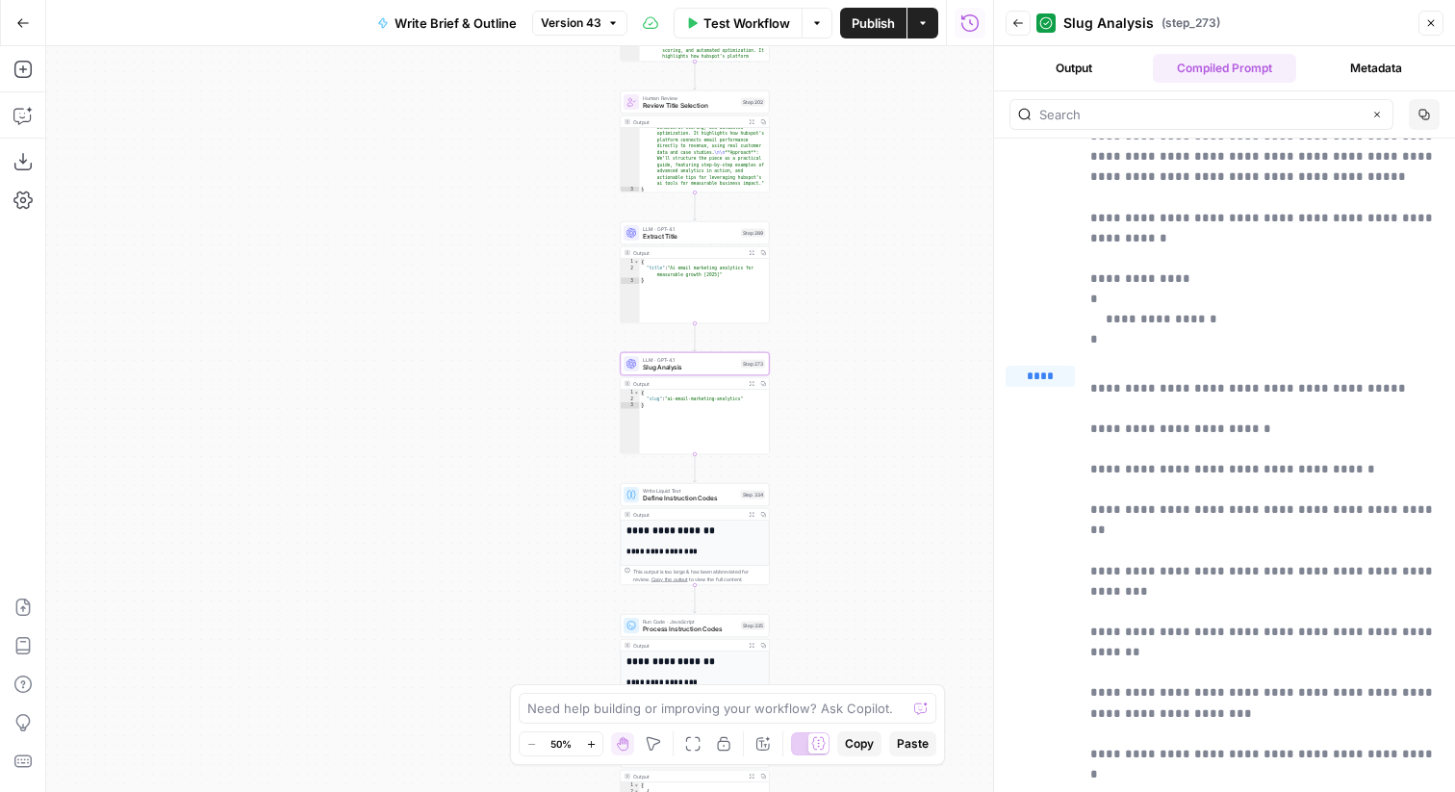
click at [1064, 75] on button "Output" at bounding box center [1073, 68] width 143 height 29
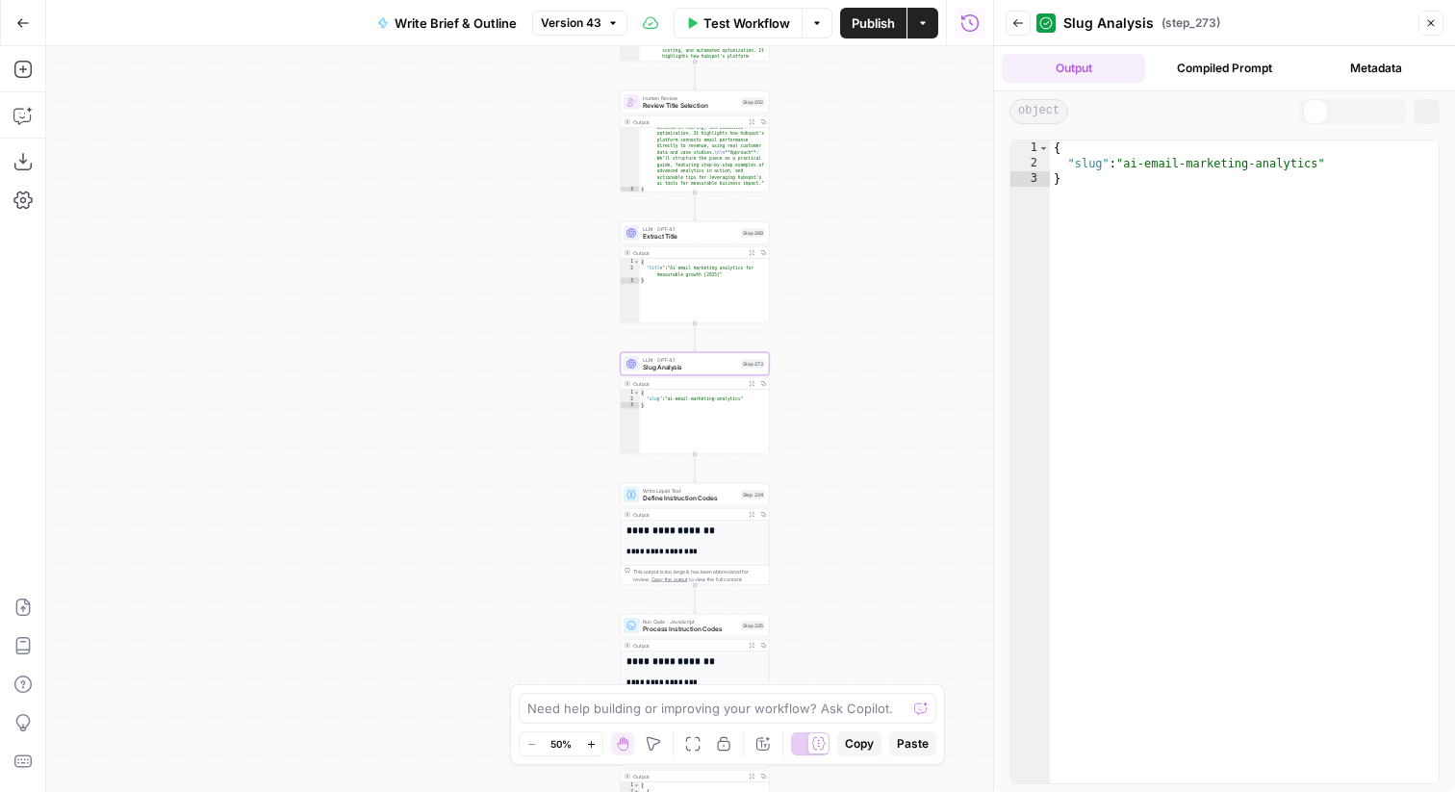
scroll to position [0, 0]
click at [1193, 69] on button "Compiled Prompt" at bounding box center [1224, 68] width 143 height 29
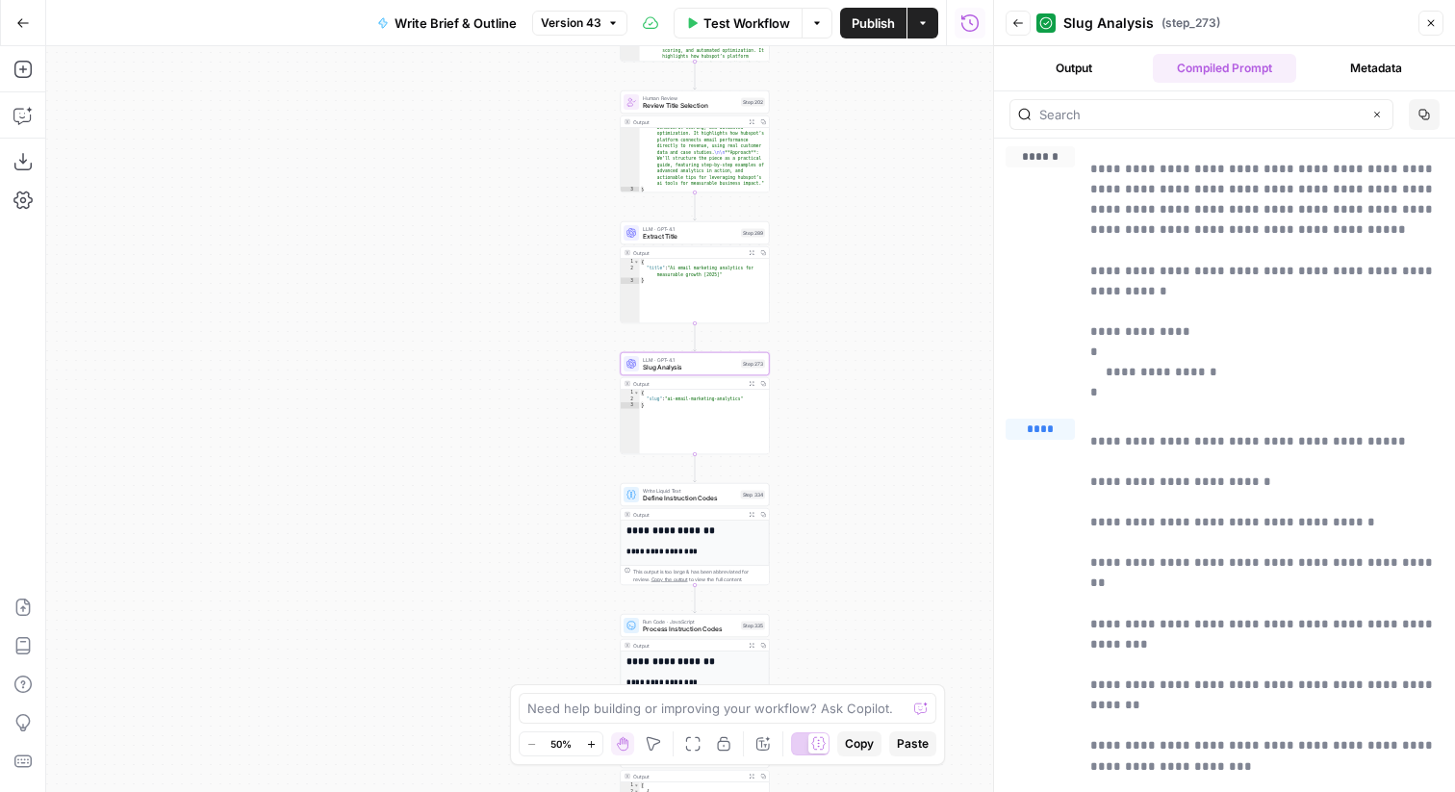
click at [1369, 54] on button "Metadata" at bounding box center [1375, 68] width 143 height 29
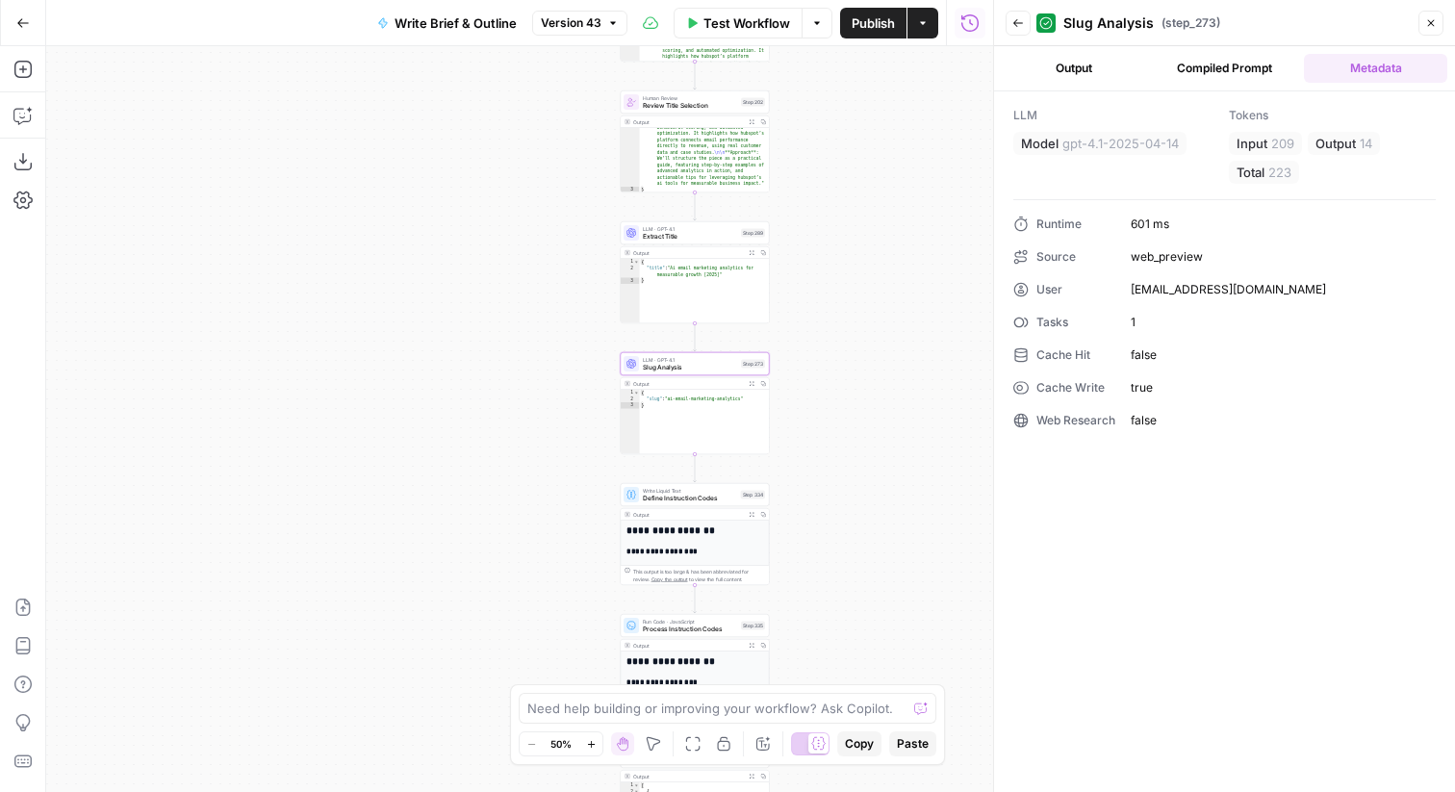
click at [1239, 67] on button "Compiled Prompt" at bounding box center [1224, 68] width 143 height 29
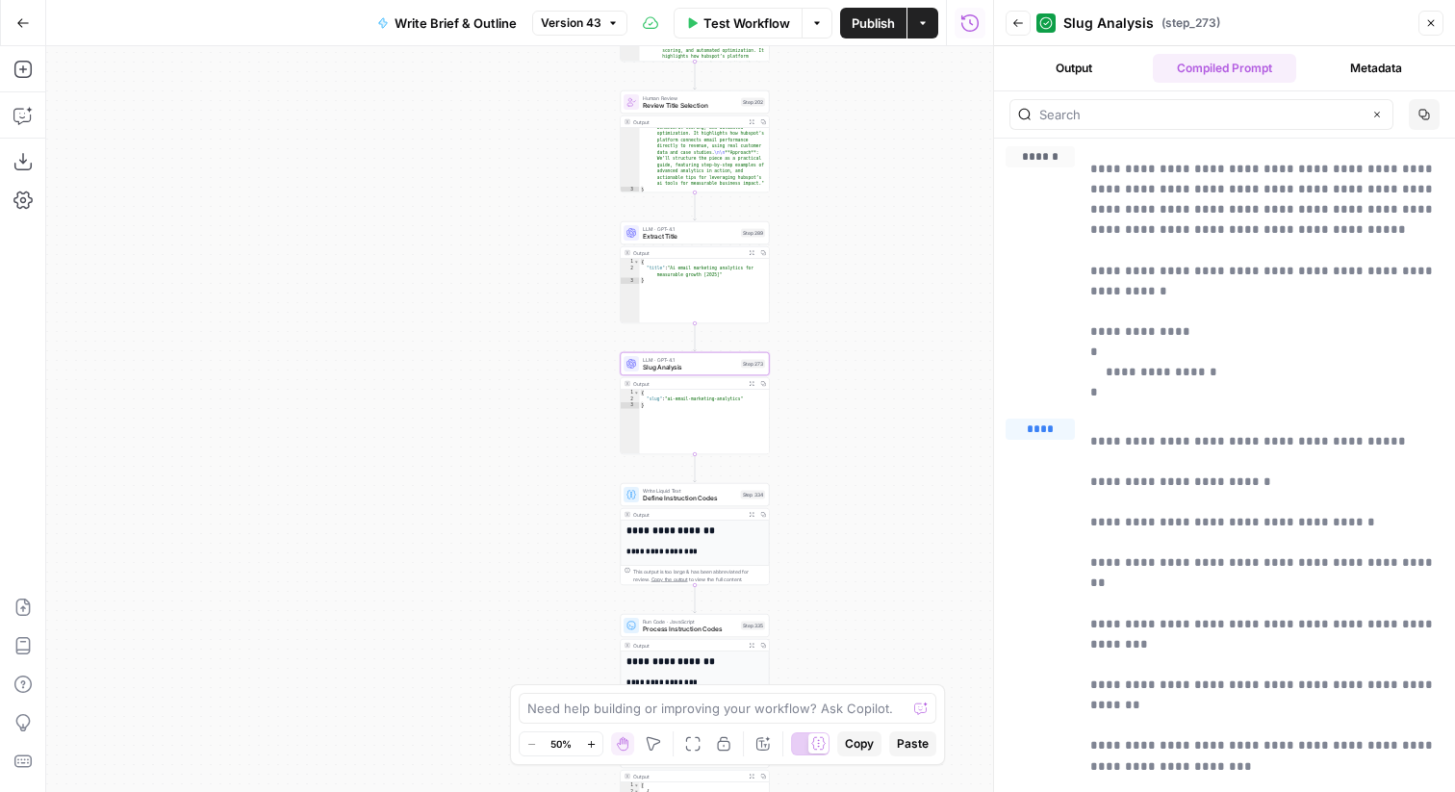
click at [1314, 65] on button "Metadata" at bounding box center [1375, 68] width 143 height 29
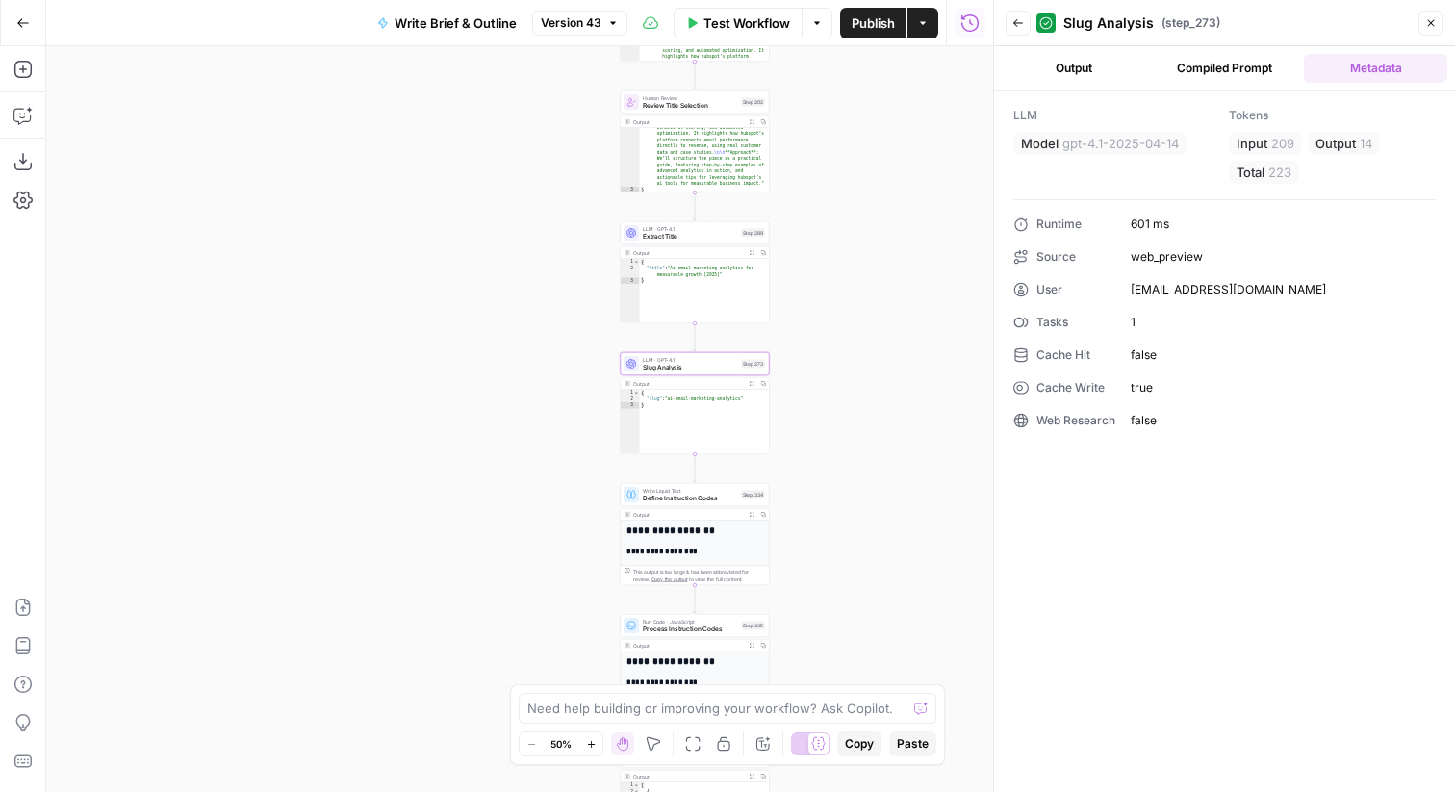
click at [1253, 71] on button "Compiled Prompt" at bounding box center [1224, 68] width 143 height 29
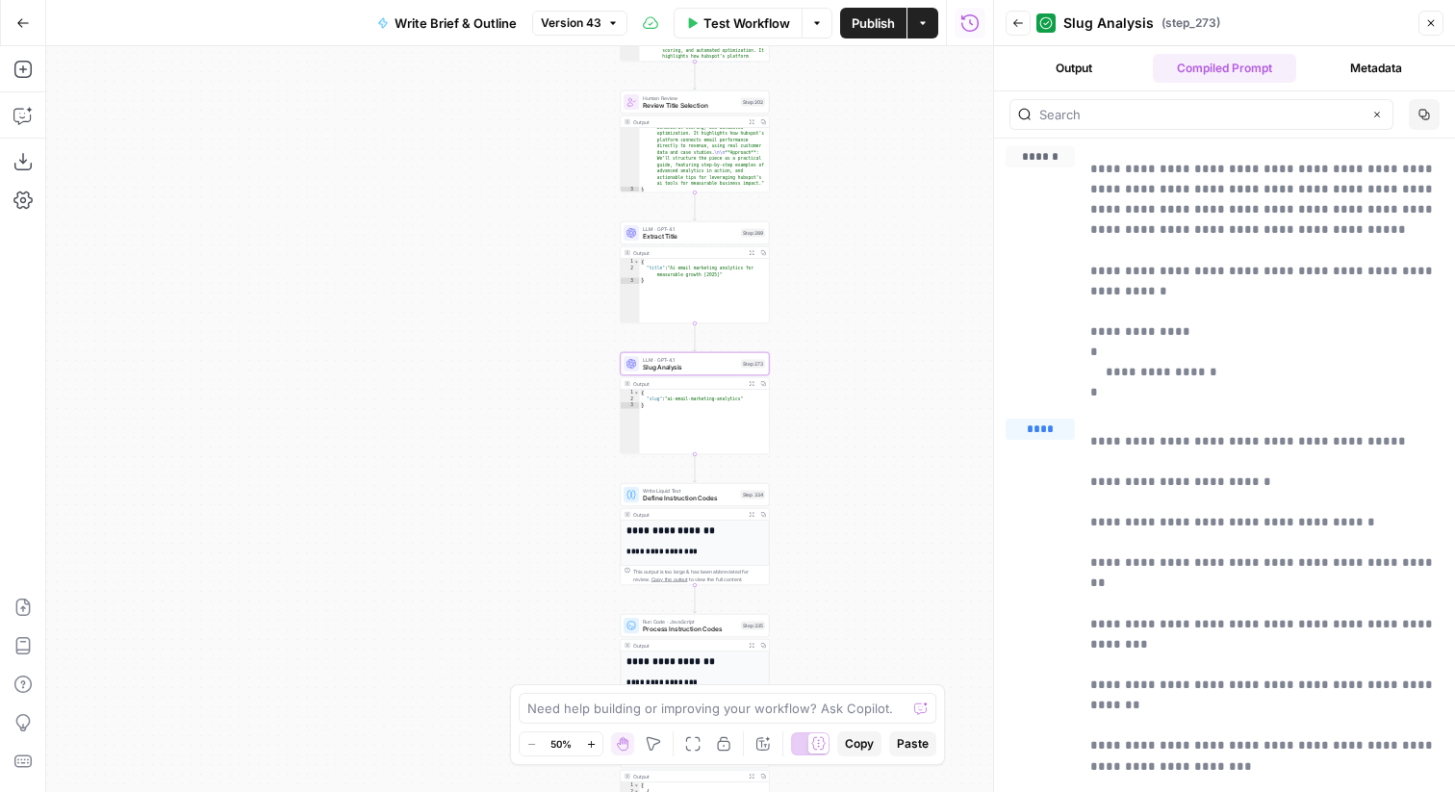
scroll to position [53, 0]
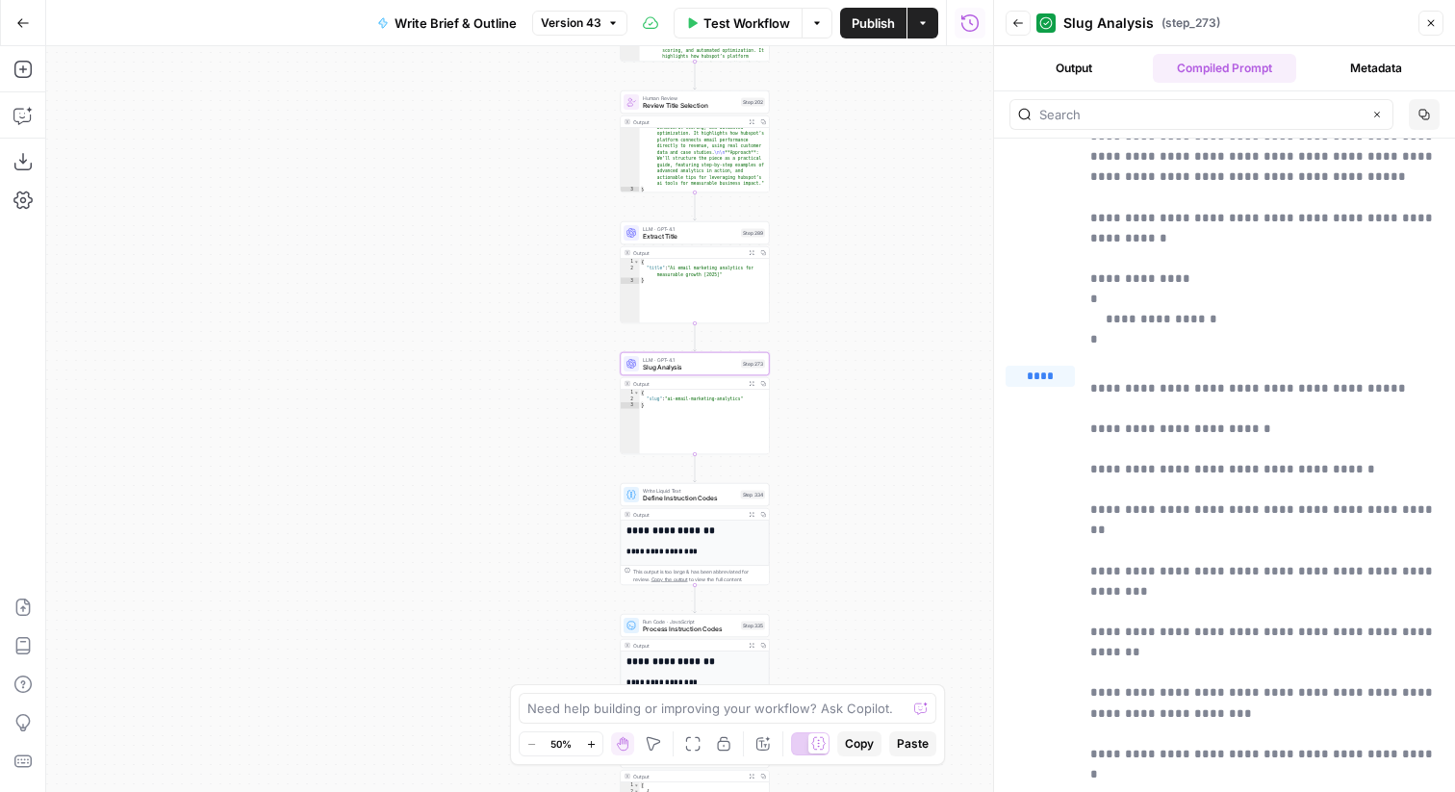
click at [1434, 11] on button "Close" at bounding box center [1430, 23] width 25 height 25
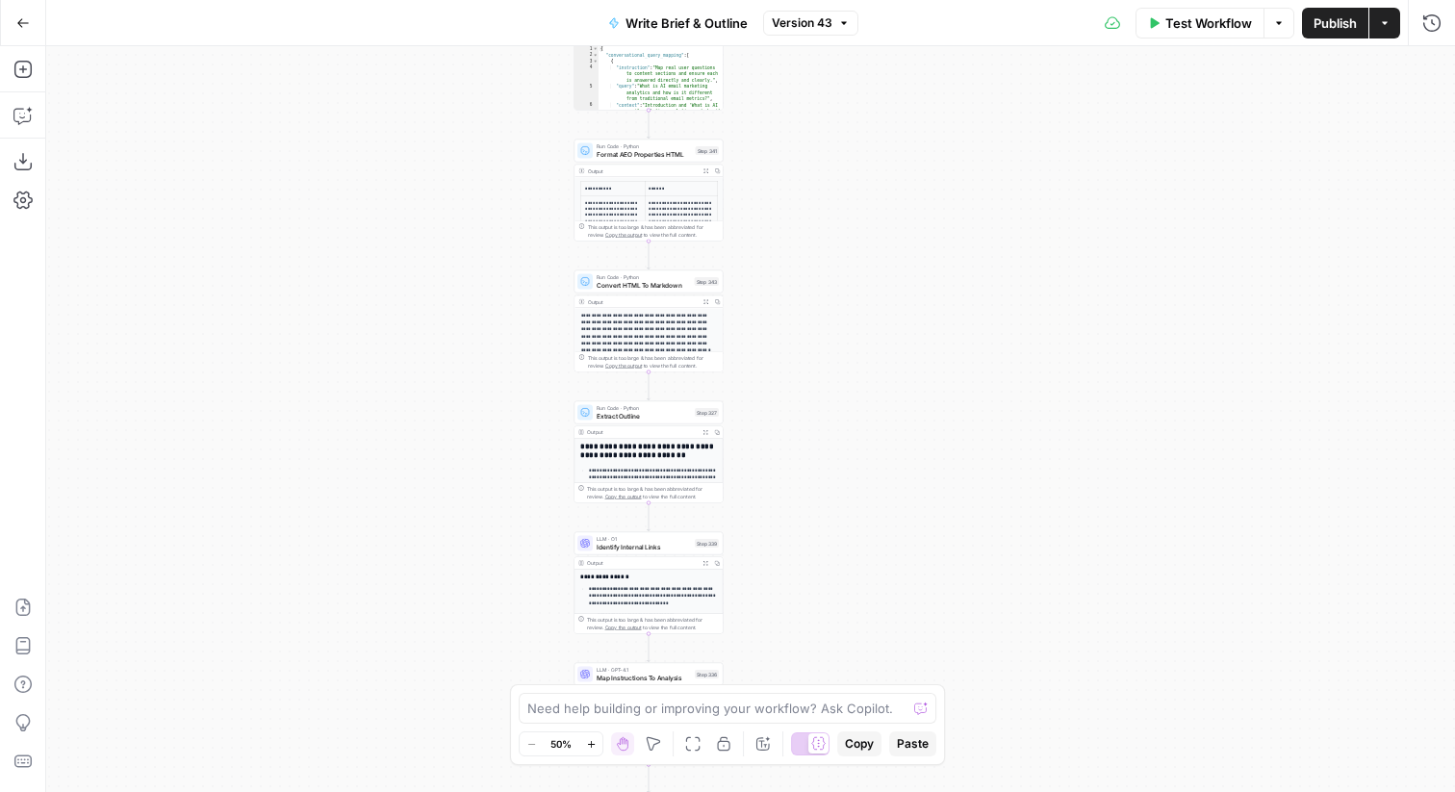
scroll to position [427, 0]
click at [706, 433] on icon "button" at bounding box center [705, 432] width 6 height 6
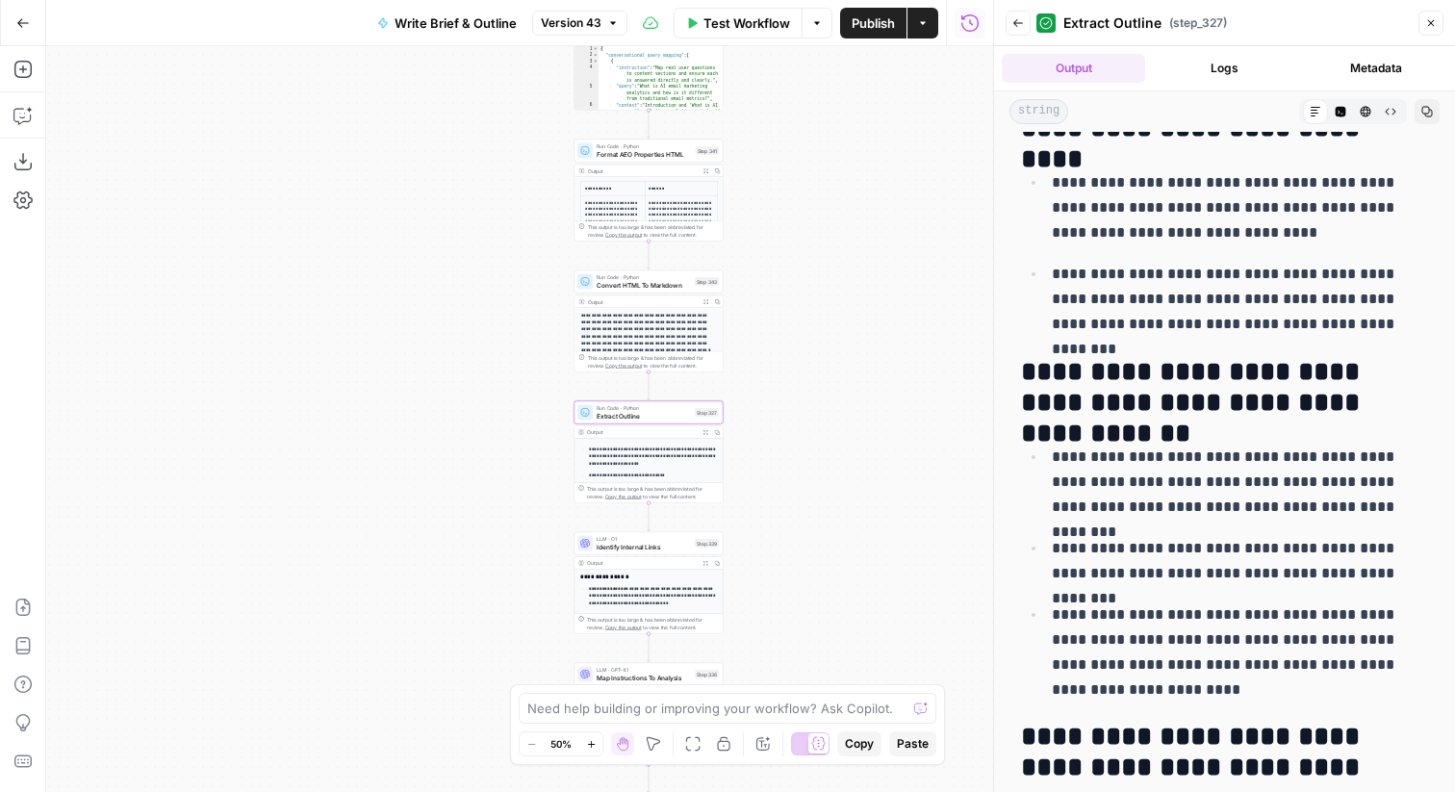
scroll to position [0, 0]
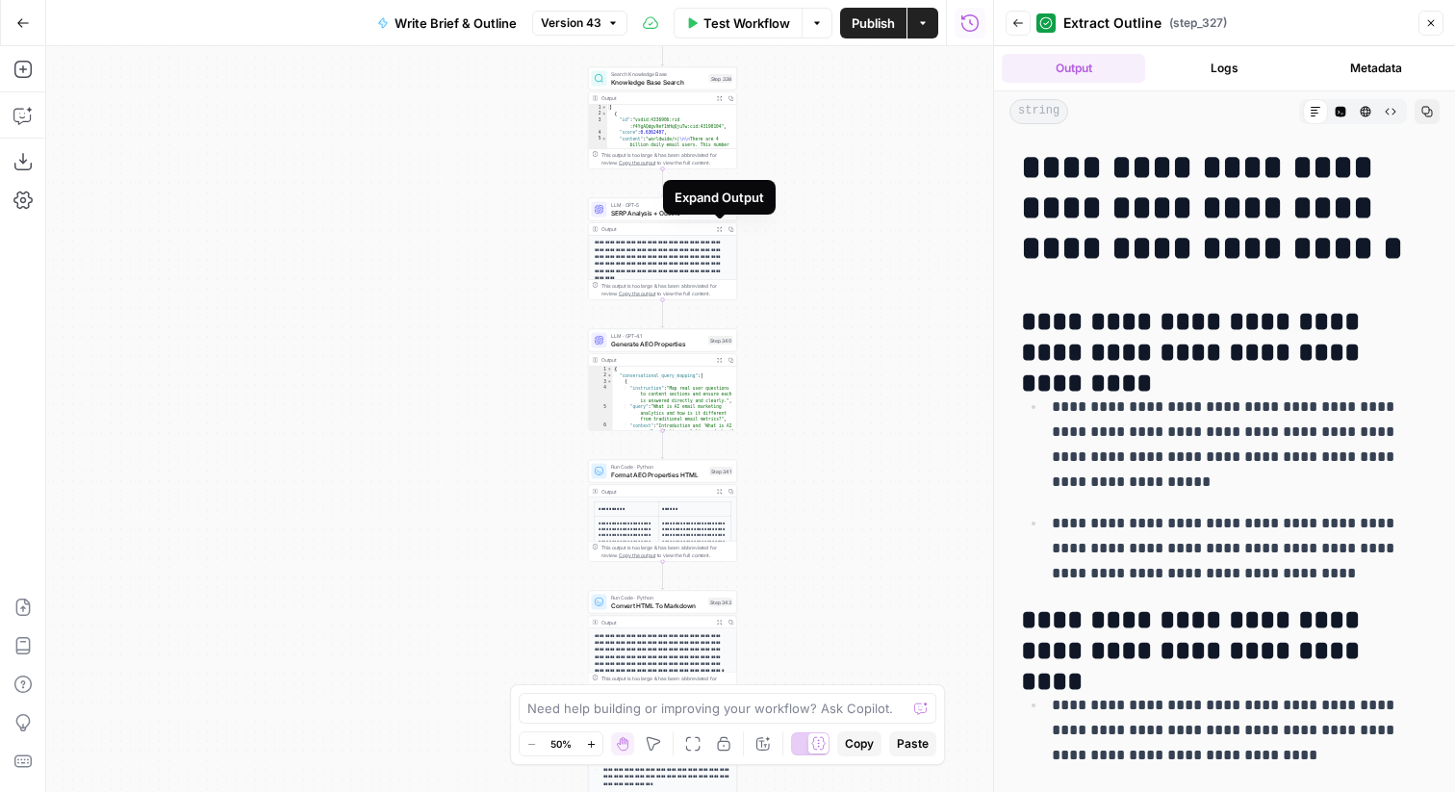
click at [717, 227] on icon "button" at bounding box center [719, 229] width 5 height 5
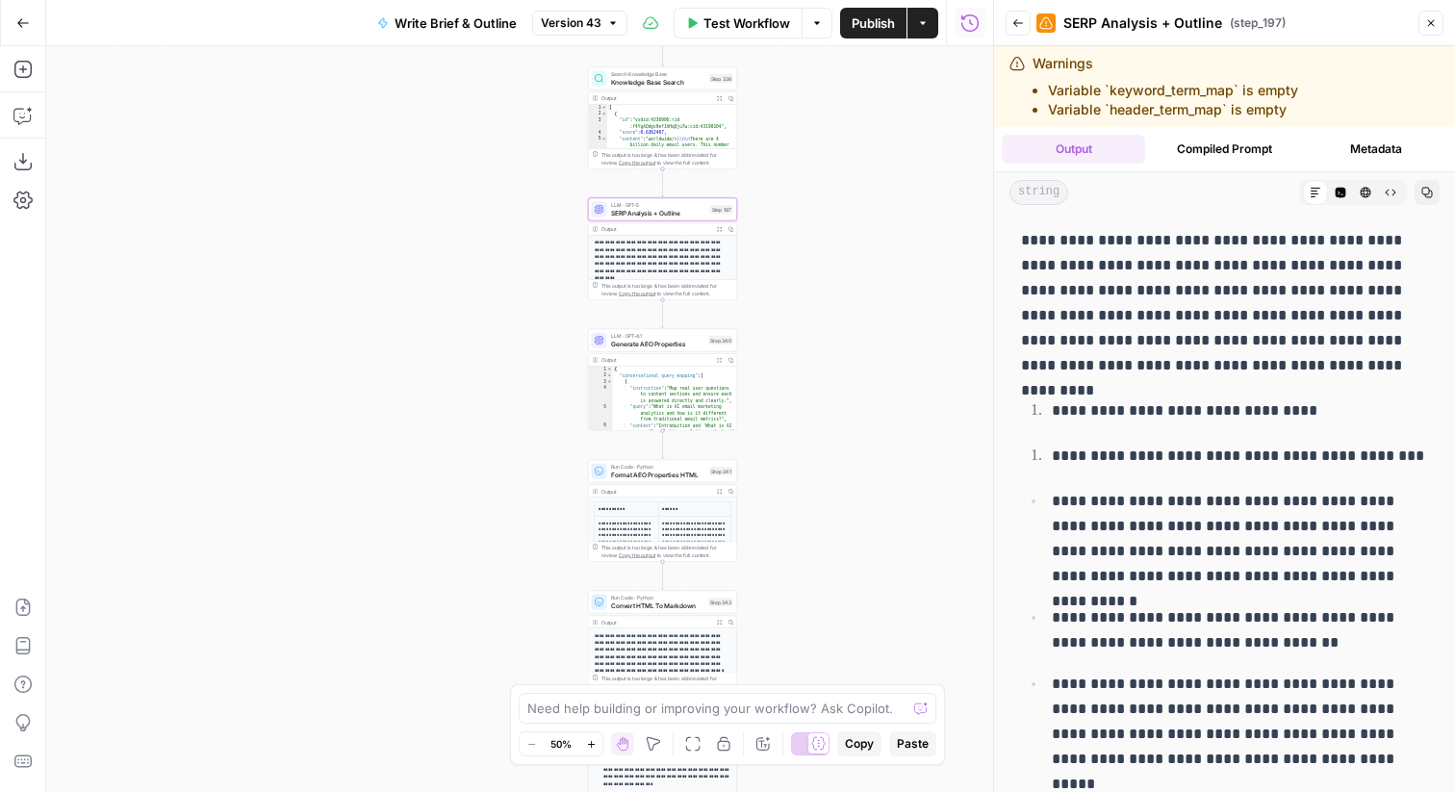
click at [1206, 144] on button "Compiled Prompt" at bounding box center [1224, 149] width 143 height 29
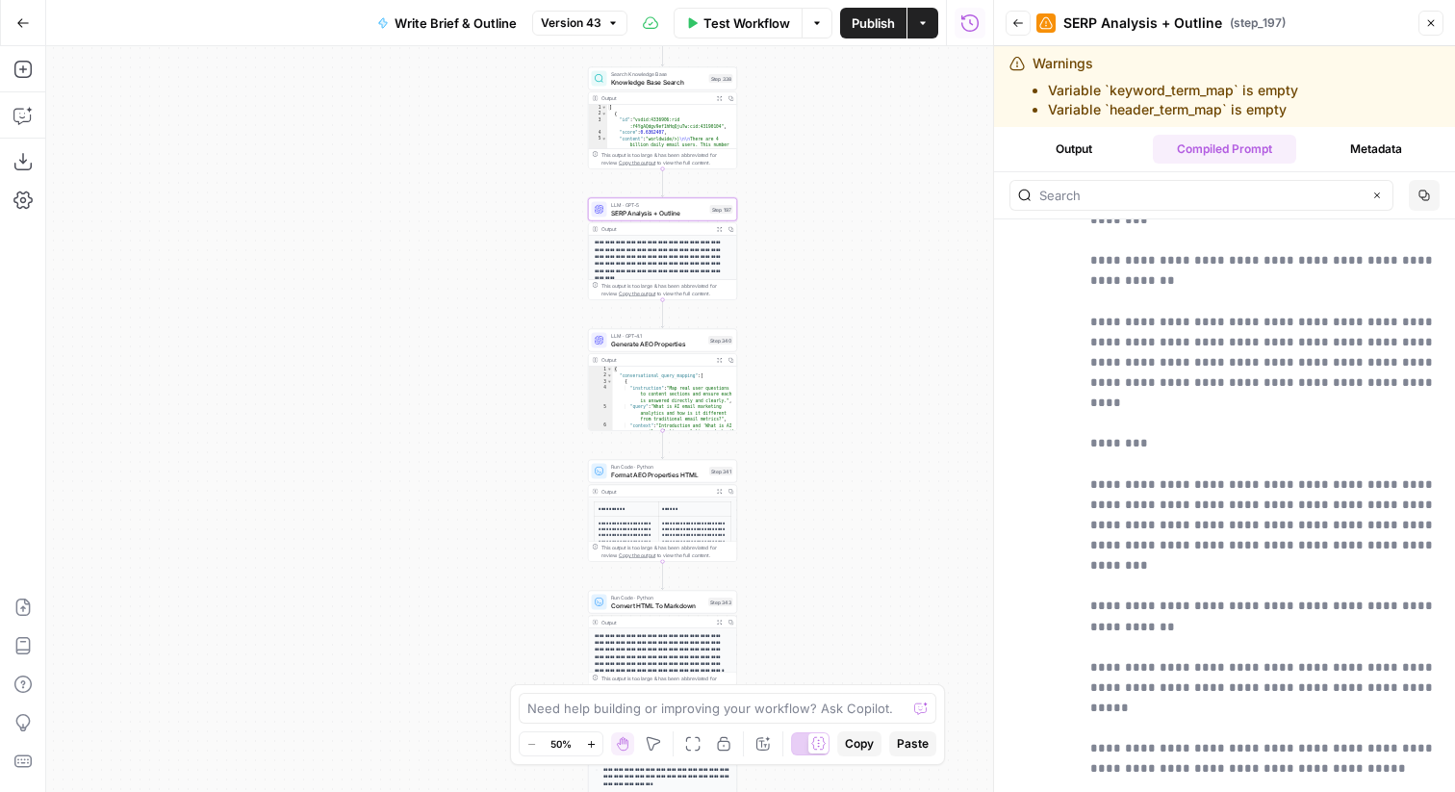
scroll to position [107602, 0]
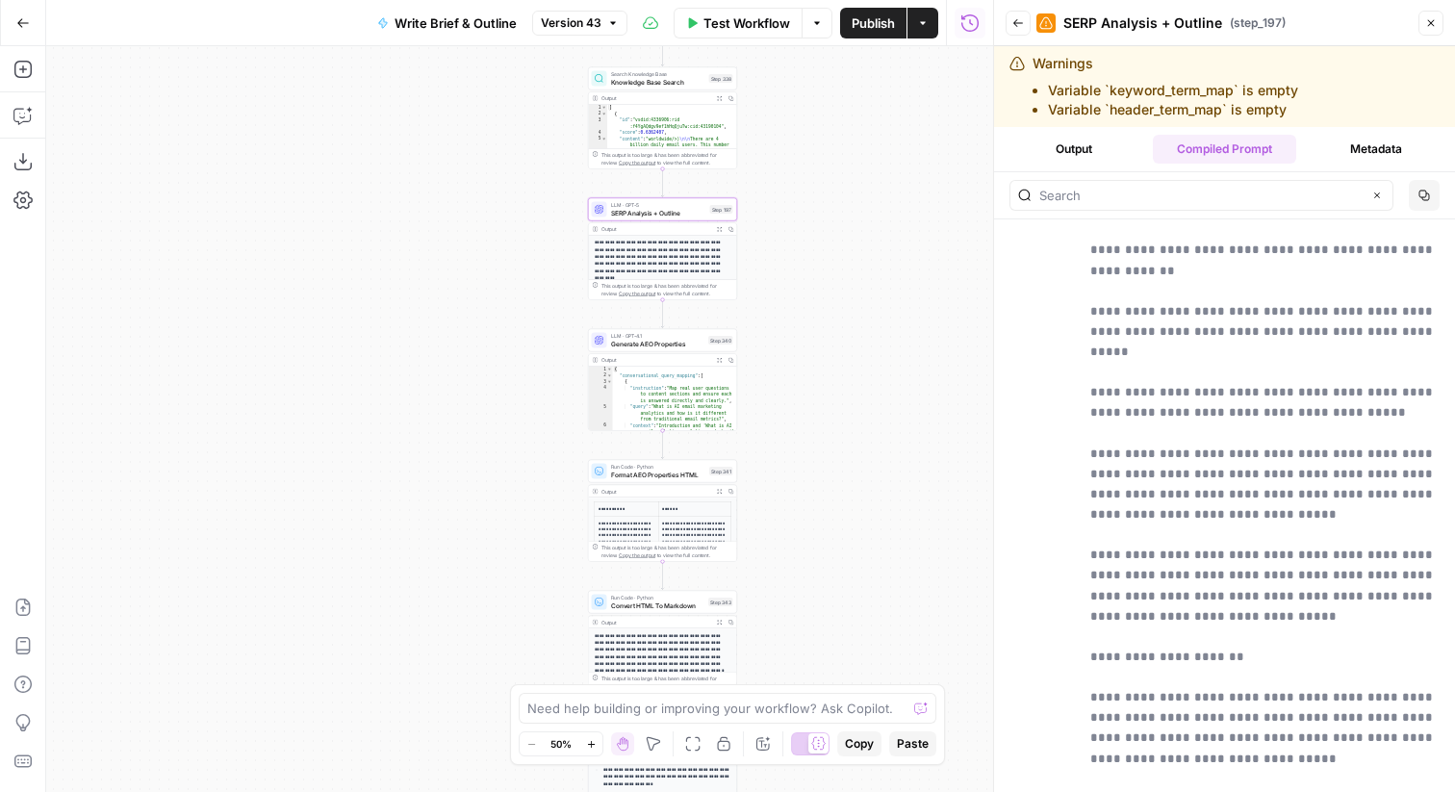
click at [1079, 158] on button "Output" at bounding box center [1073, 149] width 143 height 29
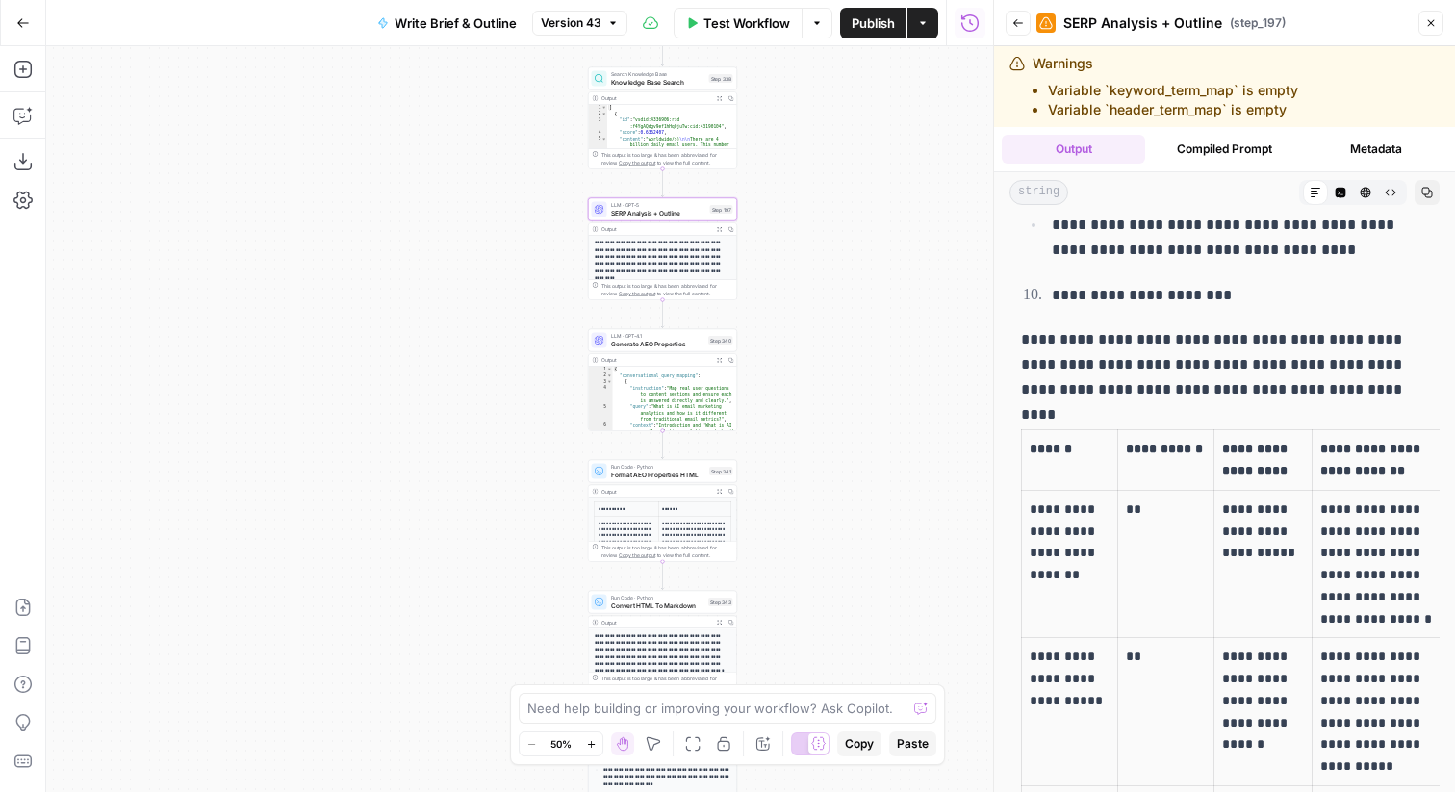
scroll to position [15837, 0]
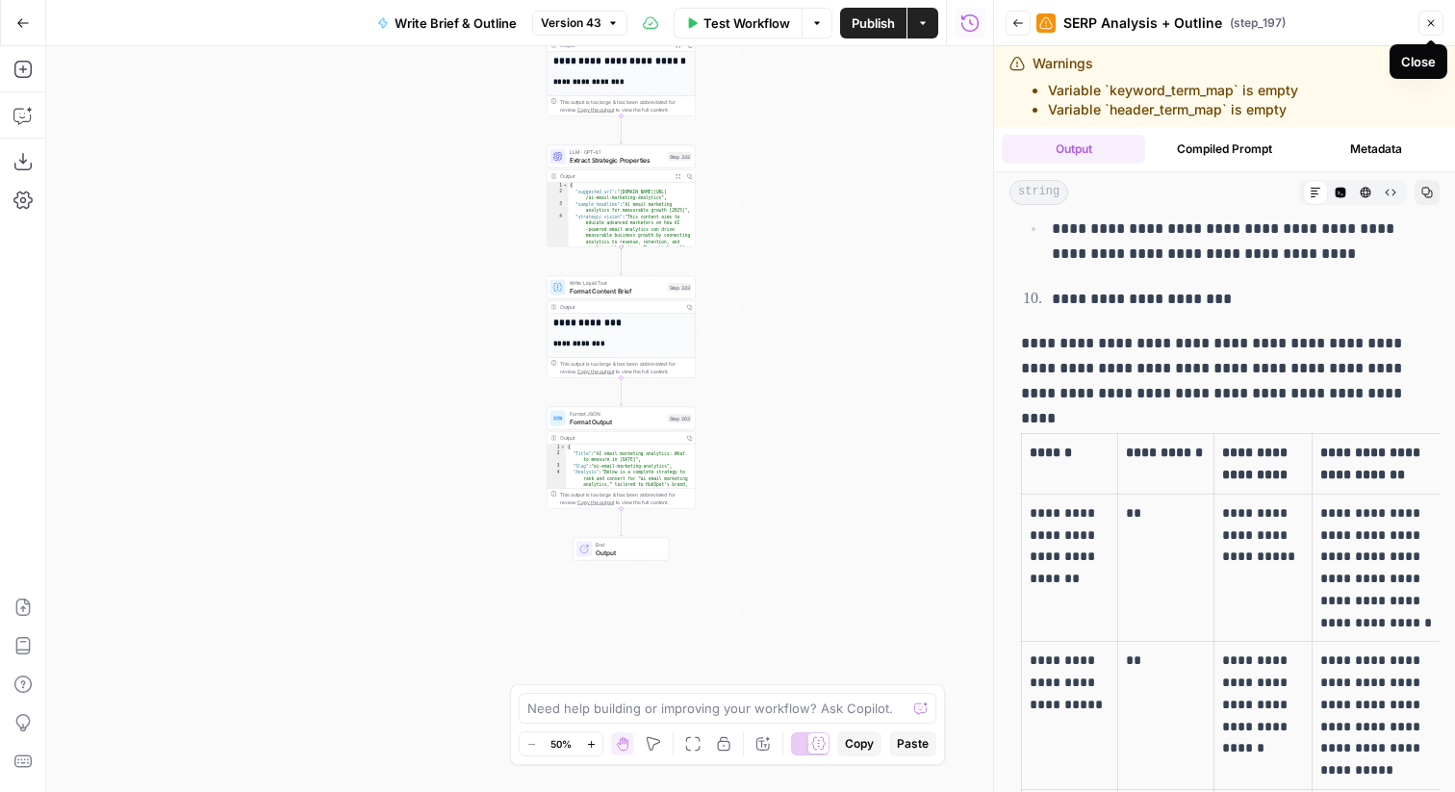
click at [1431, 24] on icon "button" at bounding box center [1431, 23] width 12 height 12
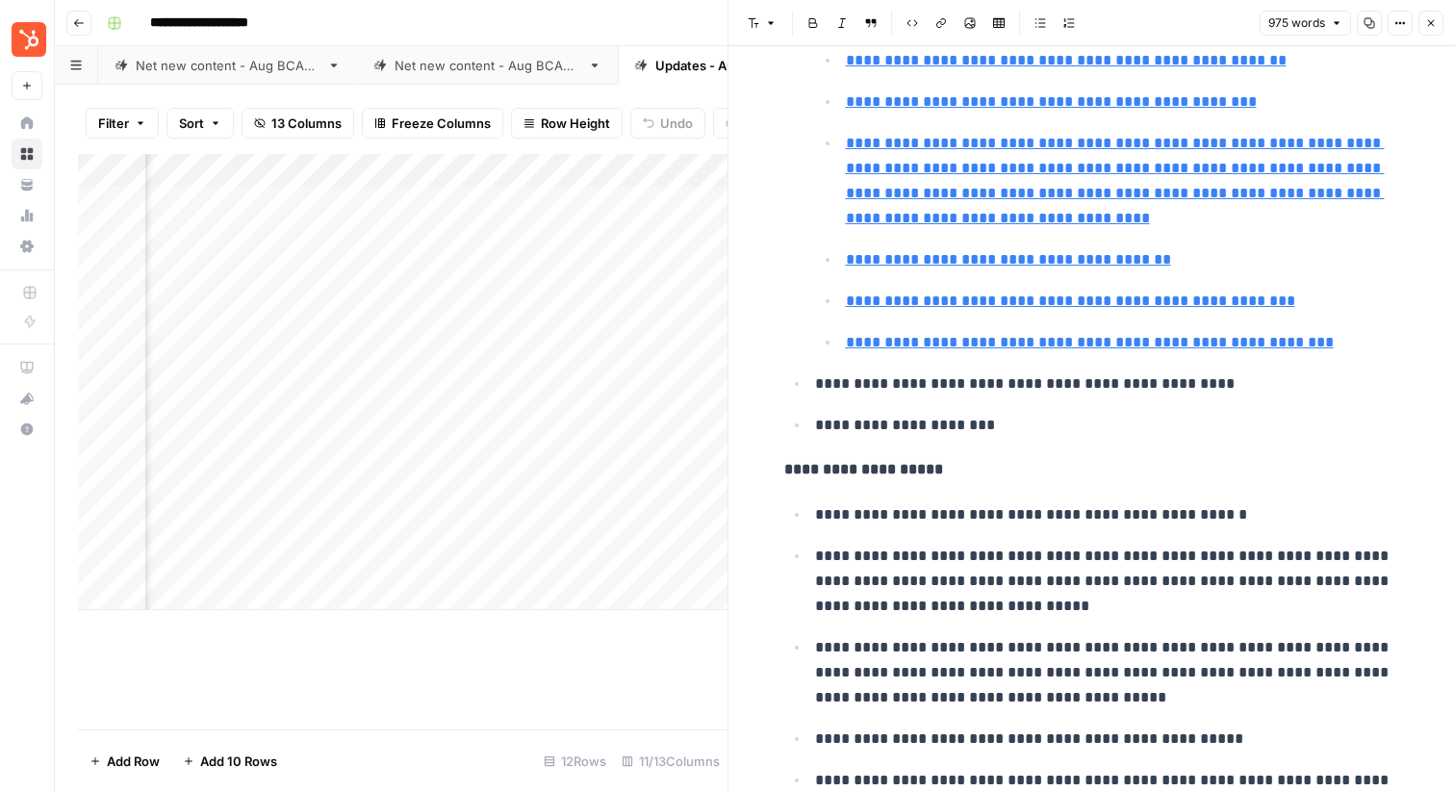
scroll to position [2798, 0]
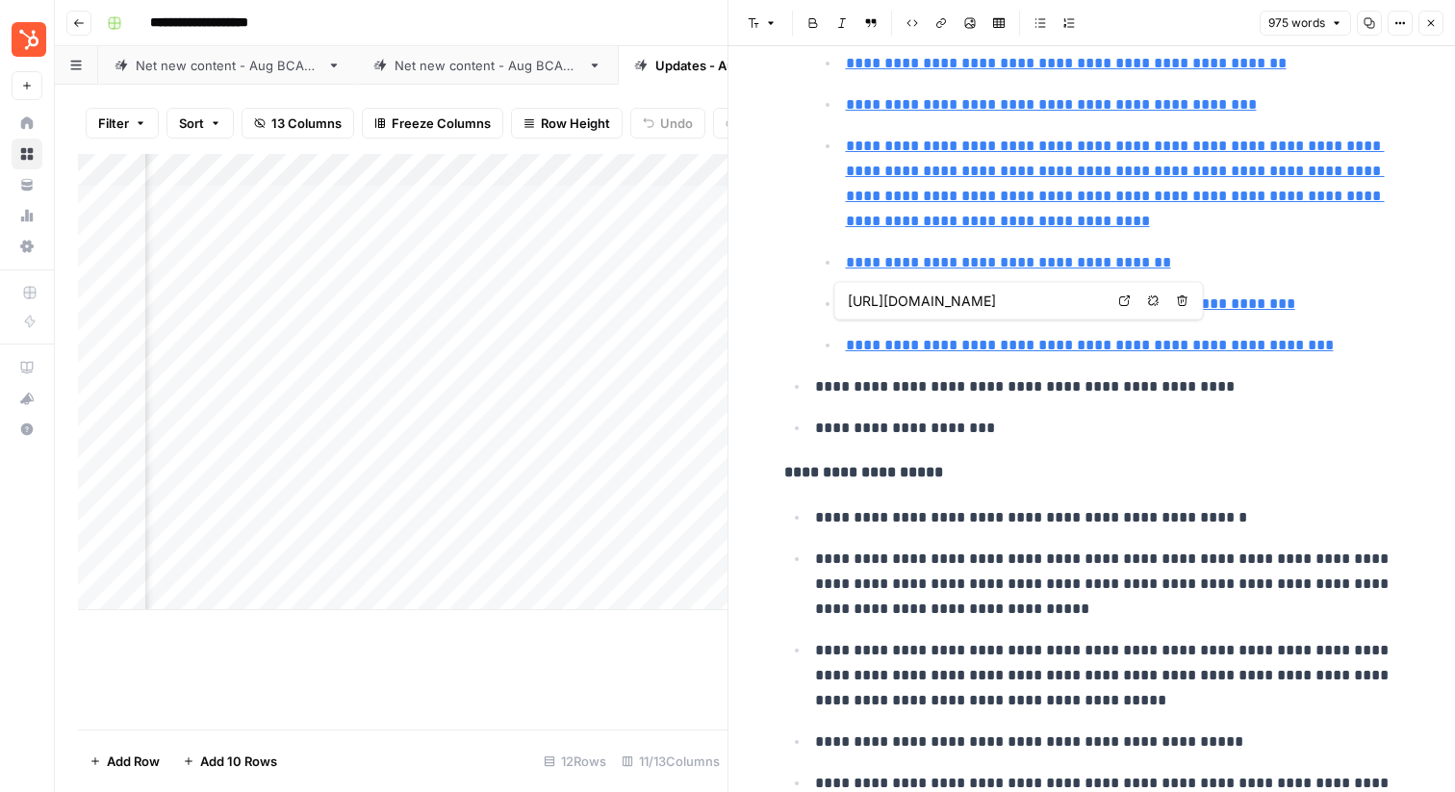
type input "[URL][DOMAIN_NAME]"
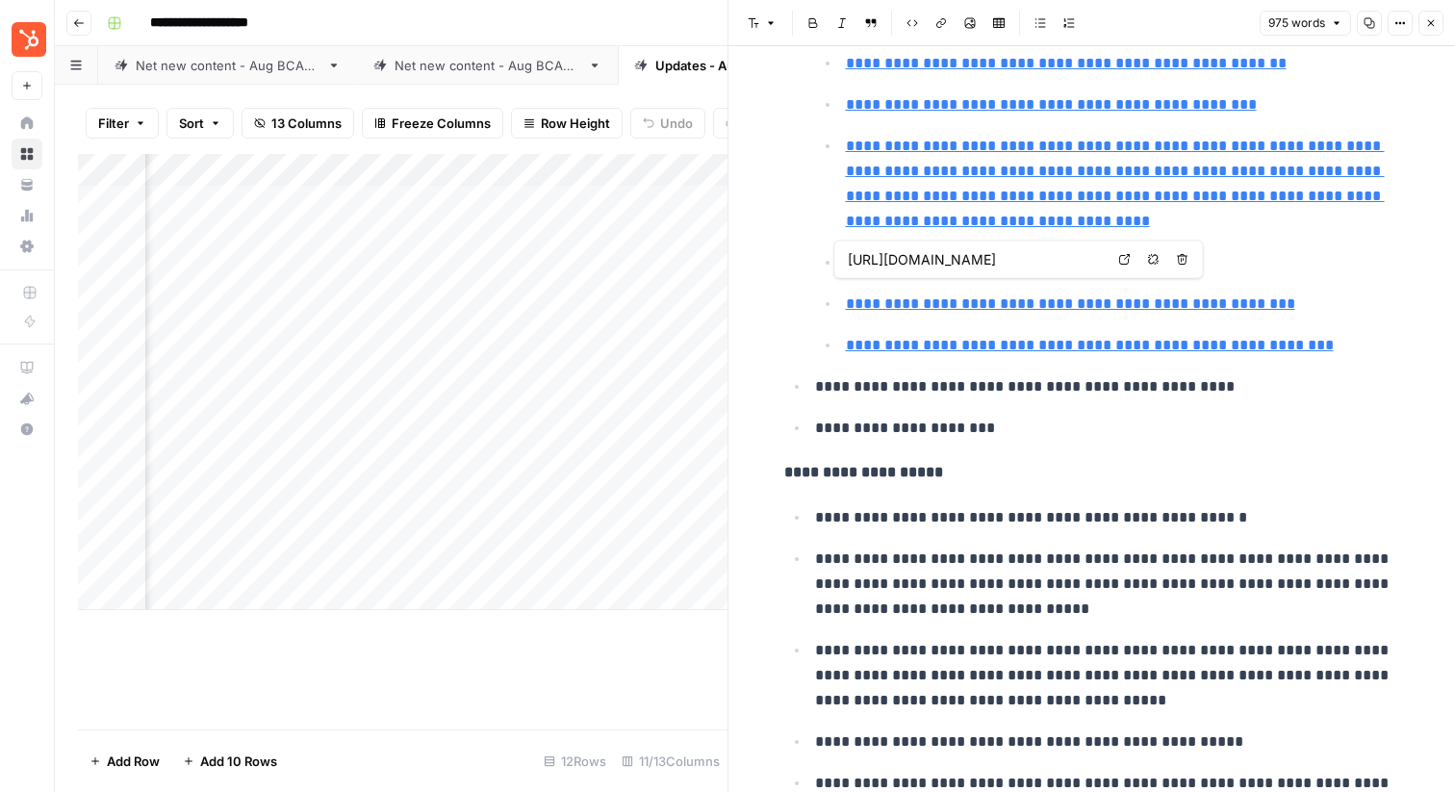
click at [1123, 260] on icon at bounding box center [1125, 260] width 12 height 12
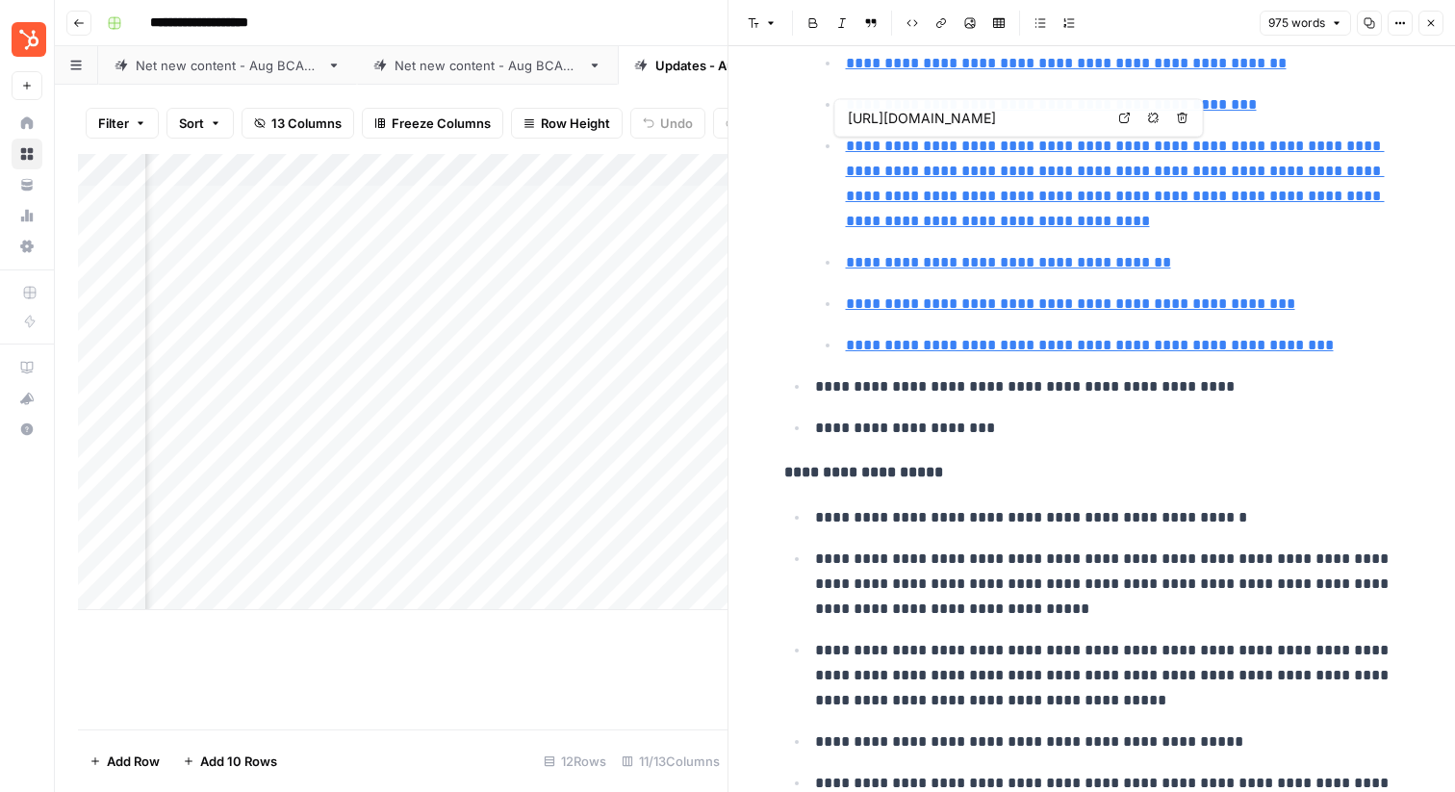
type input "https://blog.hubspot.com/marketing/most-productive-ai-workflows"
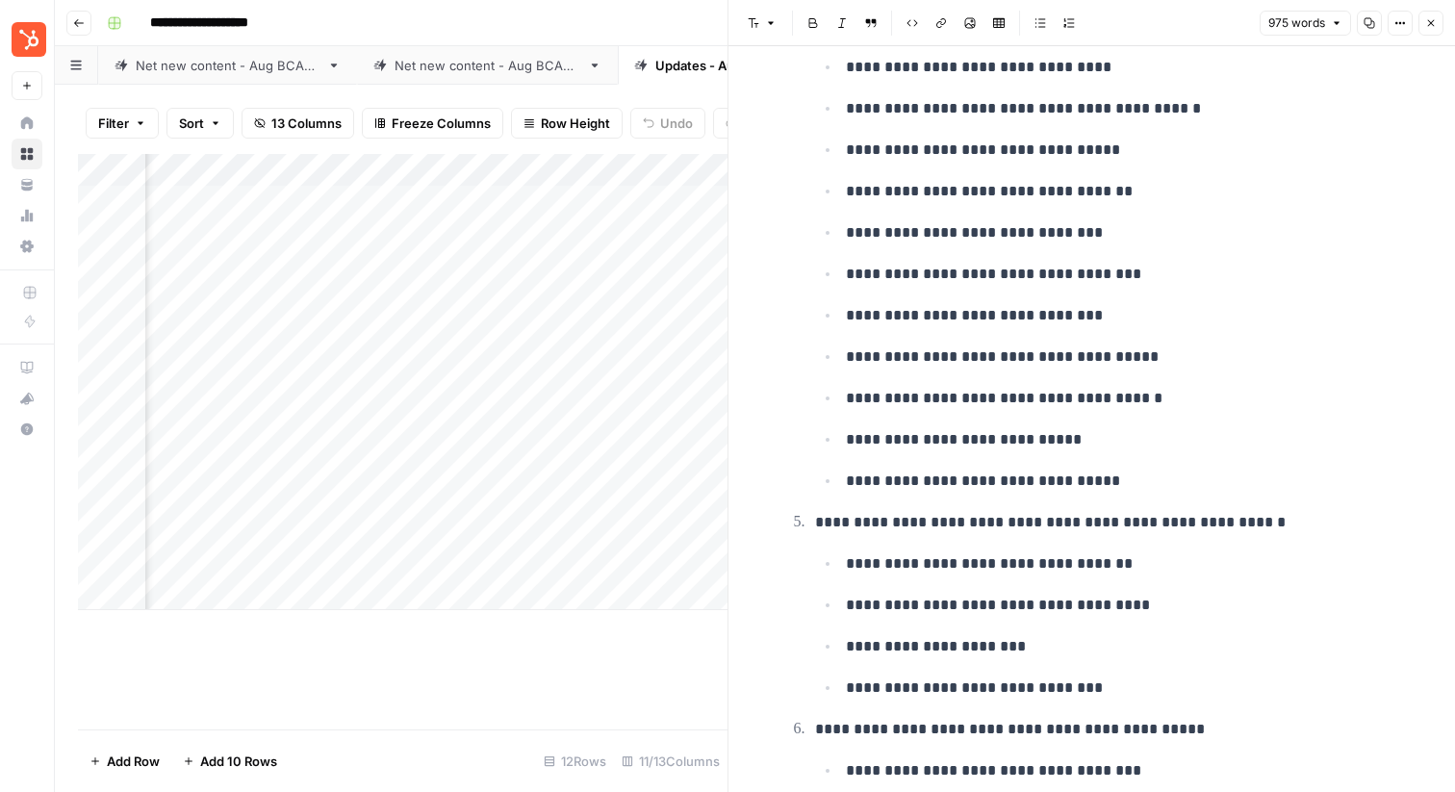
scroll to position [0, 221]
click at [527, 234] on div "Add Column" at bounding box center [403, 382] width 650 height 456
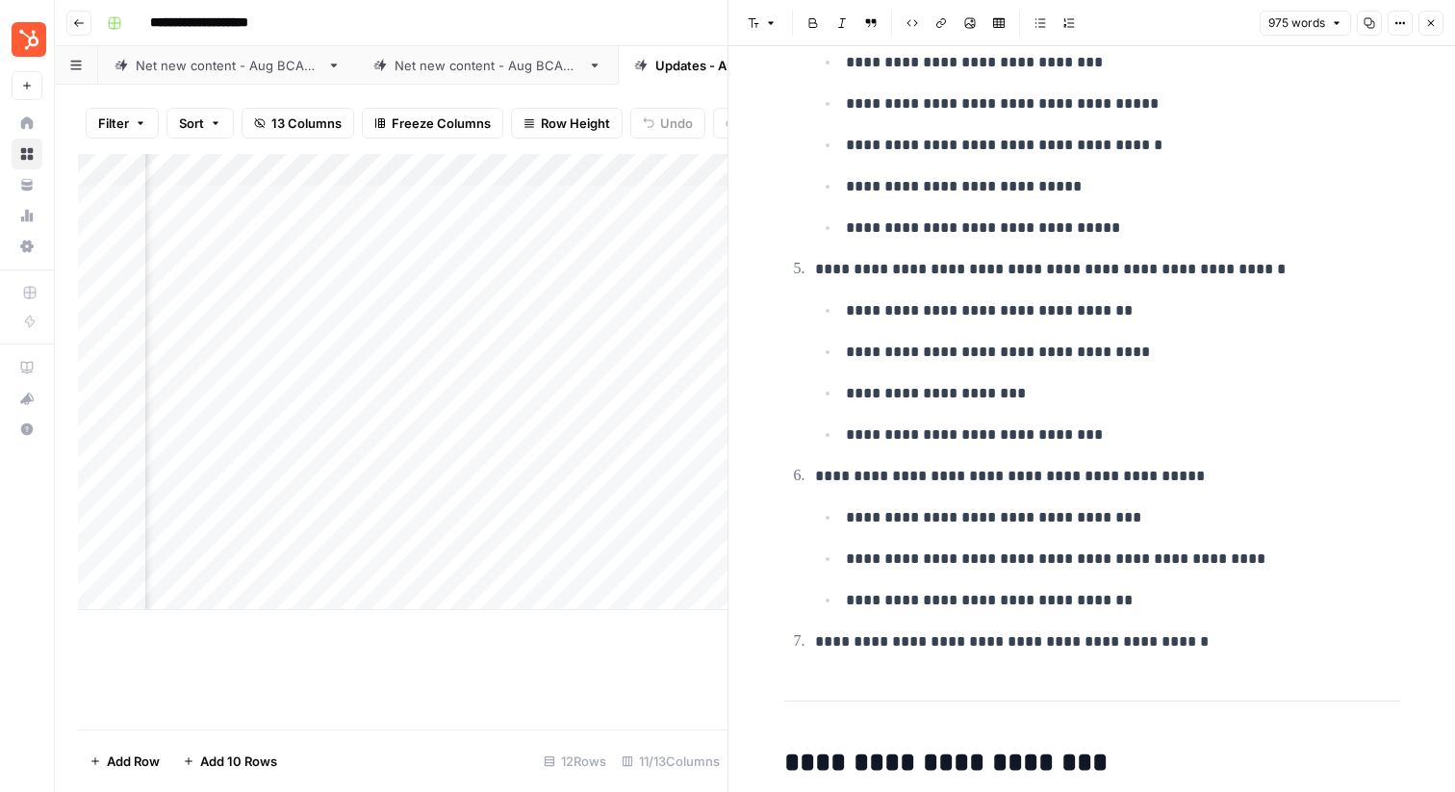
scroll to position [1651, 0]
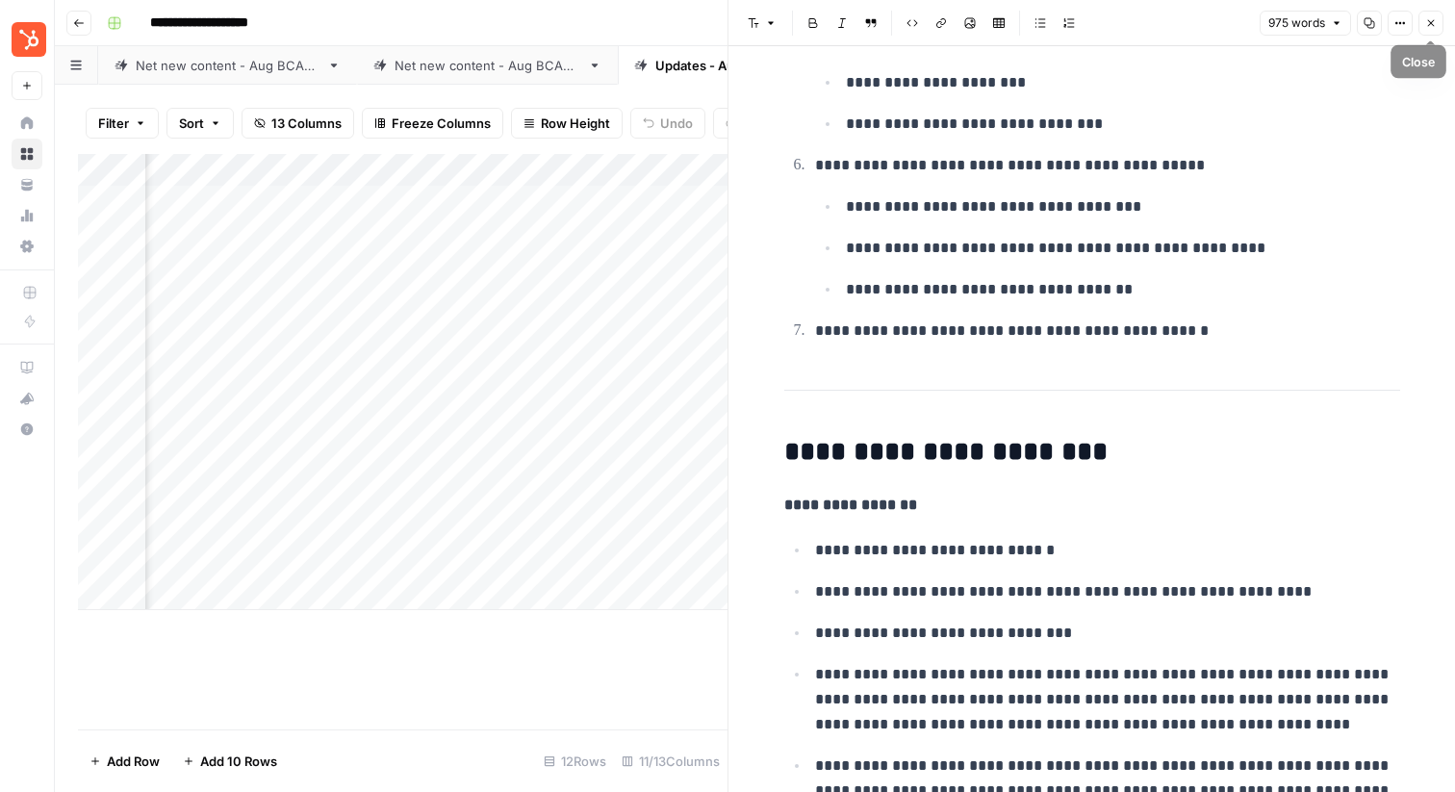
click at [1433, 18] on icon "button" at bounding box center [1431, 23] width 12 height 12
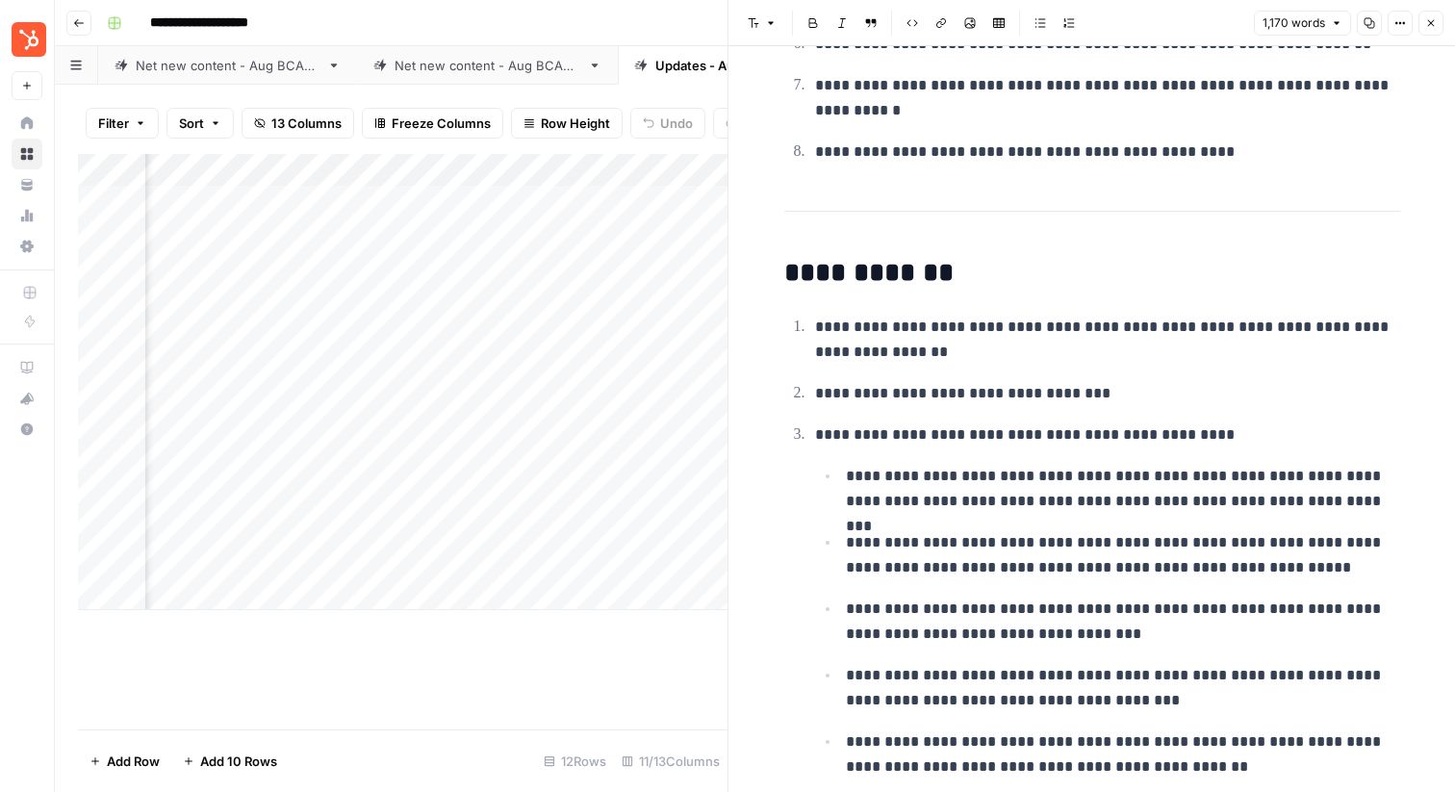
scroll to position [0, 268]
click at [481, 264] on div "Add Column" at bounding box center [403, 382] width 650 height 456
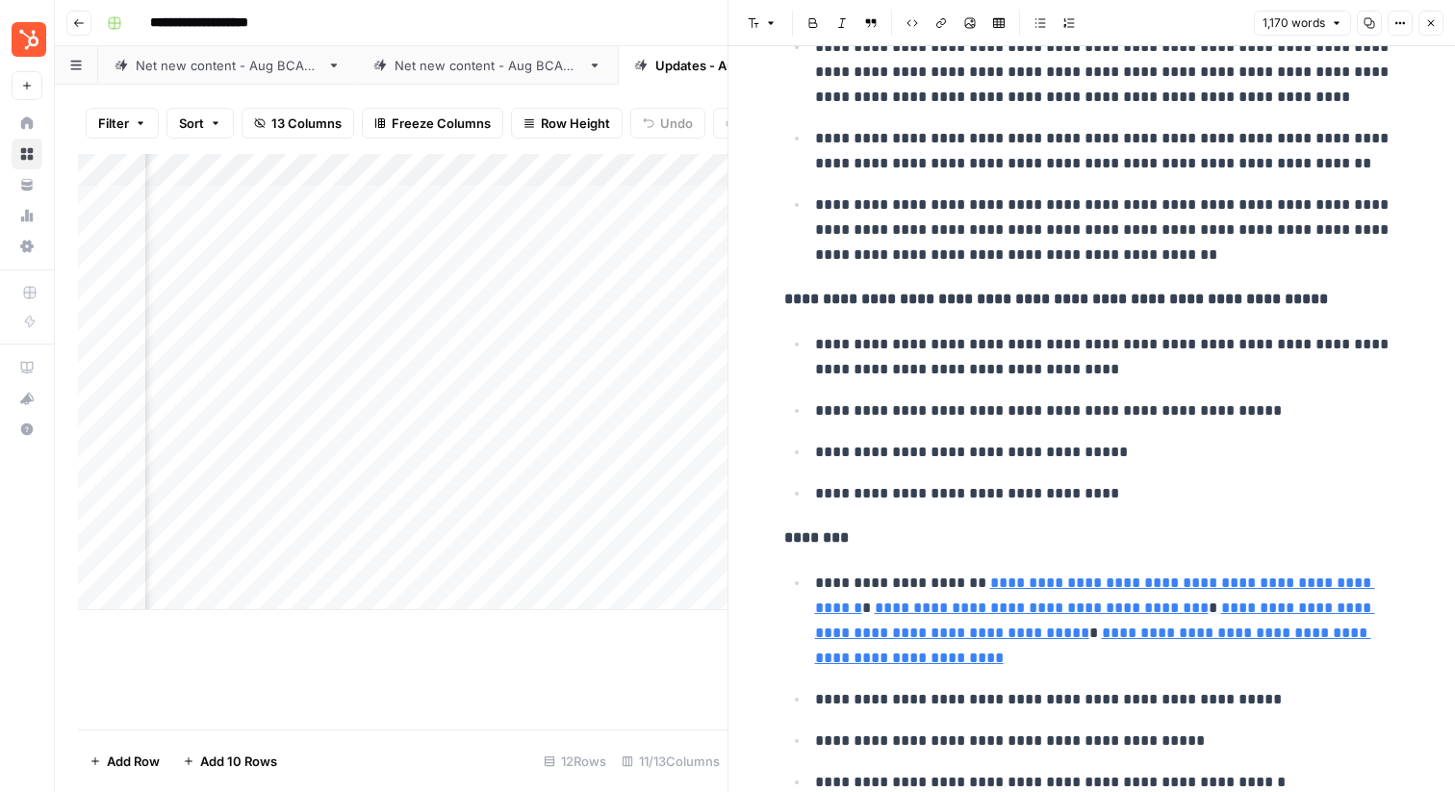
scroll to position [2841, 0]
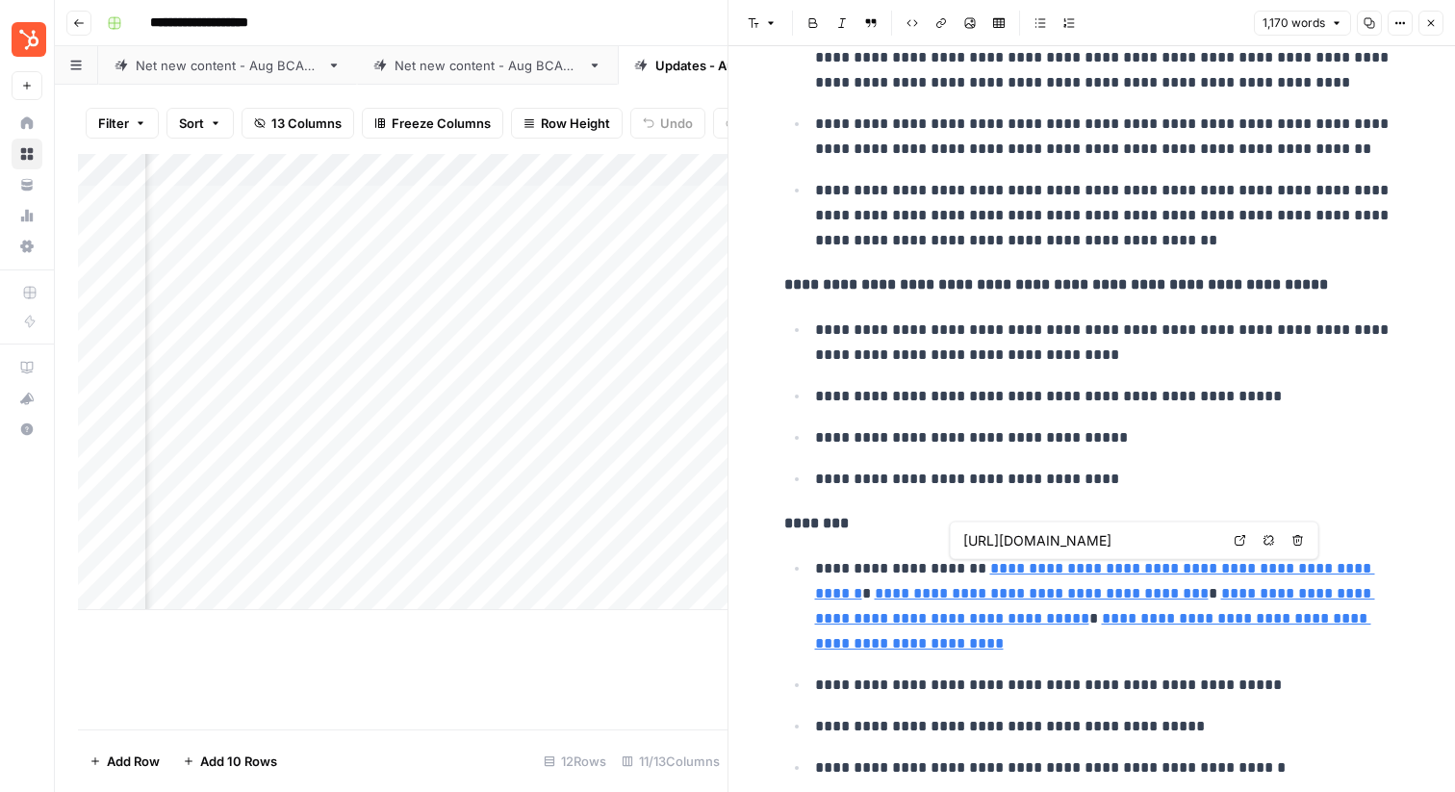
click at [1019, 572] on link "**********" at bounding box center [1095, 580] width 560 height 39
click at [1237, 544] on icon at bounding box center [1241, 541] width 12 height 12
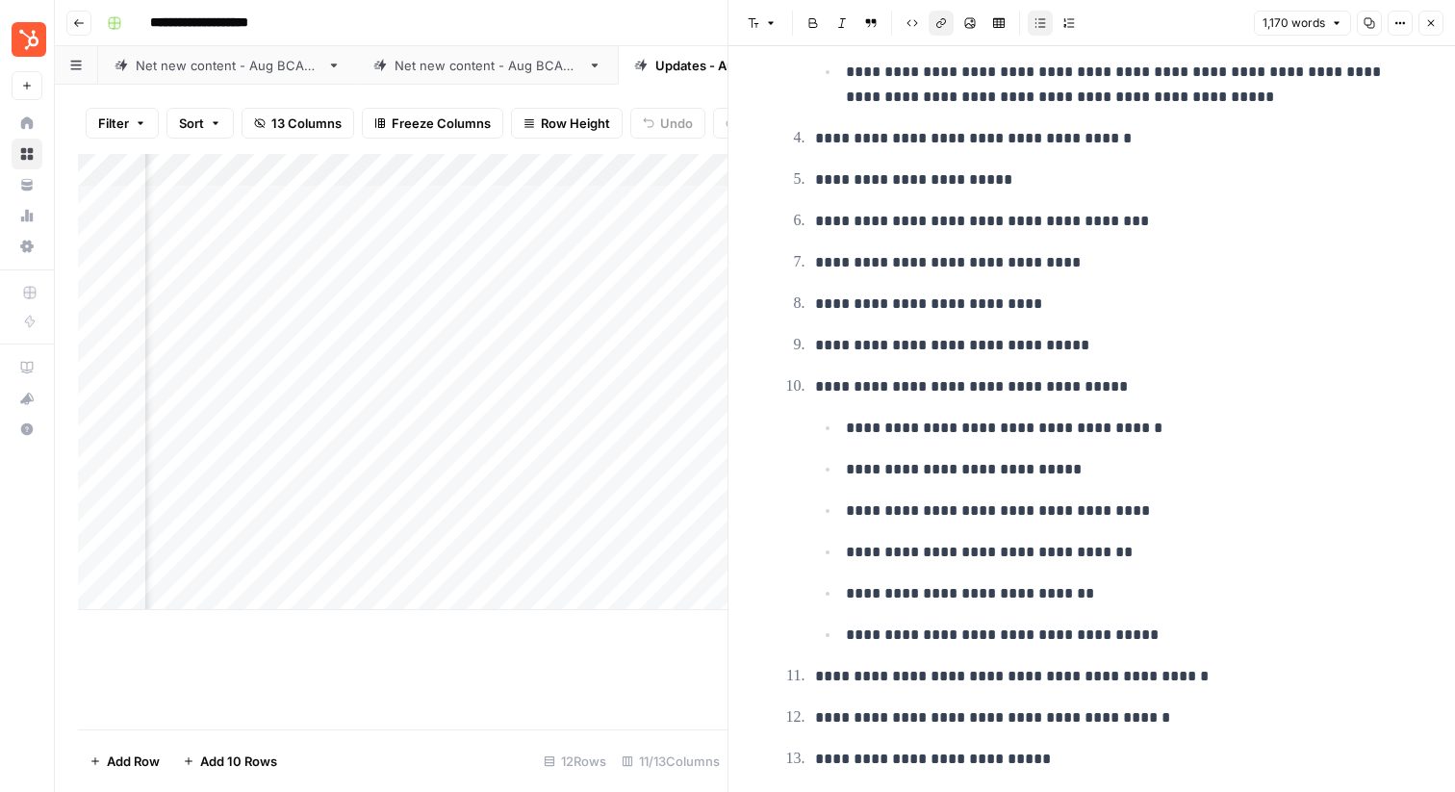
scroll to position [1550, 0]
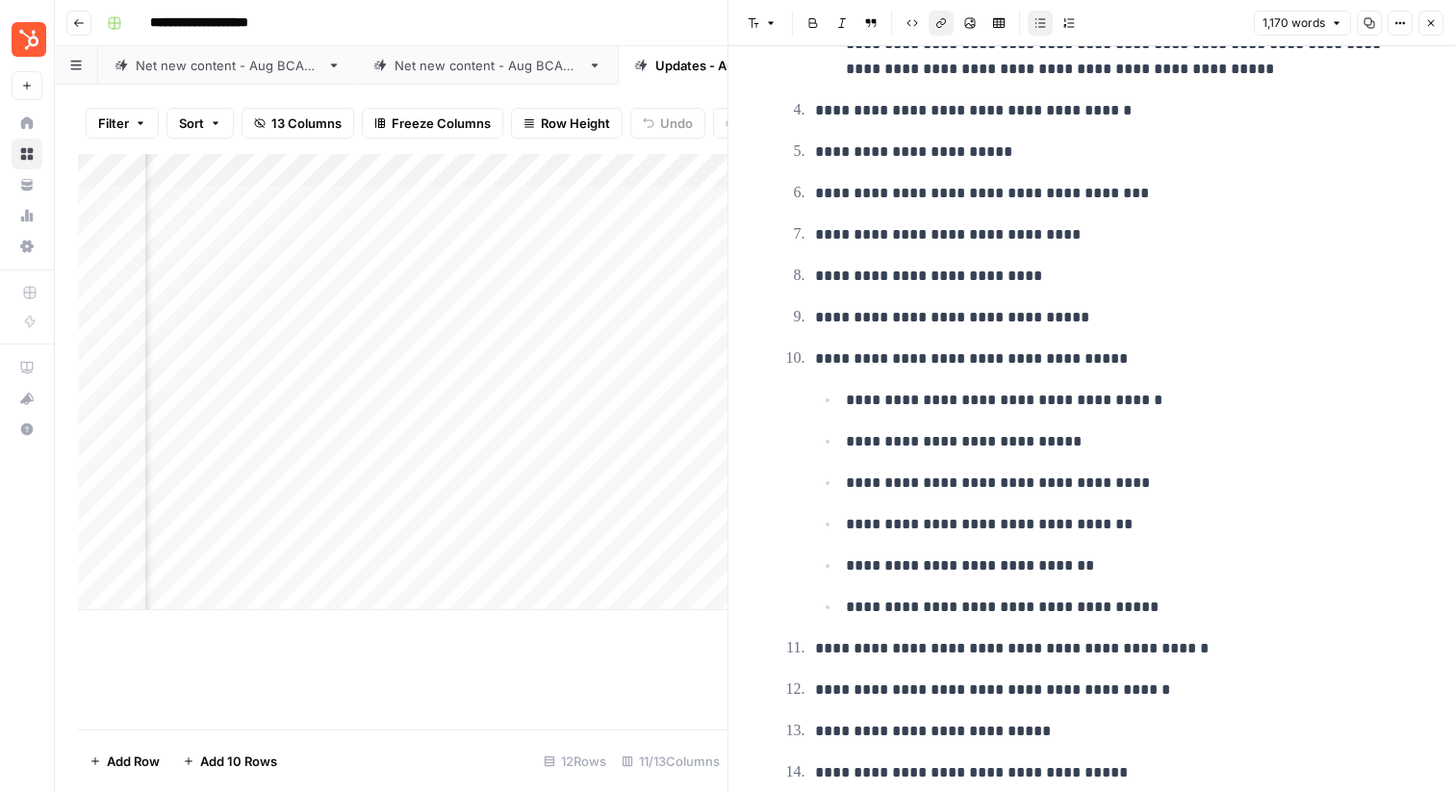
click at [1432, 24] on icon "button" at bounding box center [1431, 23] width 12 height 12
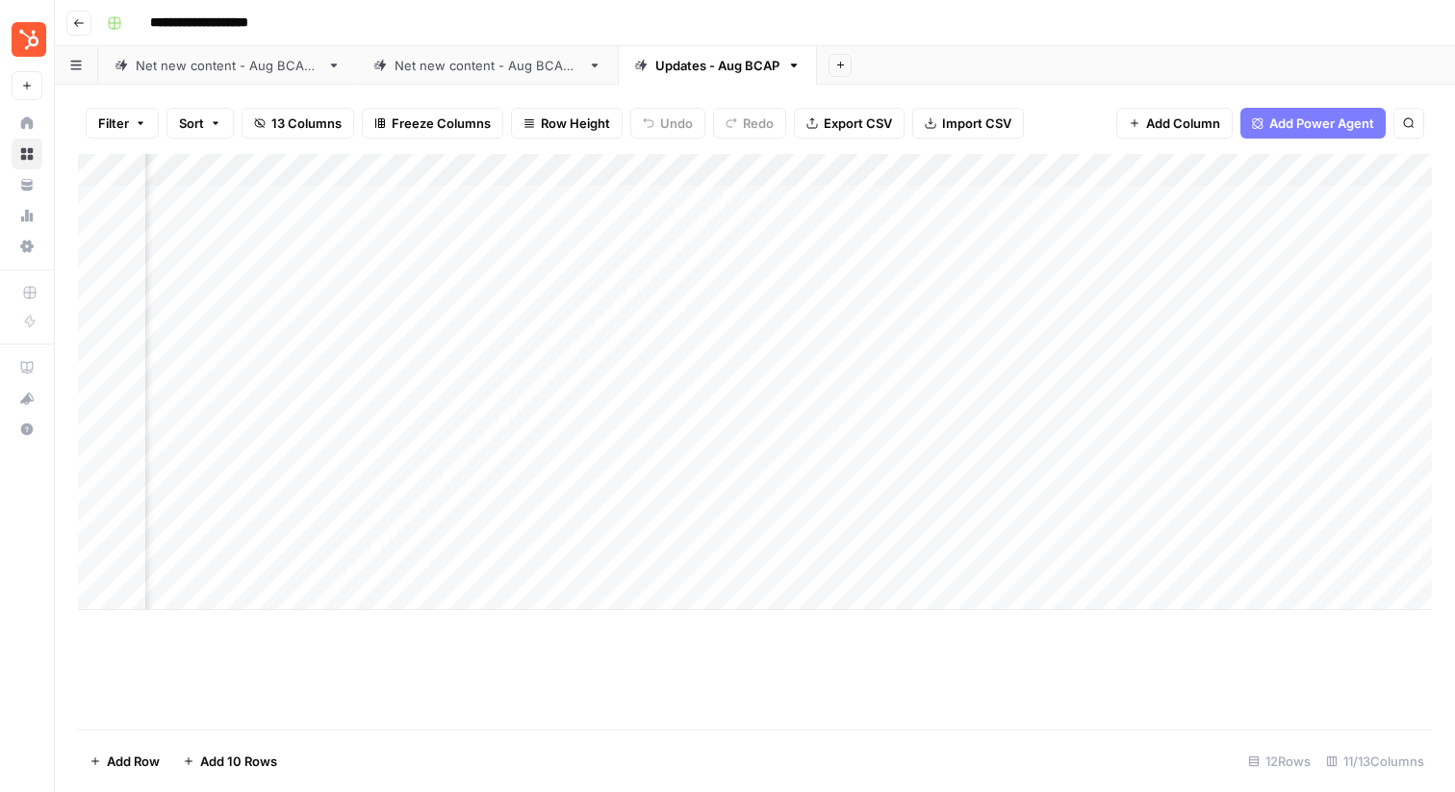
scroll to position [0, 835]
click at [606, 230] on div "Add Column" at bounding box center [755, 382] width 1354 height 456
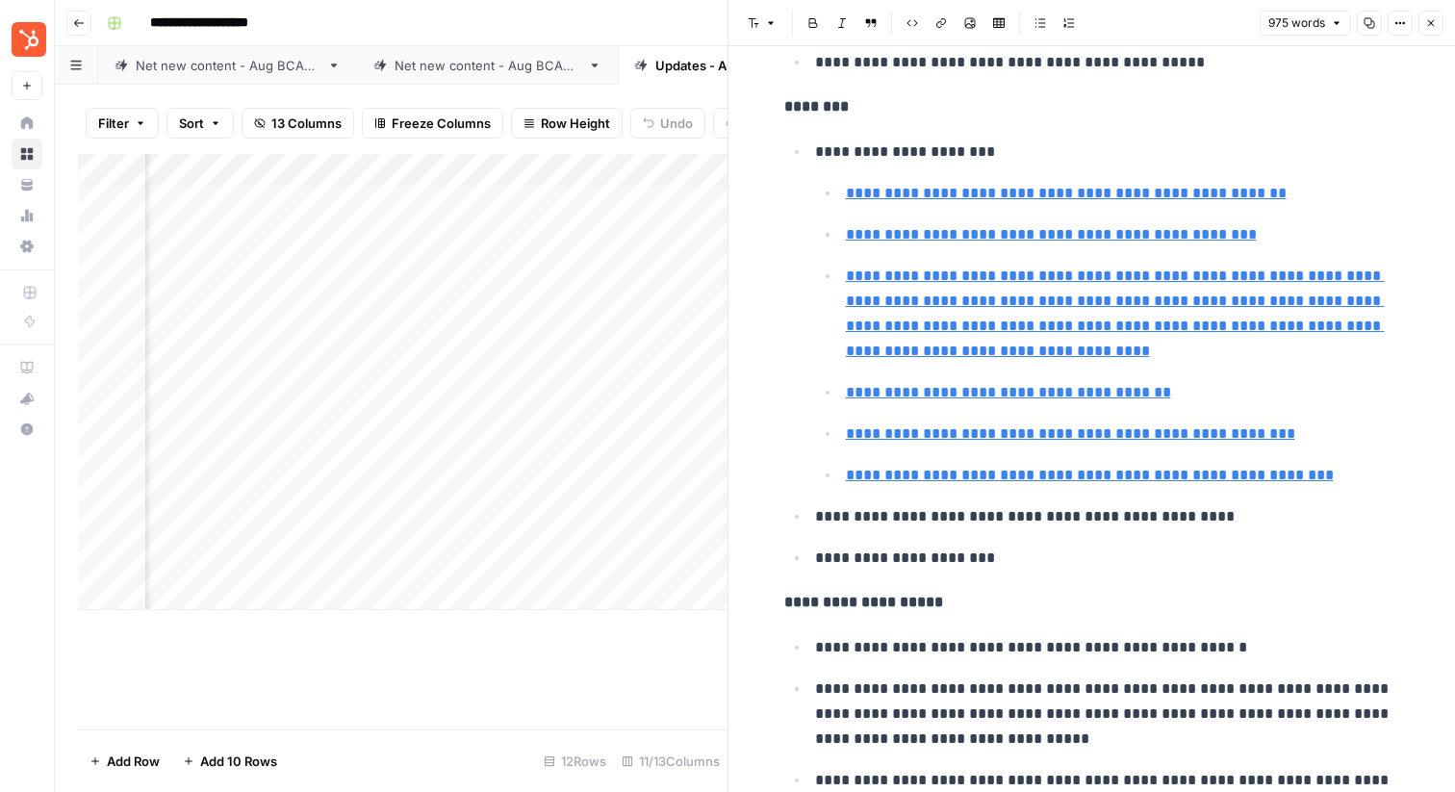
scroll to position [2673, 0]
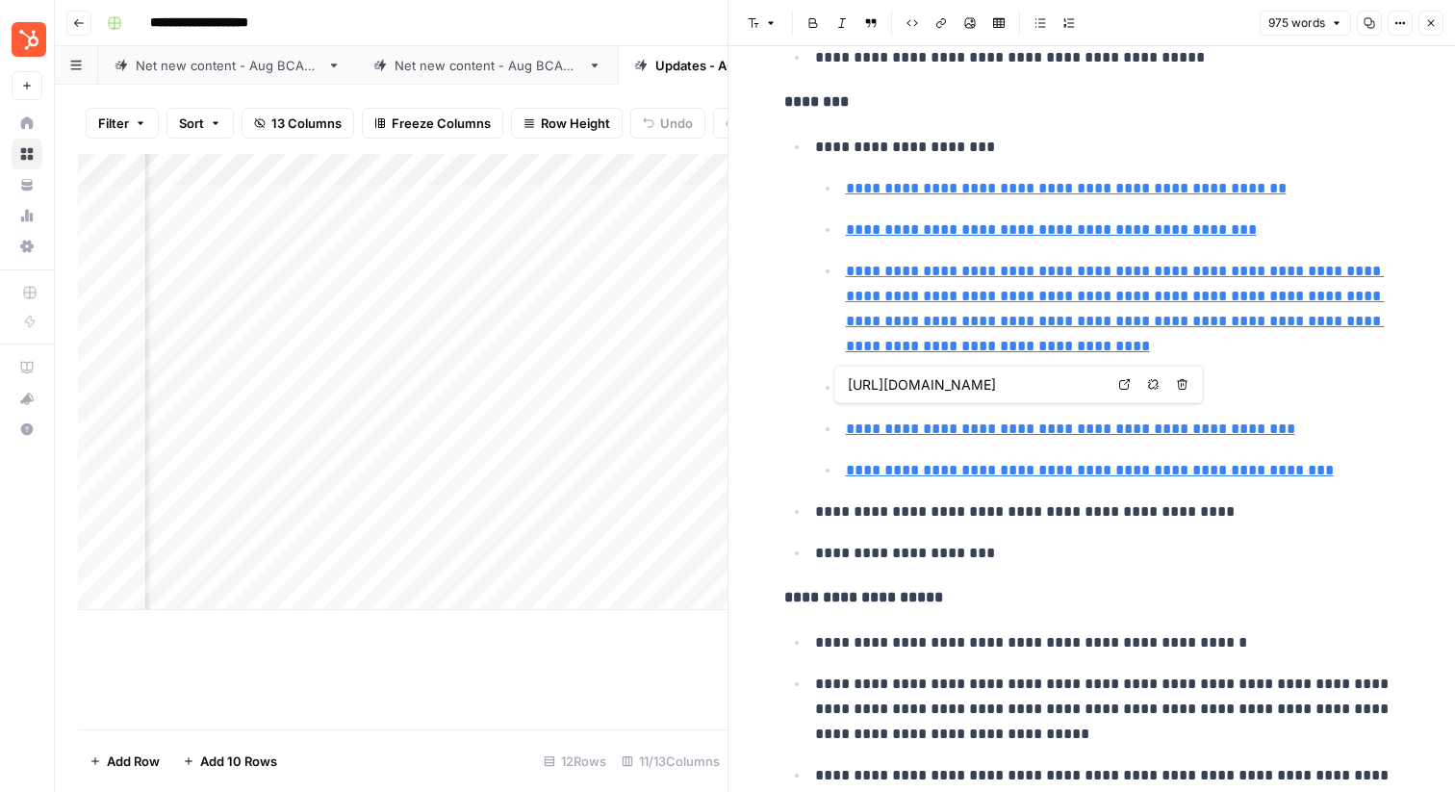
type input "https://www.hubspot.com/products/artificial-intelligence?&hubs_content=blog.hub…"
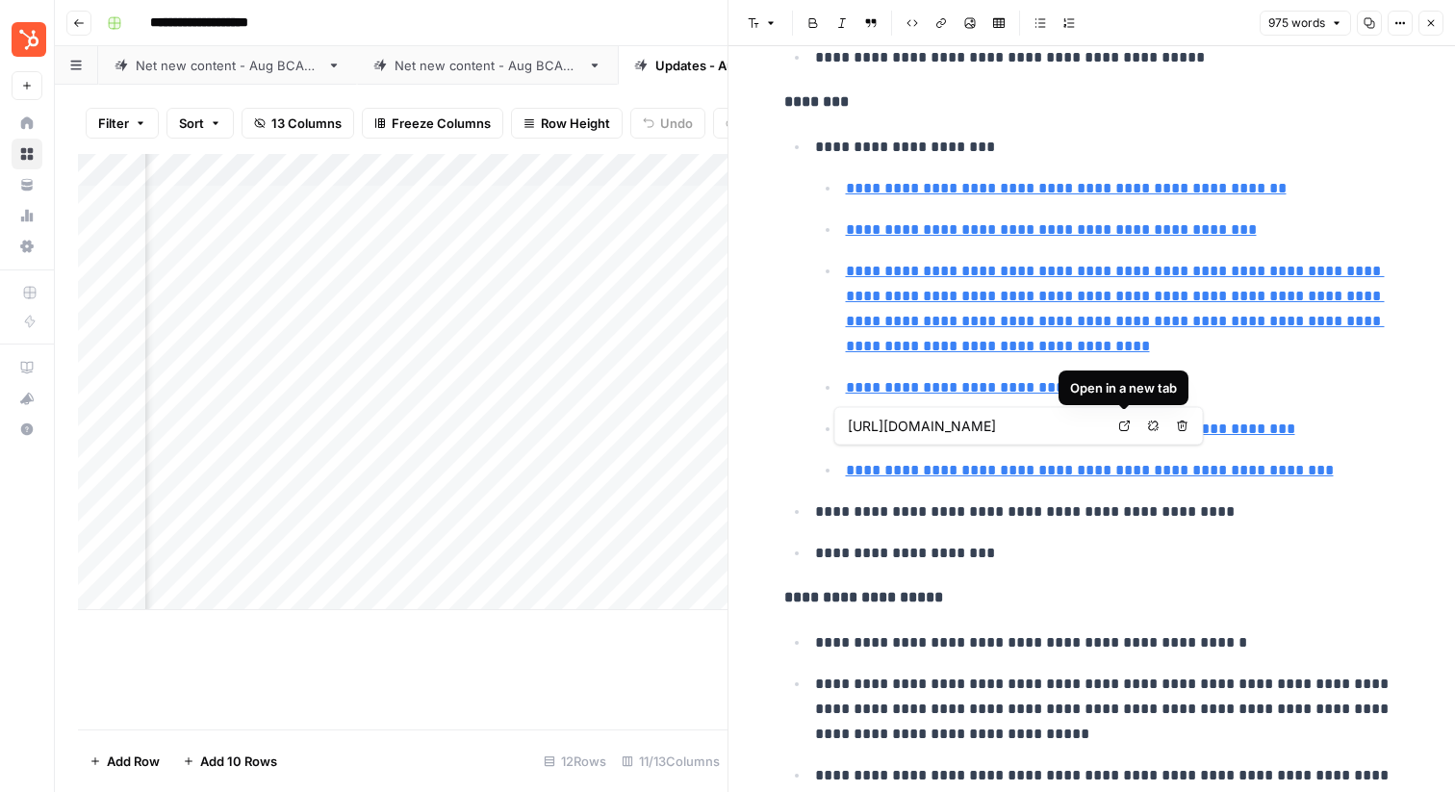
click at [1119, 426] on icon at bounding box center [1124, 426] width 11 height 11
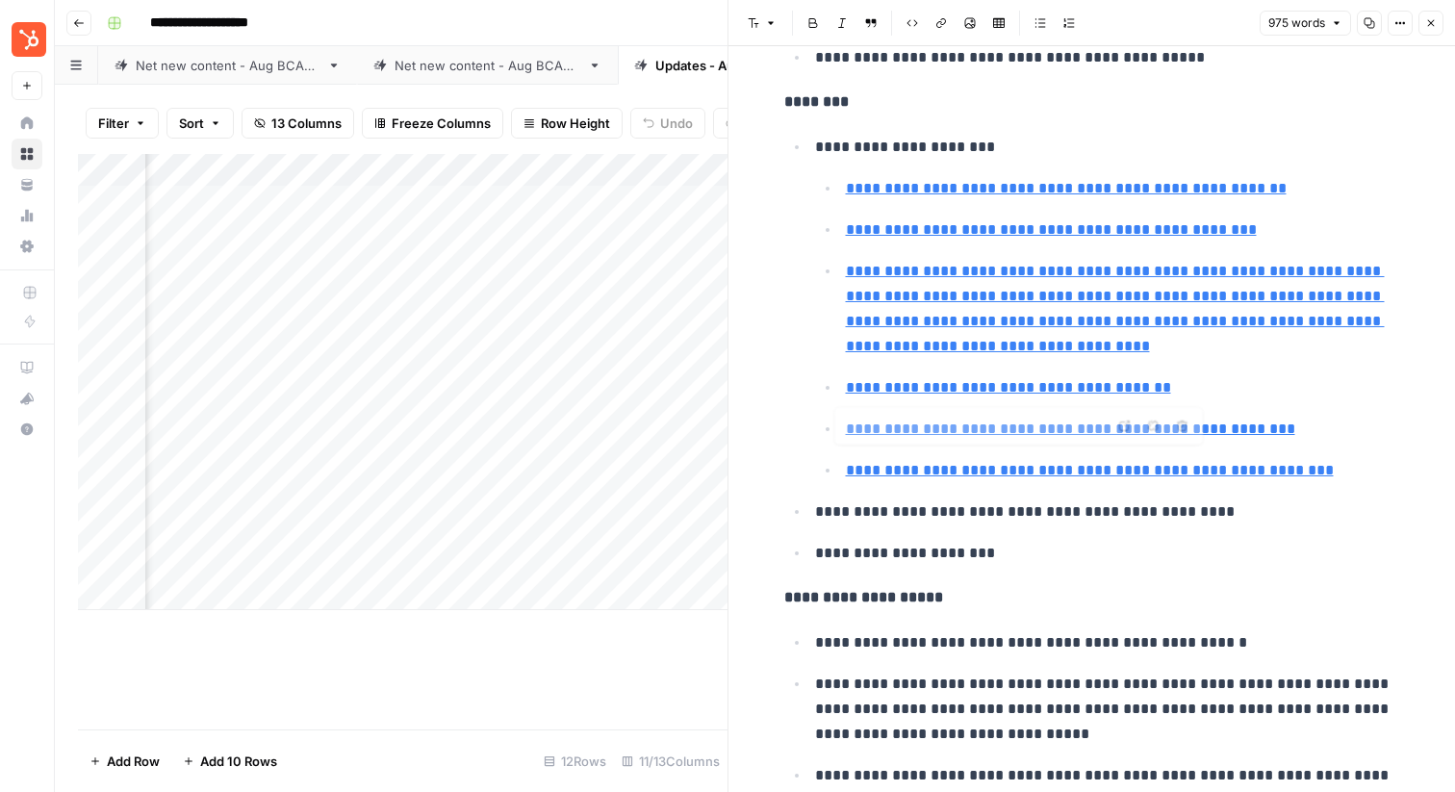
type input "https://blog.hubspot.com/marketing/most-productive-ai-workflows"
click at [1130, 471] on link "Open in a new tab" at bounding box center [1124, 467] width 25 height 25
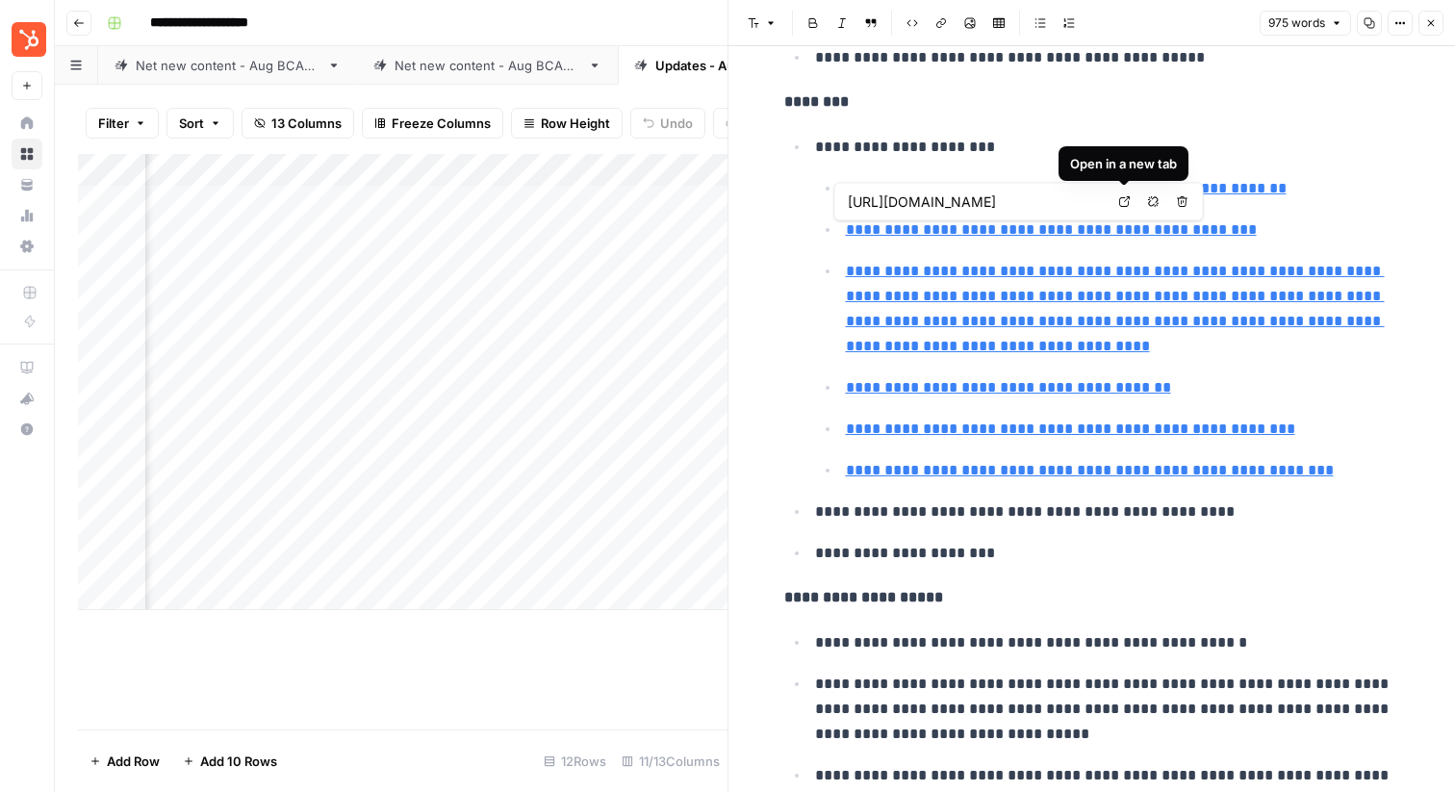
type input "https://blog.hubspot.com/marketing/most-productive-ai-workflows"
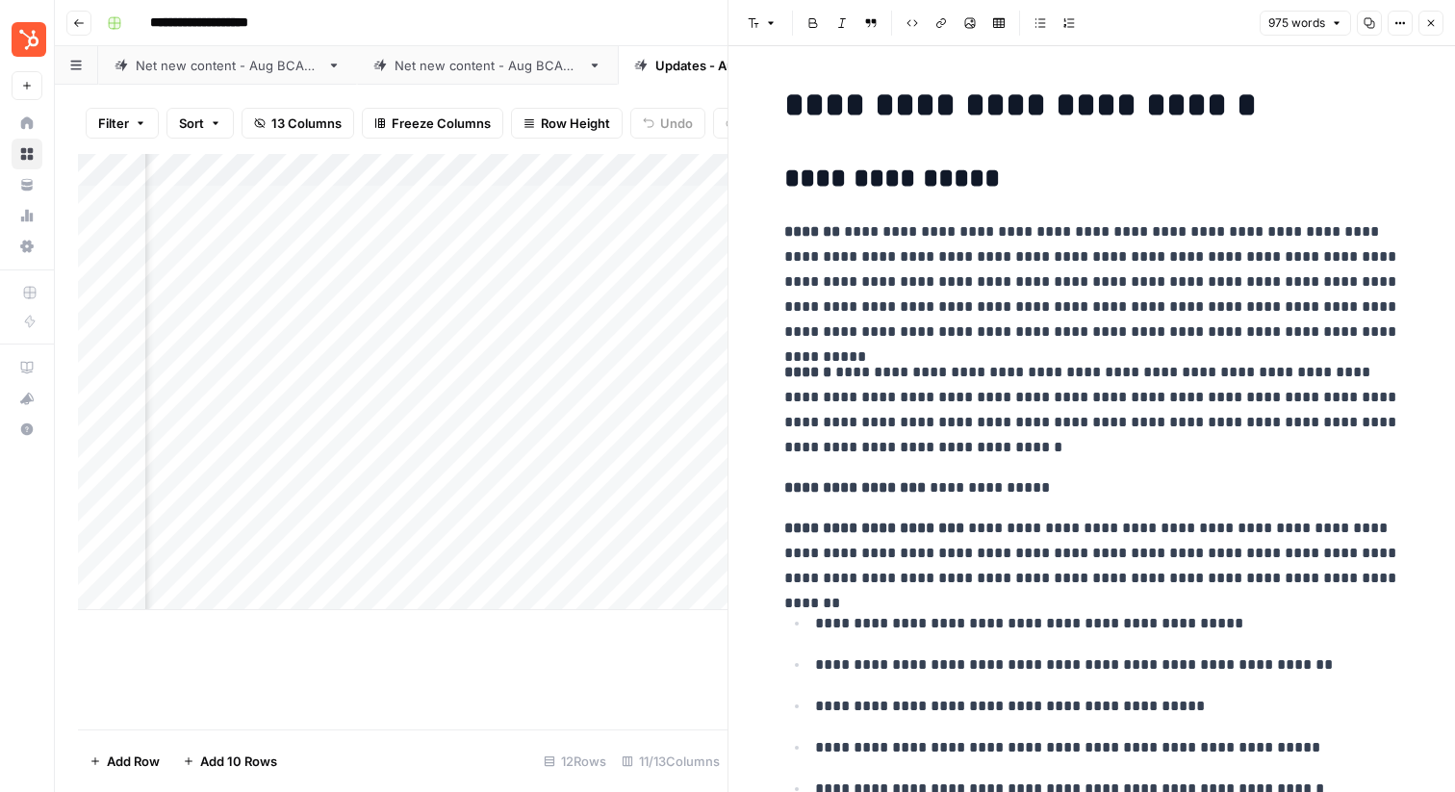
scroll to position [0, 0]
click at [1440, 25] on button "Close" at bounding box center [1430, 23] width 25 height 25
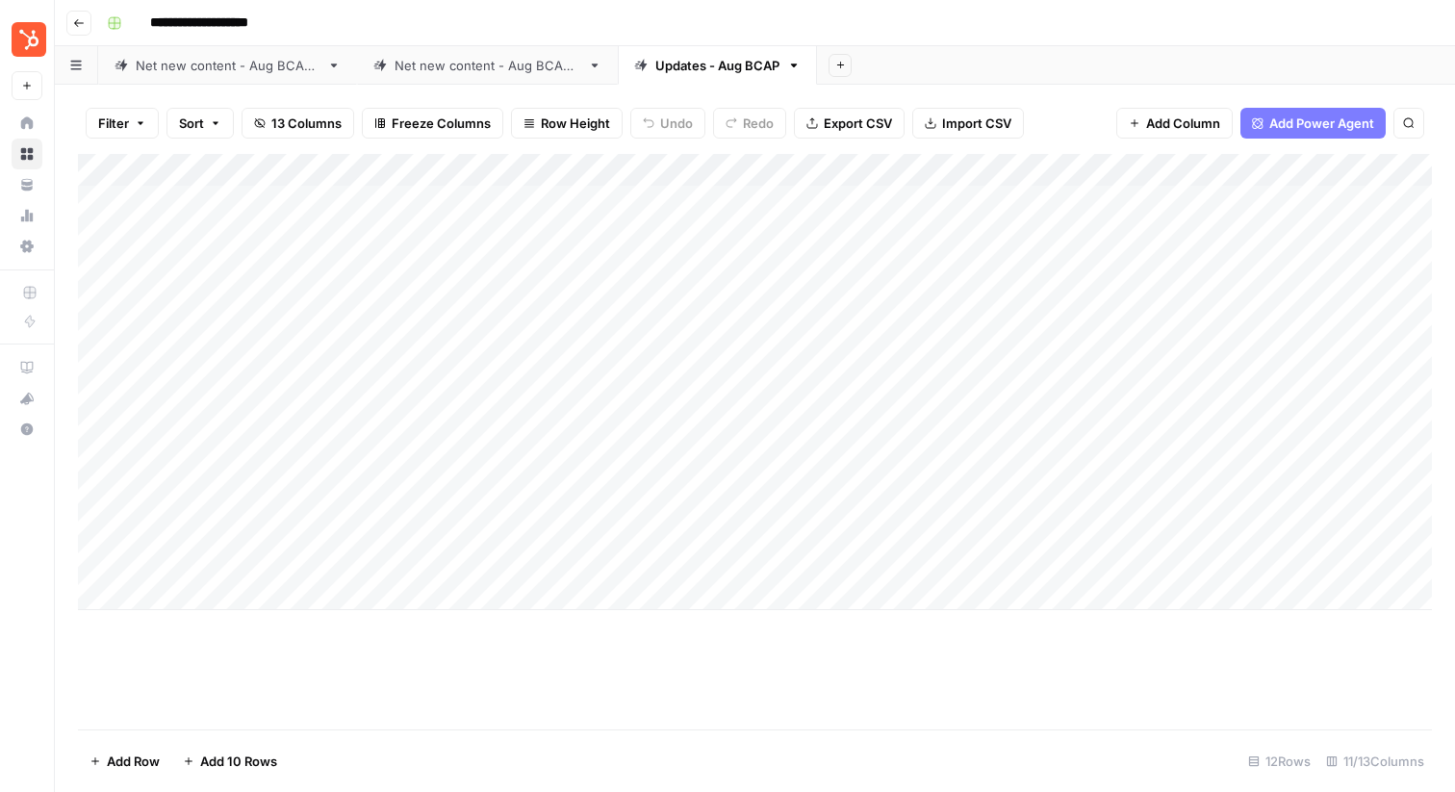
click at [496, 74] on link "Net new content - Aug BCAP 2" at bounding box center [487, 65] width 261 height 38
click at [229, 63] on div "Net new content - Aug BCAP 1" at bounding box center [228, 65] width 184 height 19
click at [419, 65] on div "Net new content - Aug BCAP 2" at bounding box center [488, 65] width 186 height 19
click at [1056, 429] on div "Add Column" at bounding box center [755, 441] width 1354 height 575
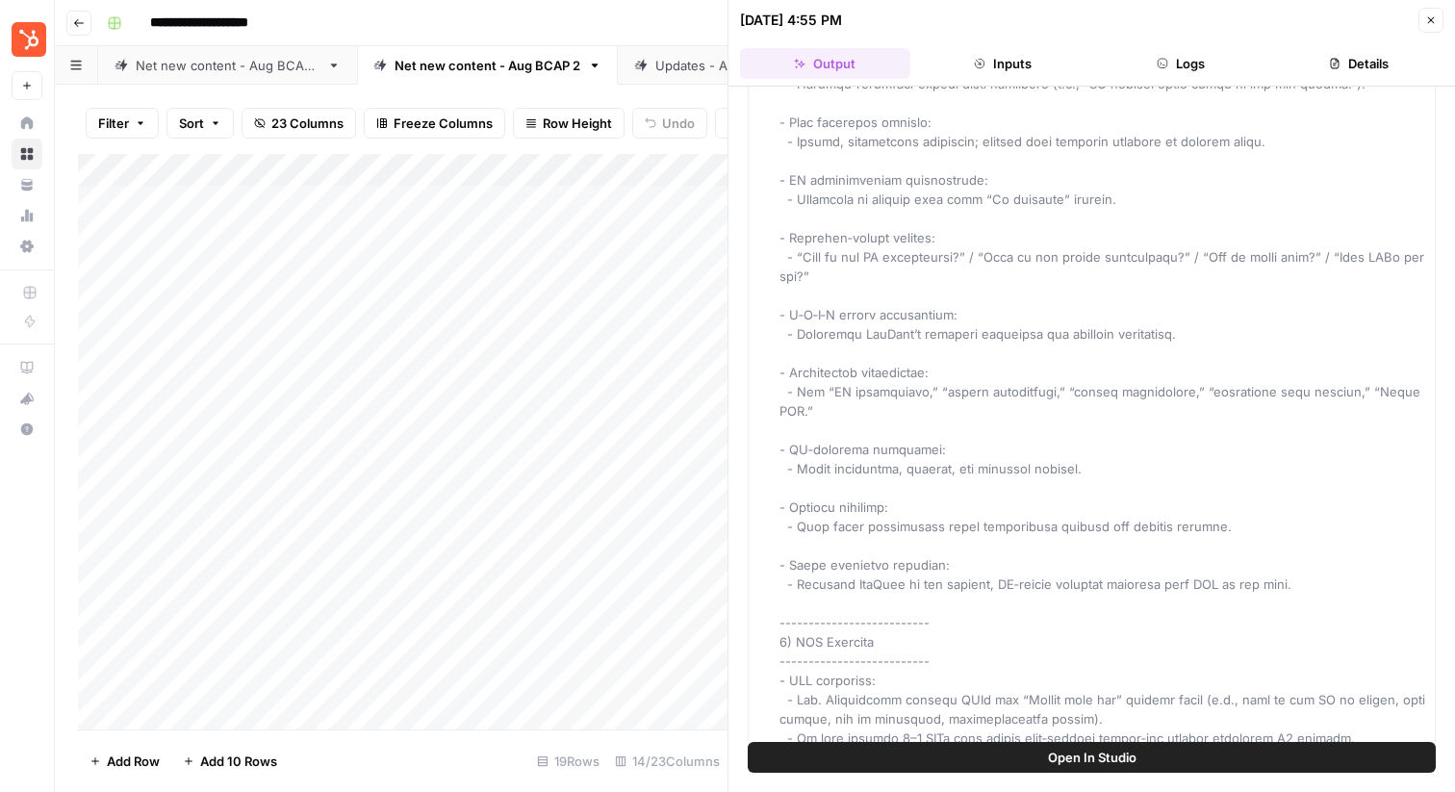
scroll to position [10033, 0]
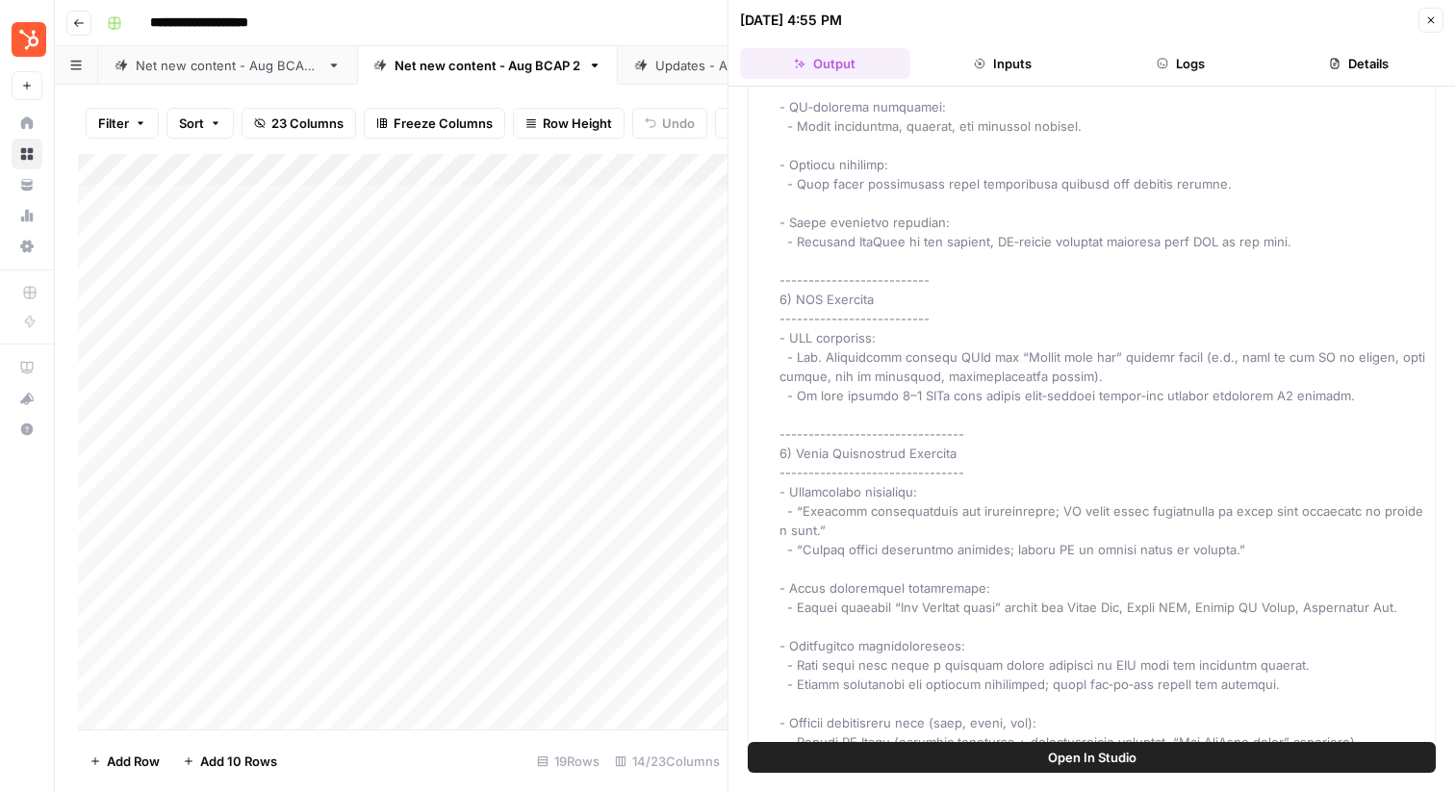
click at [1429, 17] on icon "button" at bounding box center [1431, 20] width 12 height 12
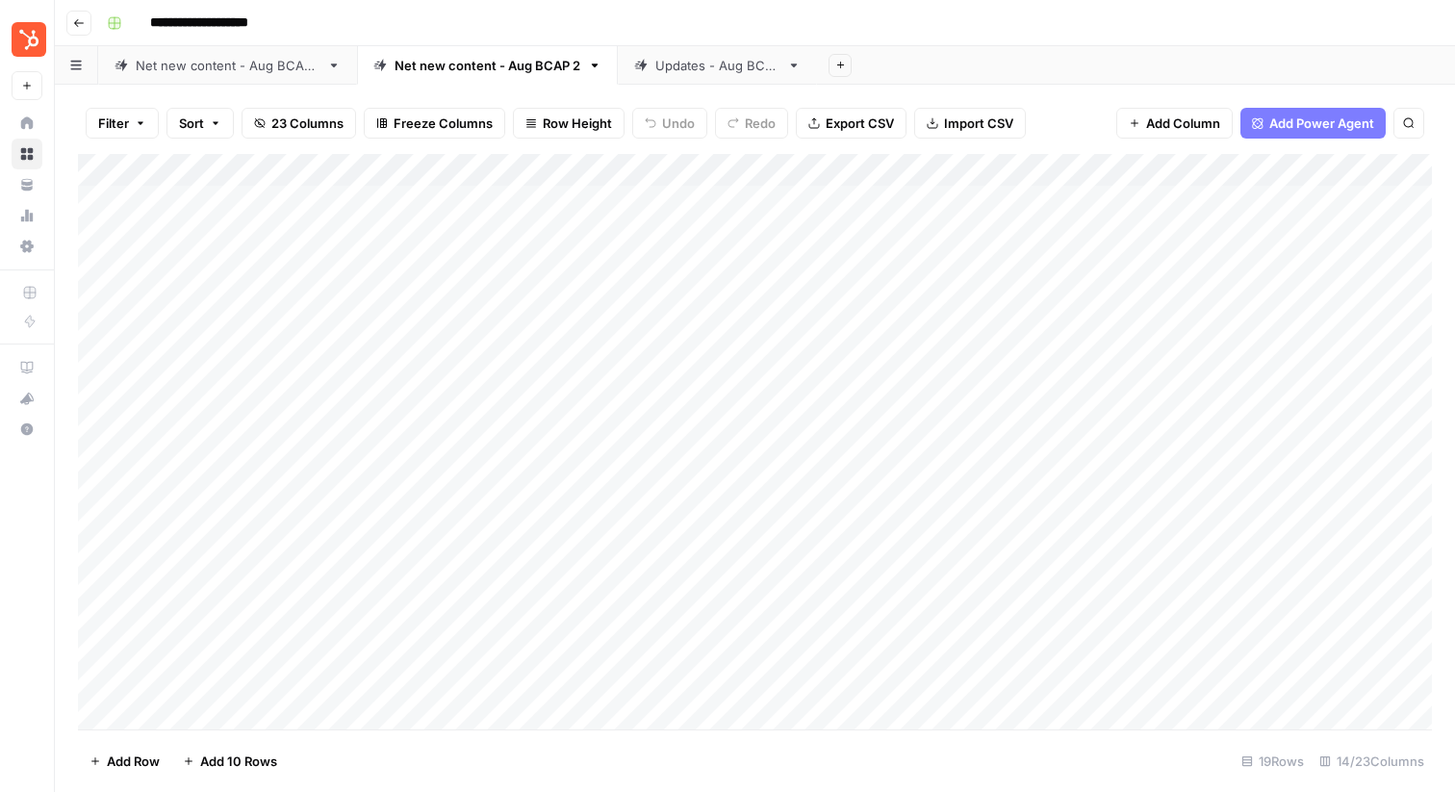
click at [1057, 174] on div "Add Column" at bounding box center [755, 441] width 1354 height 575
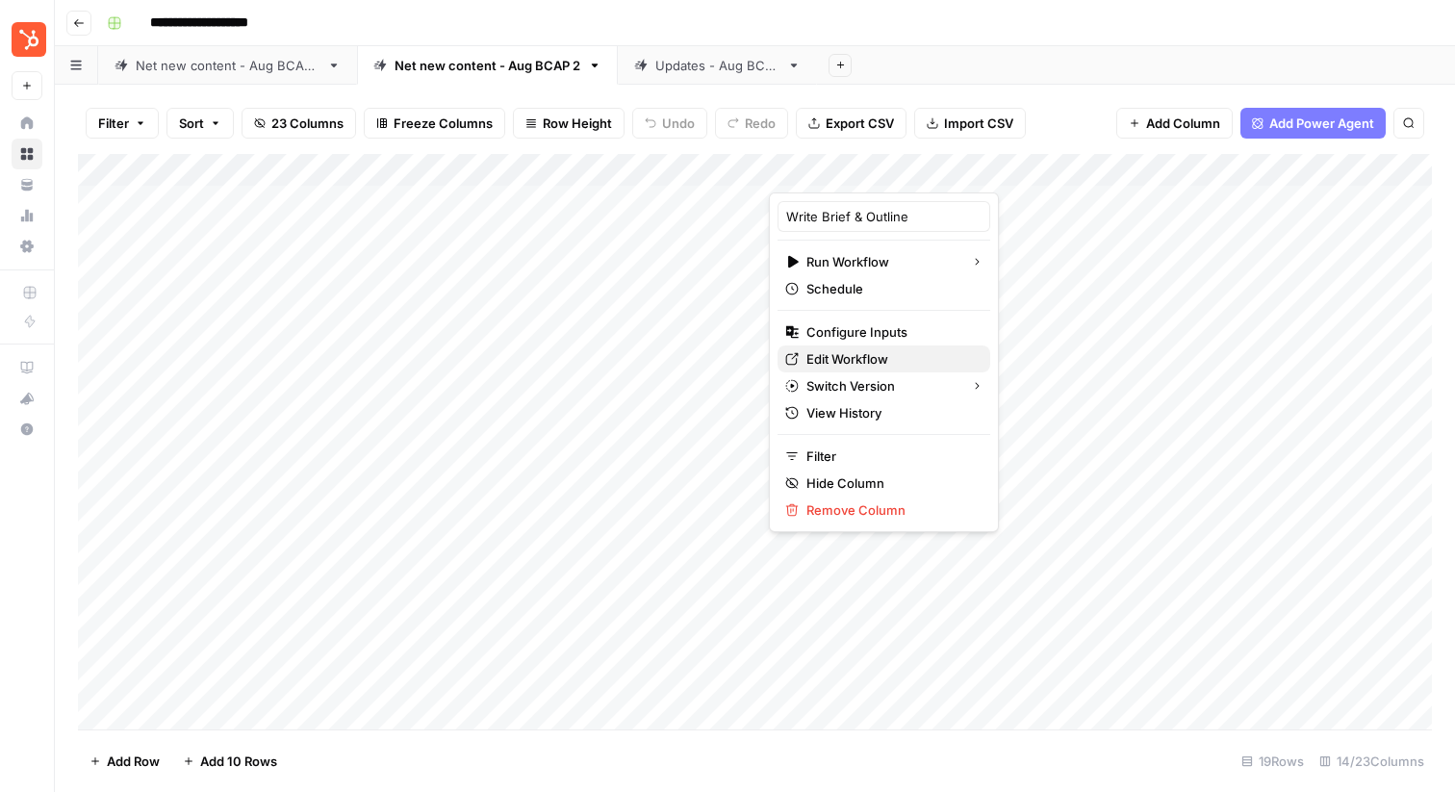
click at [868, 359] on span "Edit Workflow" at bounding box center [890, 358] width 168 height 19
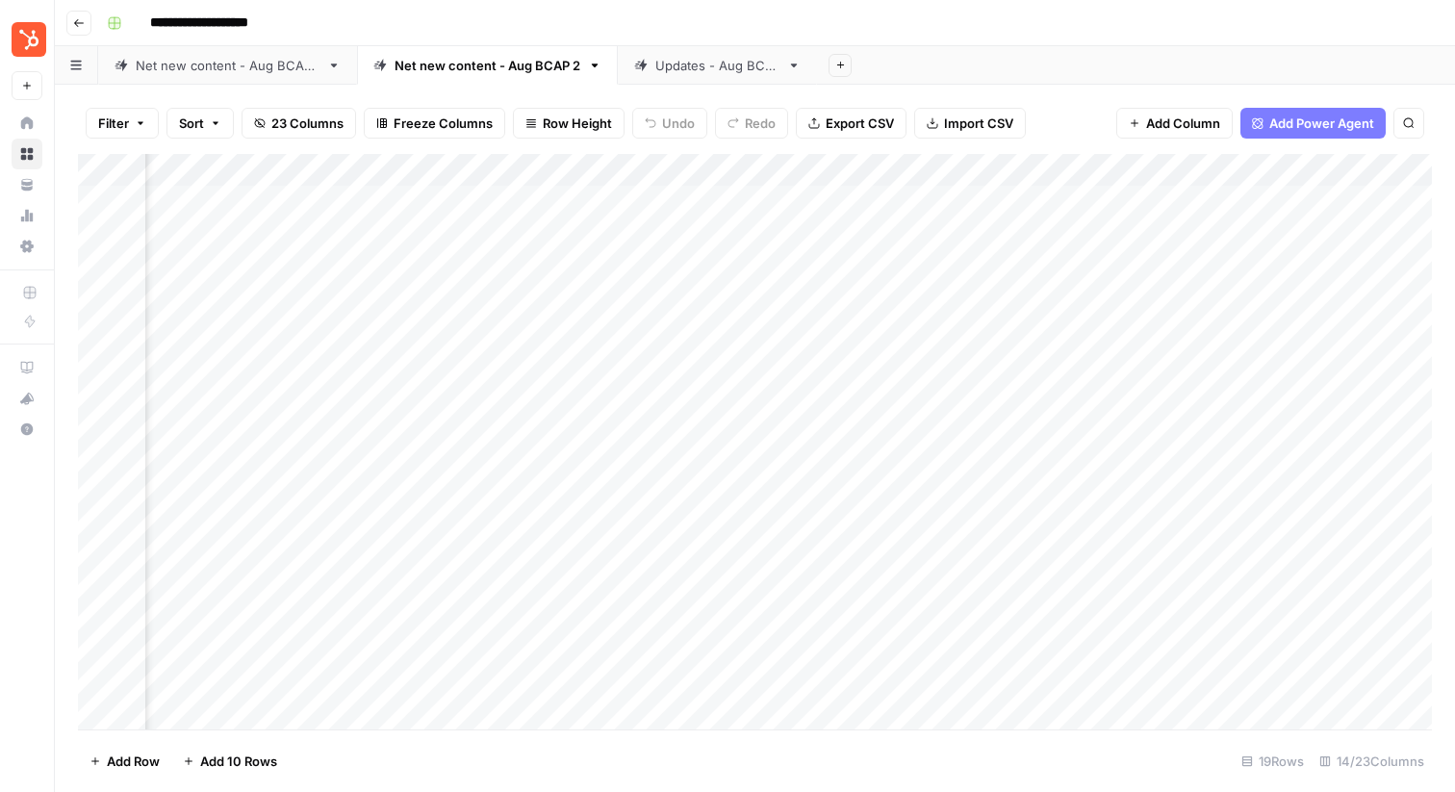
scroll to position [0, 1752]
click at [1129, 267] on div "Add Column" at bounding box center [755, 441] width 1354 height 575
click at [710, 264] on div "Add Column" at bounding box center [755, 441] width 1354 height 575
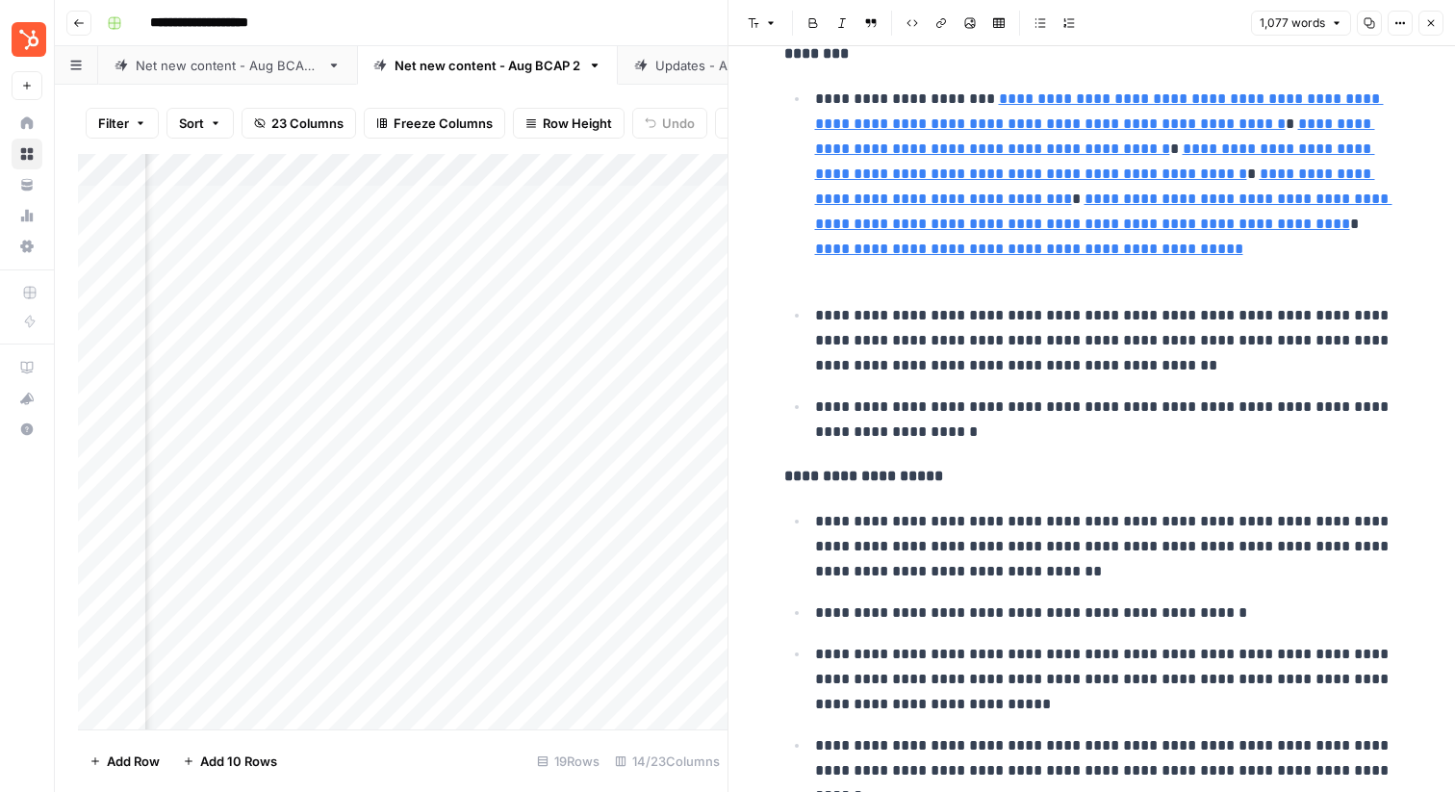
scroll to position [3102, 0]
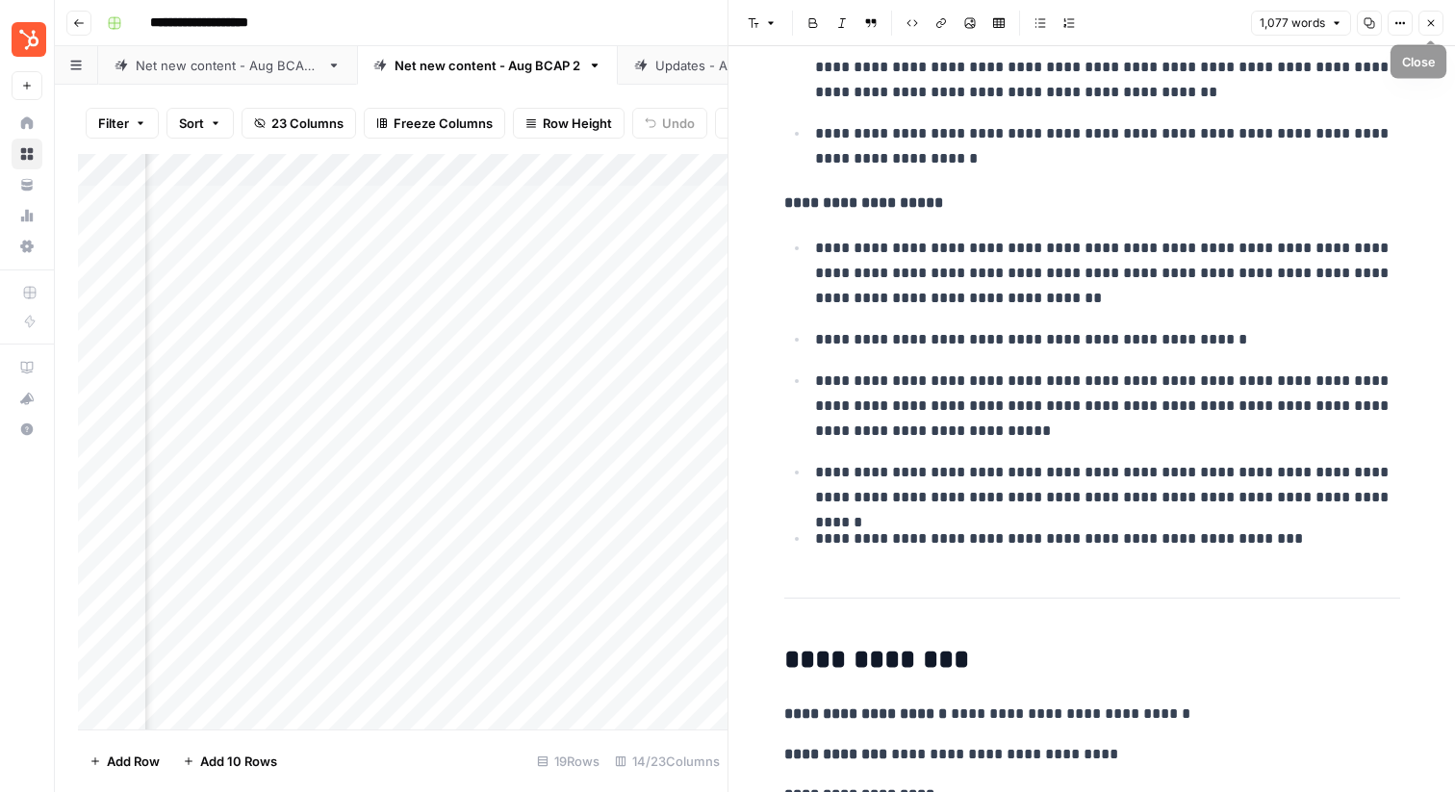
click at [1431, 30] on button "Close" at bounding box center [1430, 23] width 25 height 25
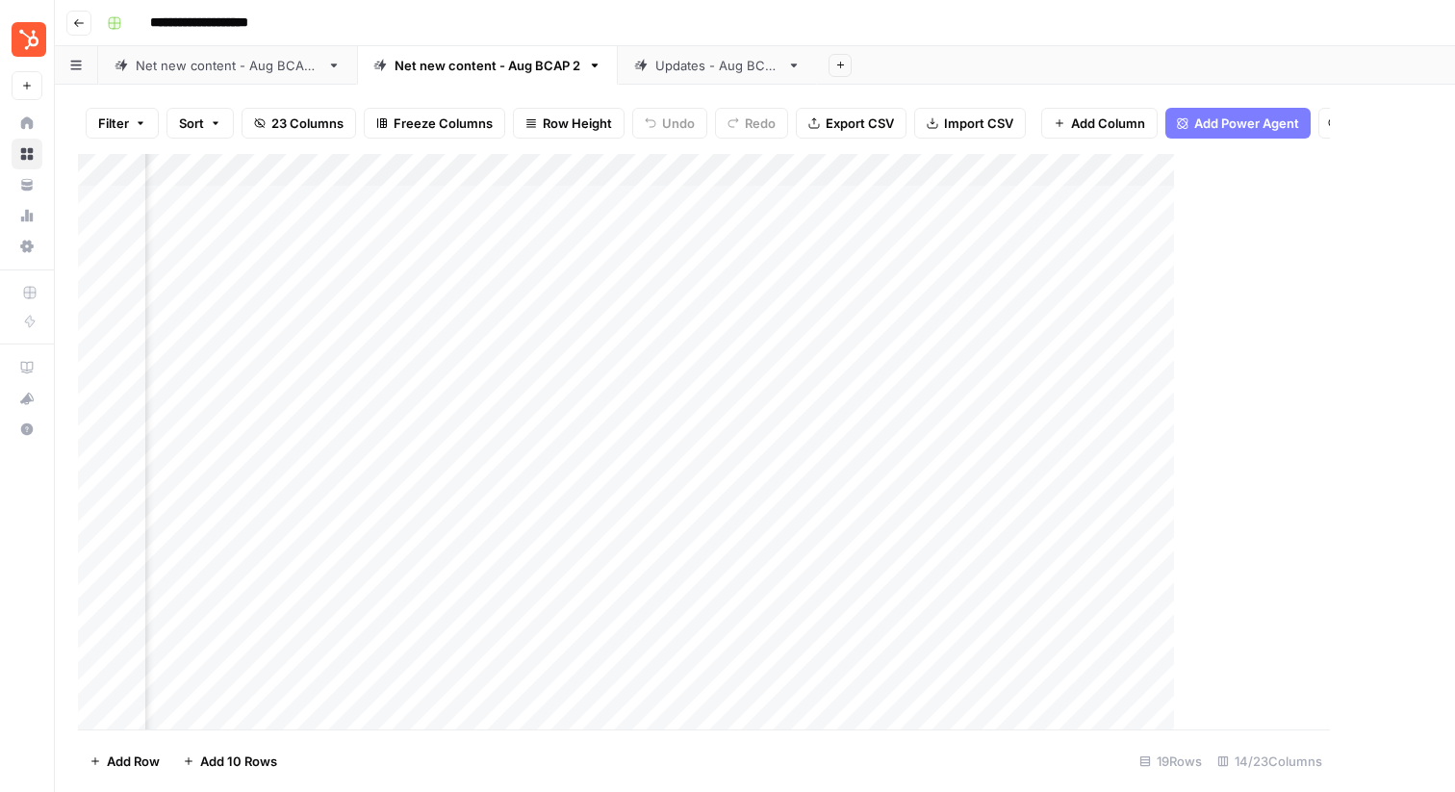
scroll to position [0, 1729]
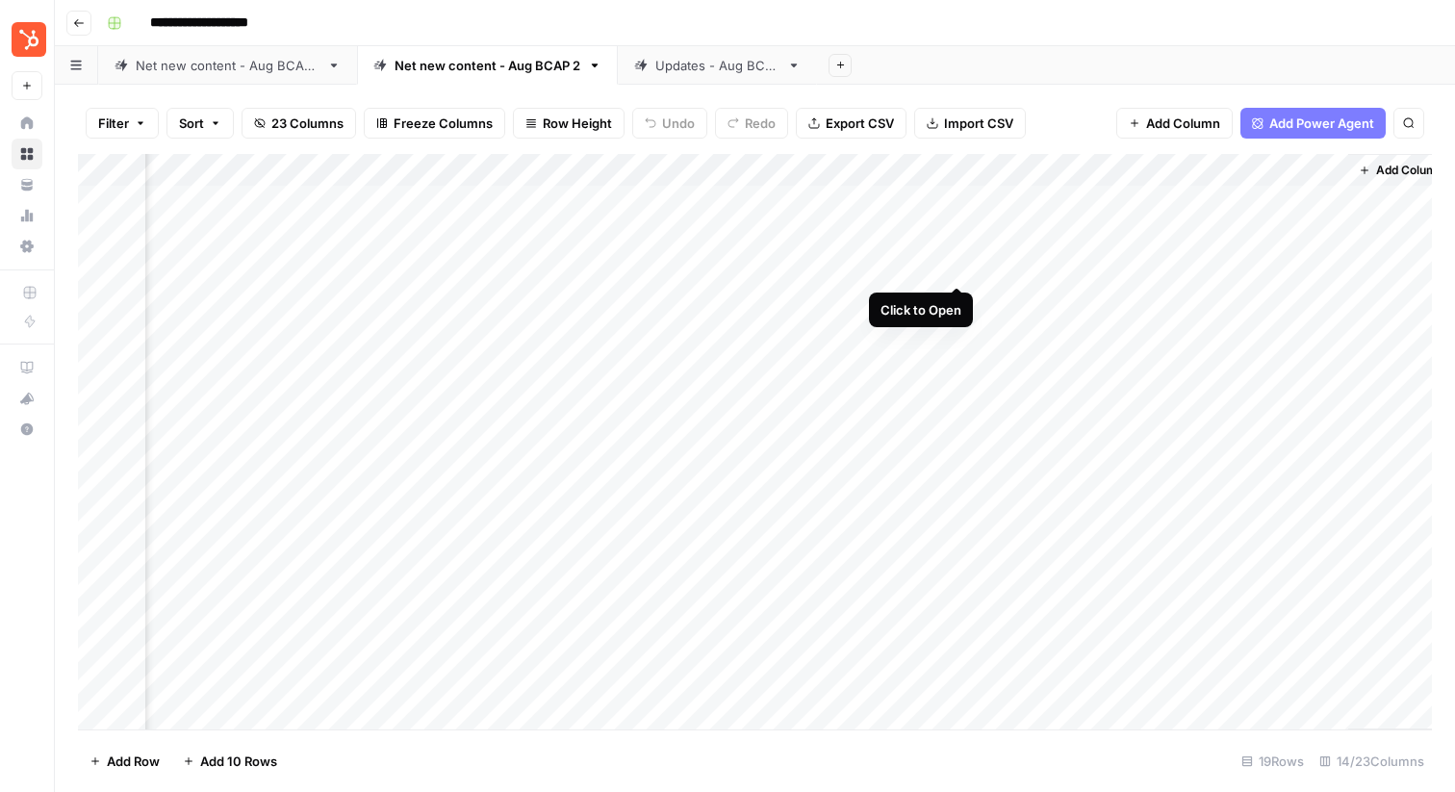
click at [960, 264] on div "Add Column" at bounding box center [755, 441] width 1354 height 575
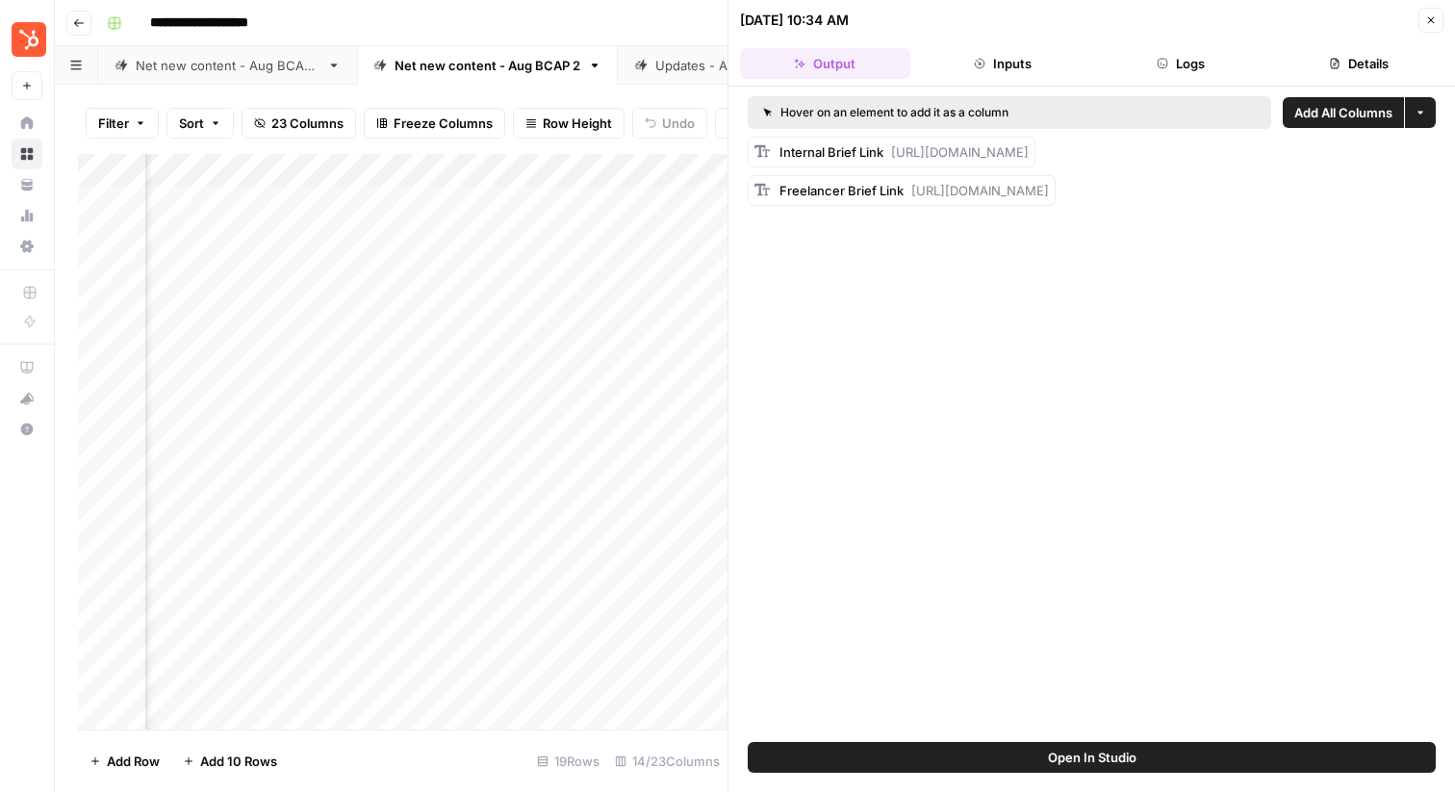
click at [1429, 21] on icon "button" at bounding box center [1431, 20] width 7 height 7
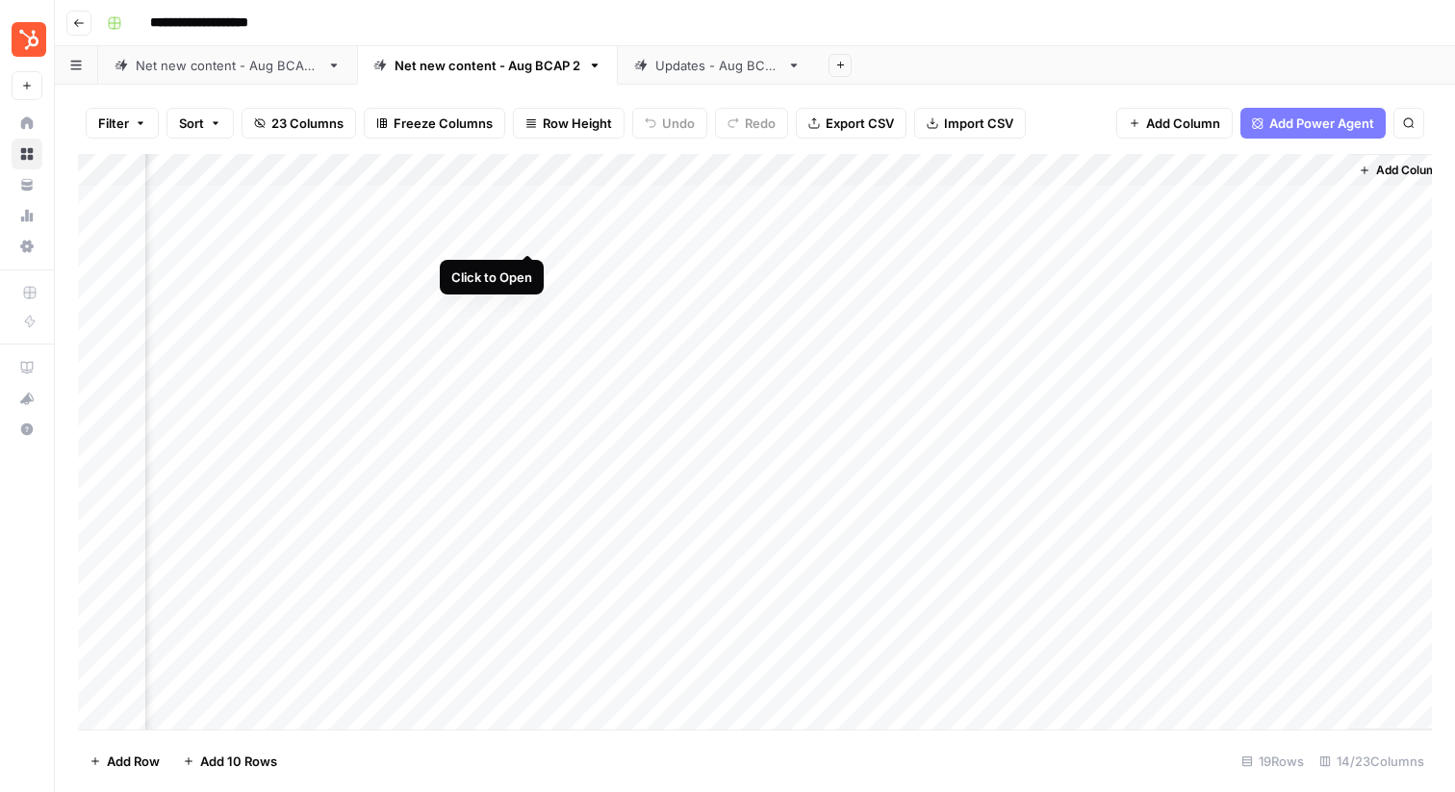
click at [534, 238] on div "Add Column" at bounding box center [755, 441] width 1354 height 575
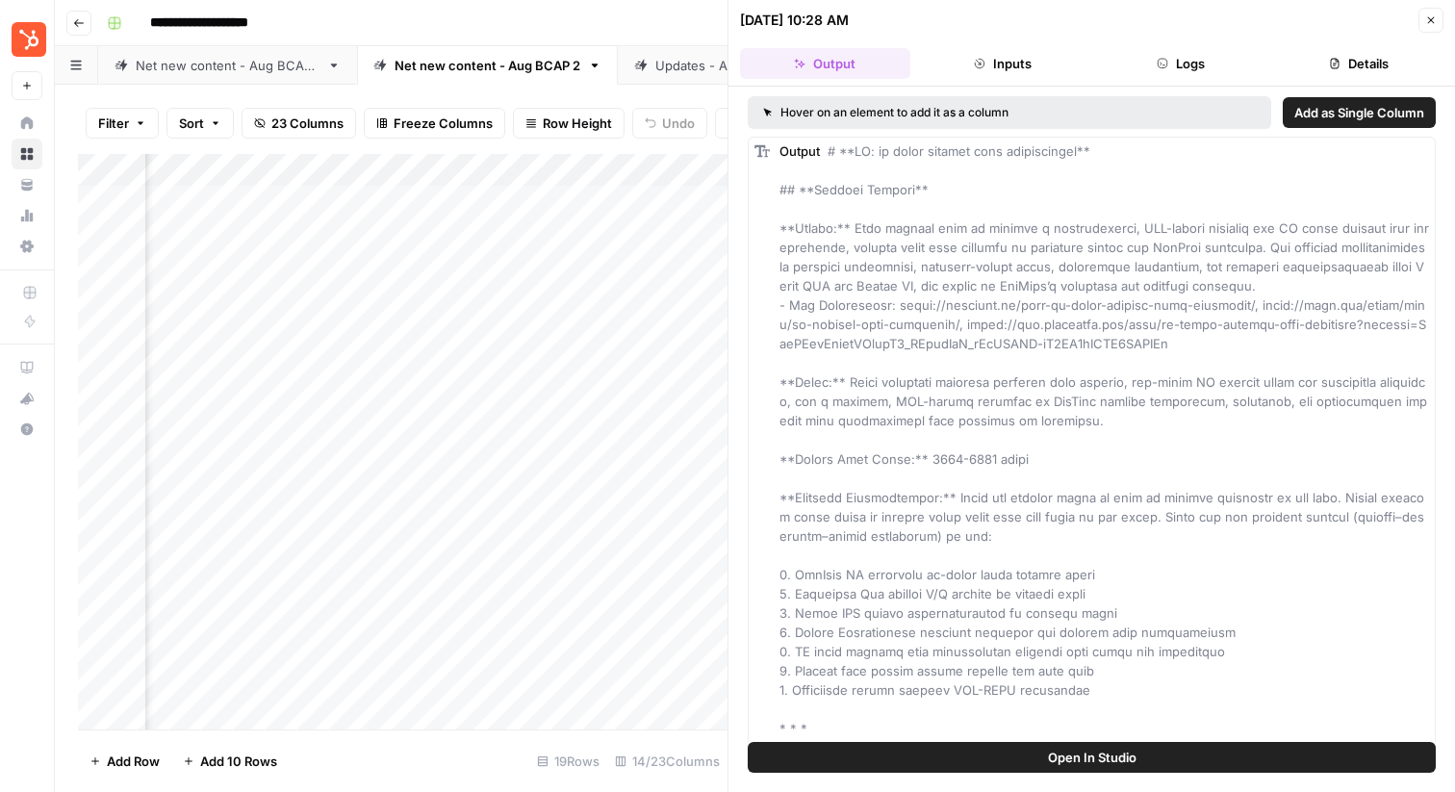
click at [1001, 67] on button "Inputs" at bounding box center [1003, 63] width 170 height 31
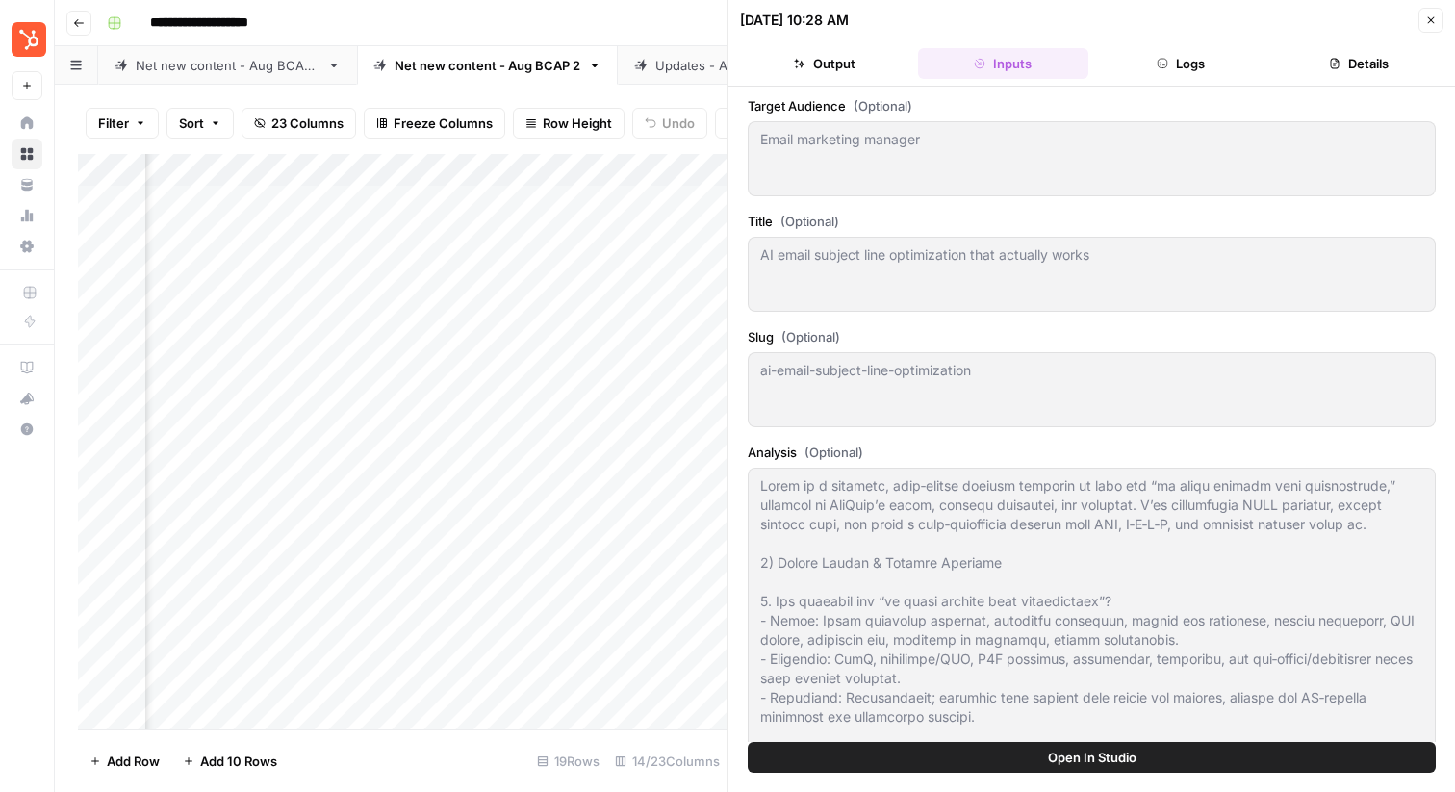
click at [850, 66] on button "Output" at bounding box center [825, 63] width 170 height 31
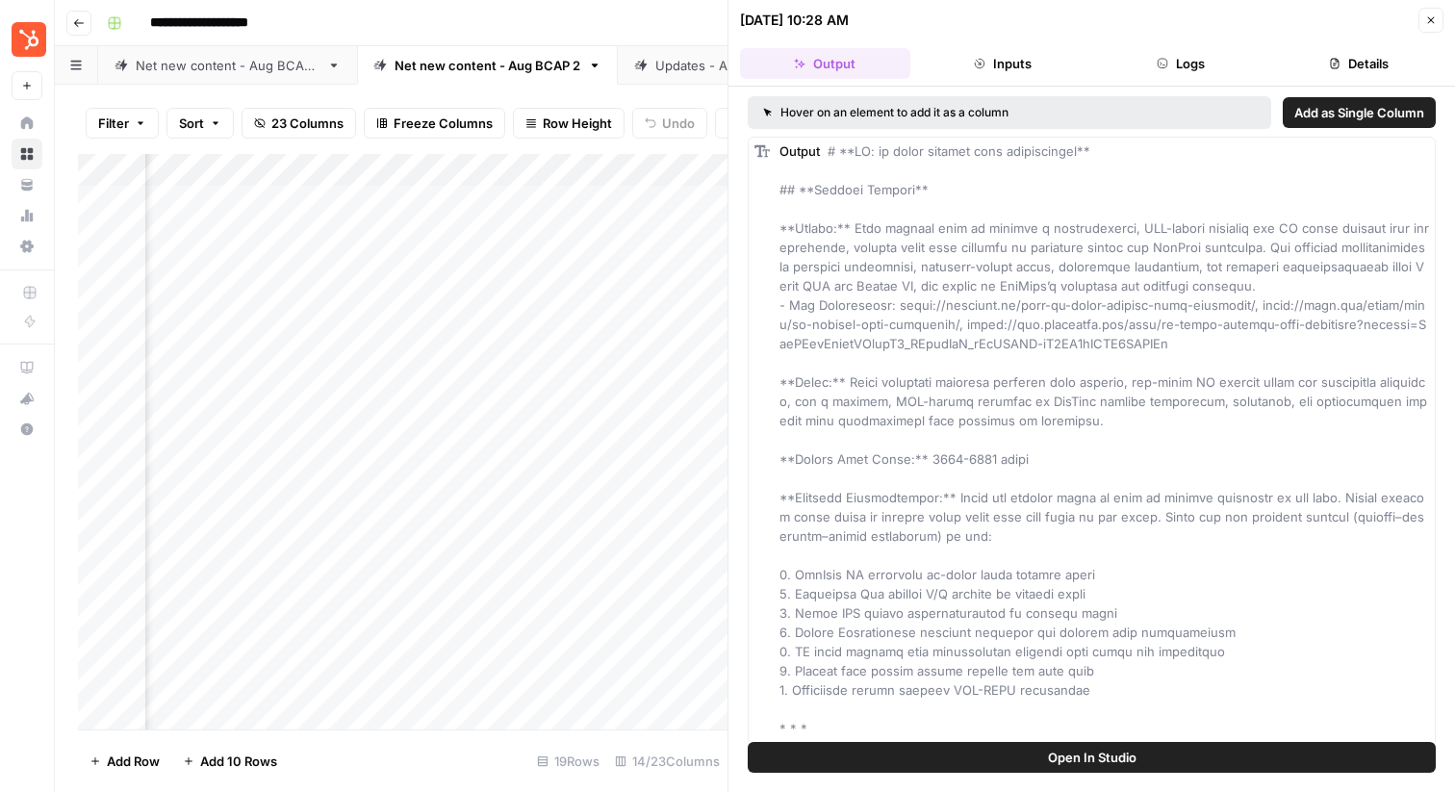
scroll to position [0, 1304]
click at [555, 234] on div "Add Column" at bounding box center [403, 441] width 650 height 575
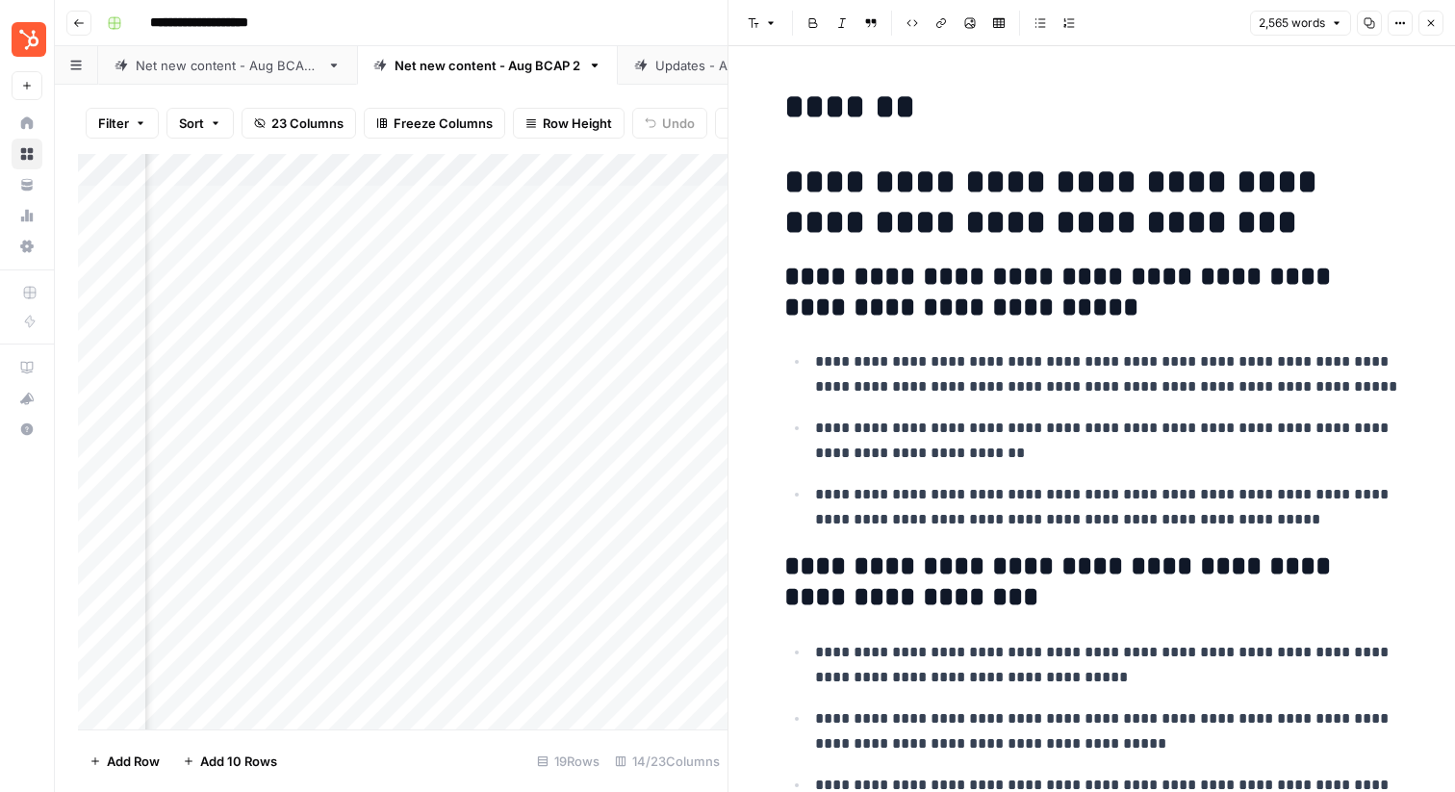
scroll to position [5052, 0]
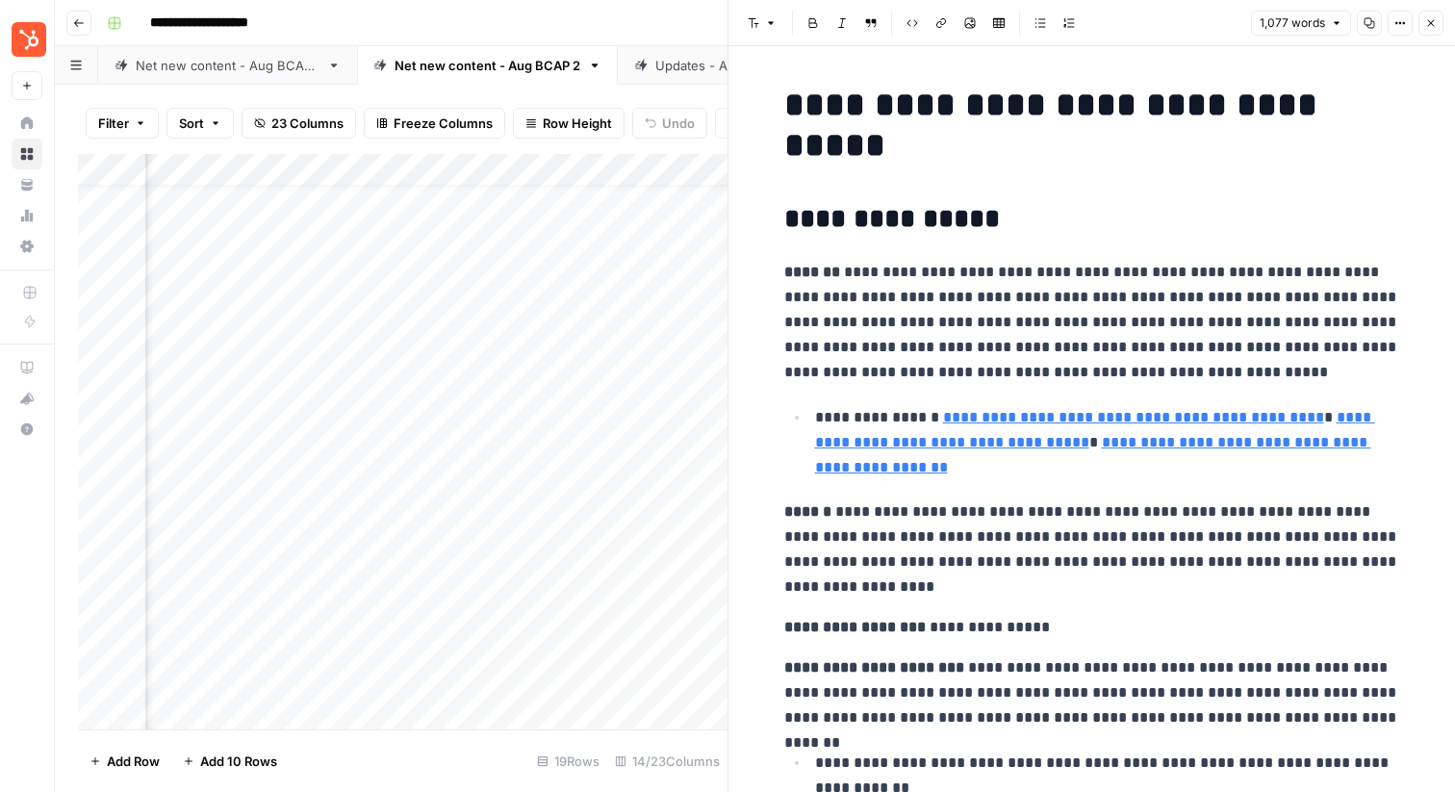
scroll to position [34, 489]
click at [561, 230] on div "Add Column" at bounding box center [403, 441] width 650 height 575
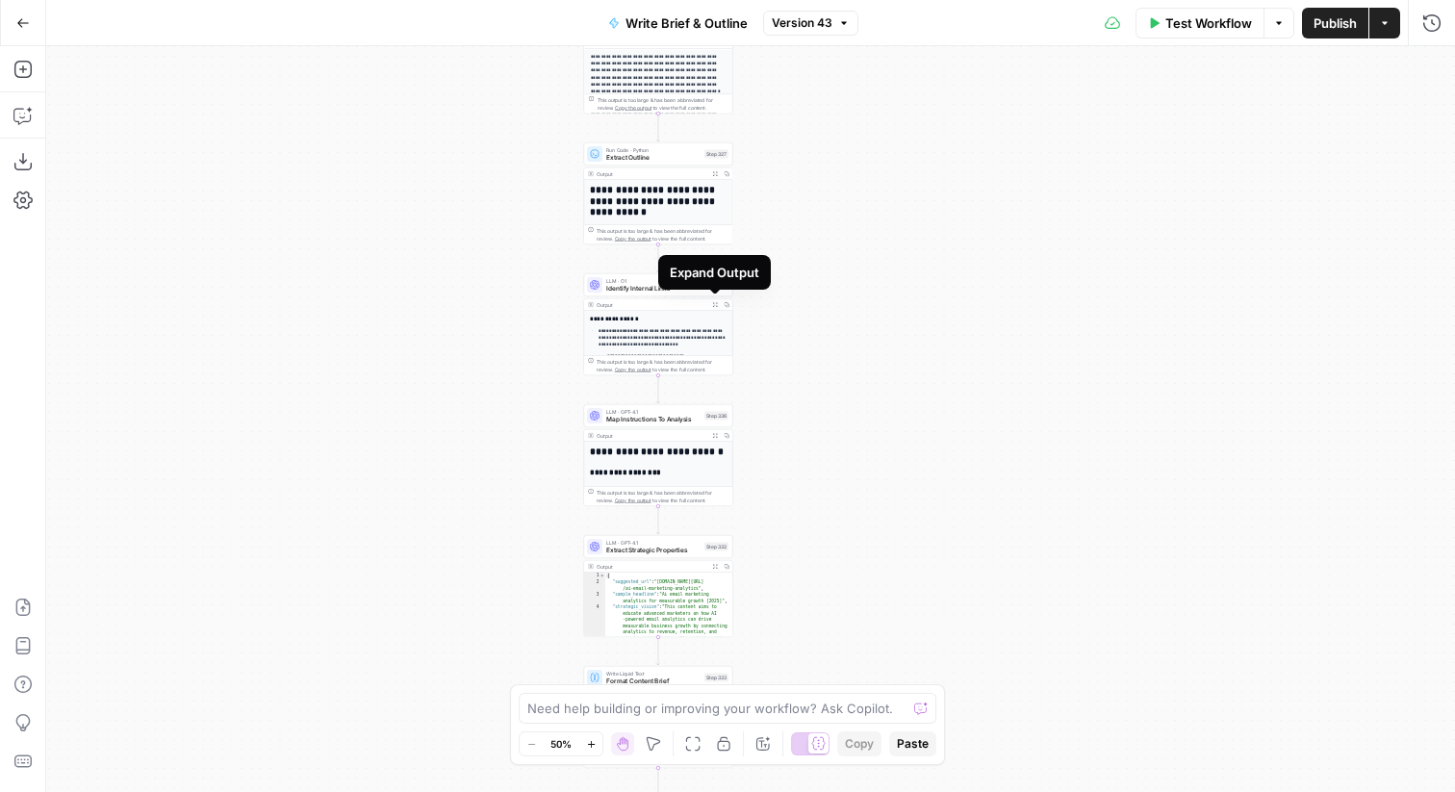
click at [713, 303] on icon "button" at bounding box center [715, 305] width 6 height 6
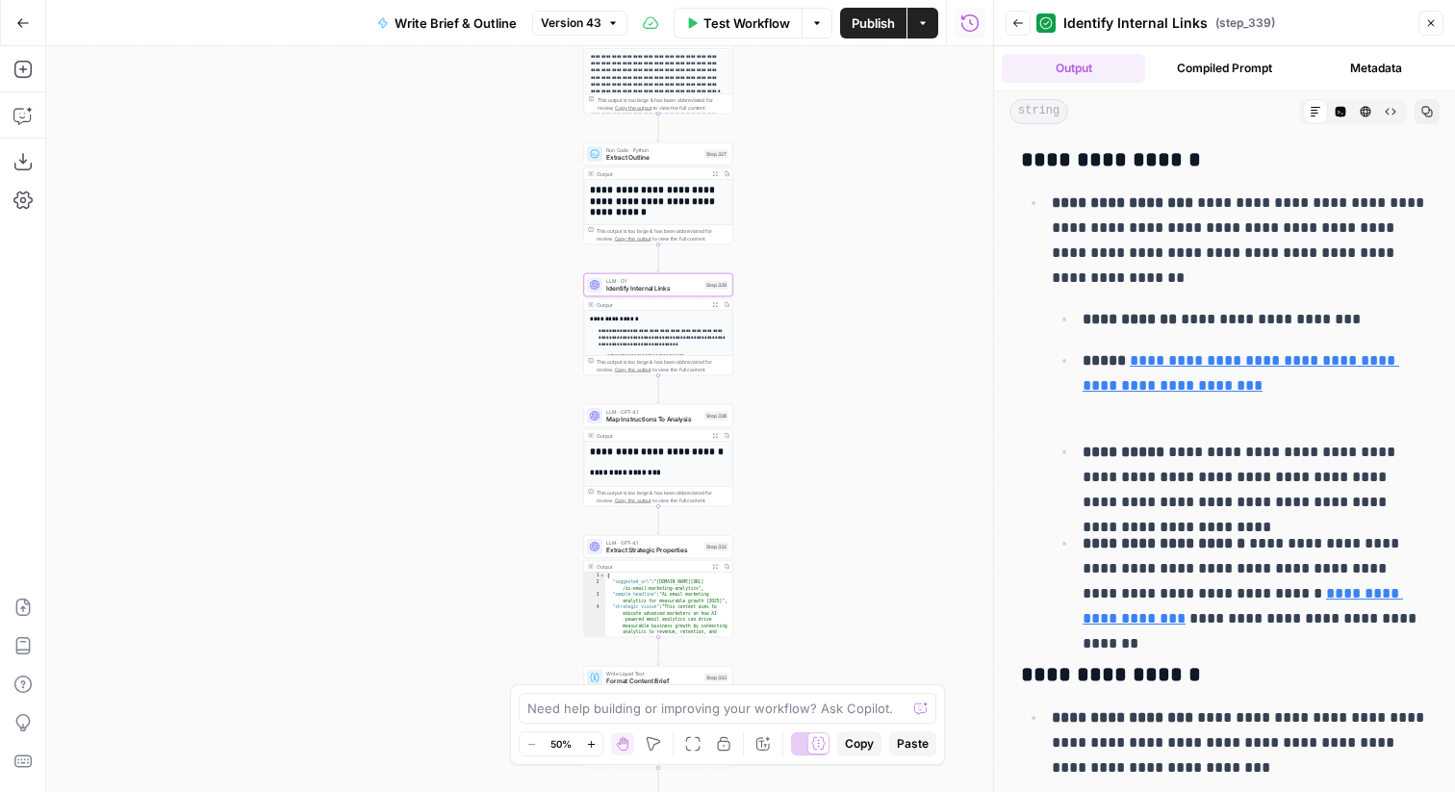
click at [1236, 52] on div "Output Compiled Prompt Metadata" at bounding box center [1224, 68] width 461 height 44
click at [1227, 65] on button "Compiled Prompt" at bounding box center [1224, 68] width 143 height 29
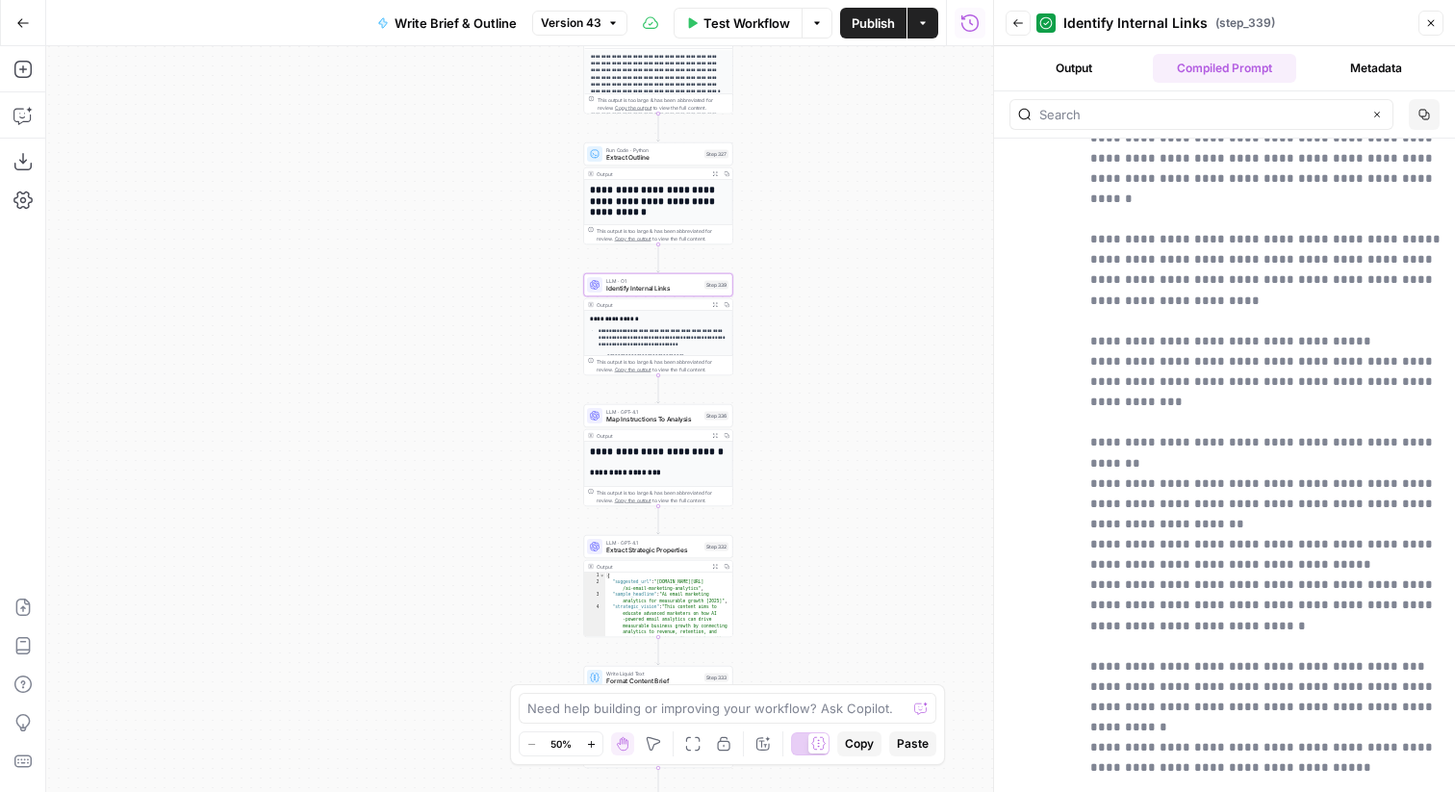
scroll to position [1906, 0]
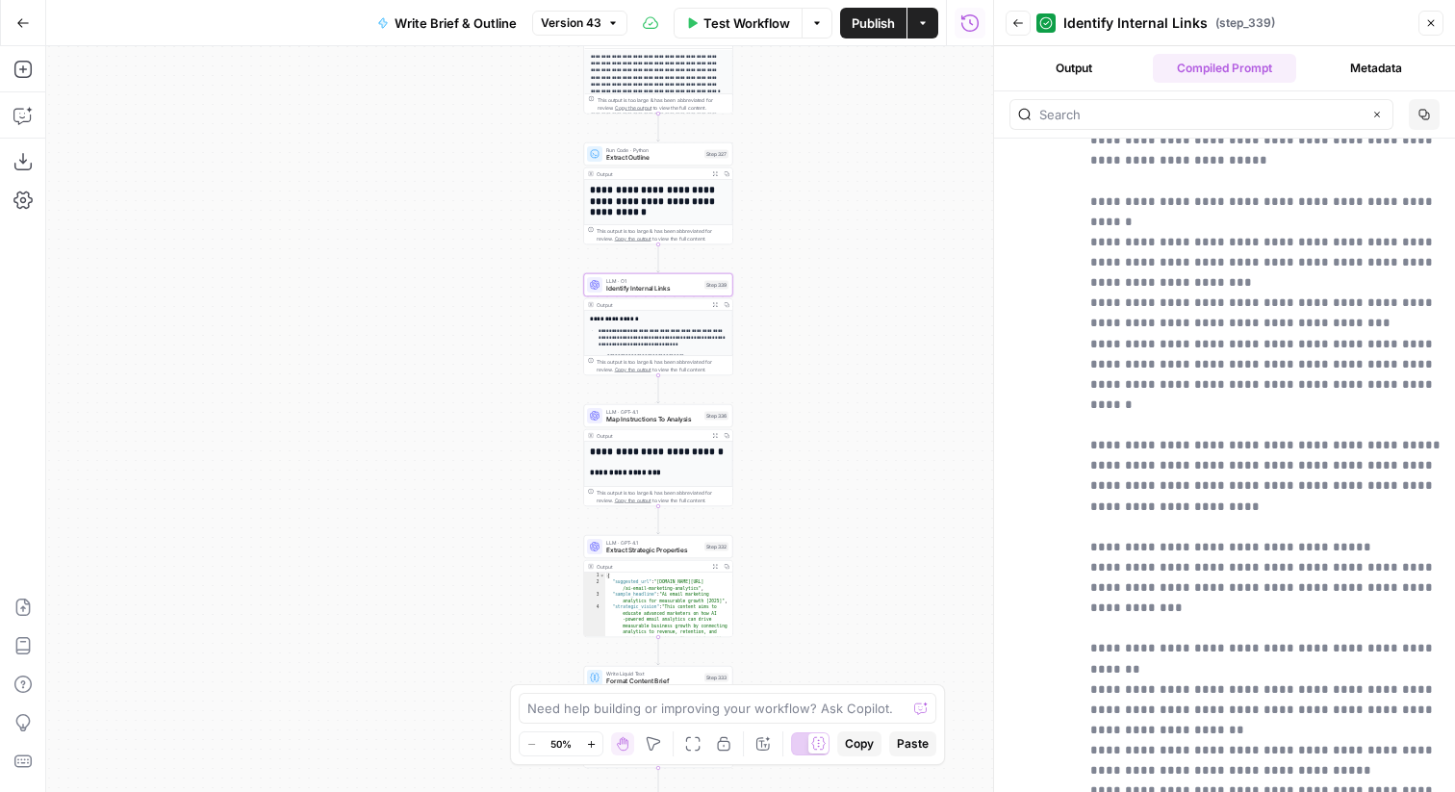
click at [1419, 24] on button "Close" at bounding box center [1430, 23] width 25 height 25
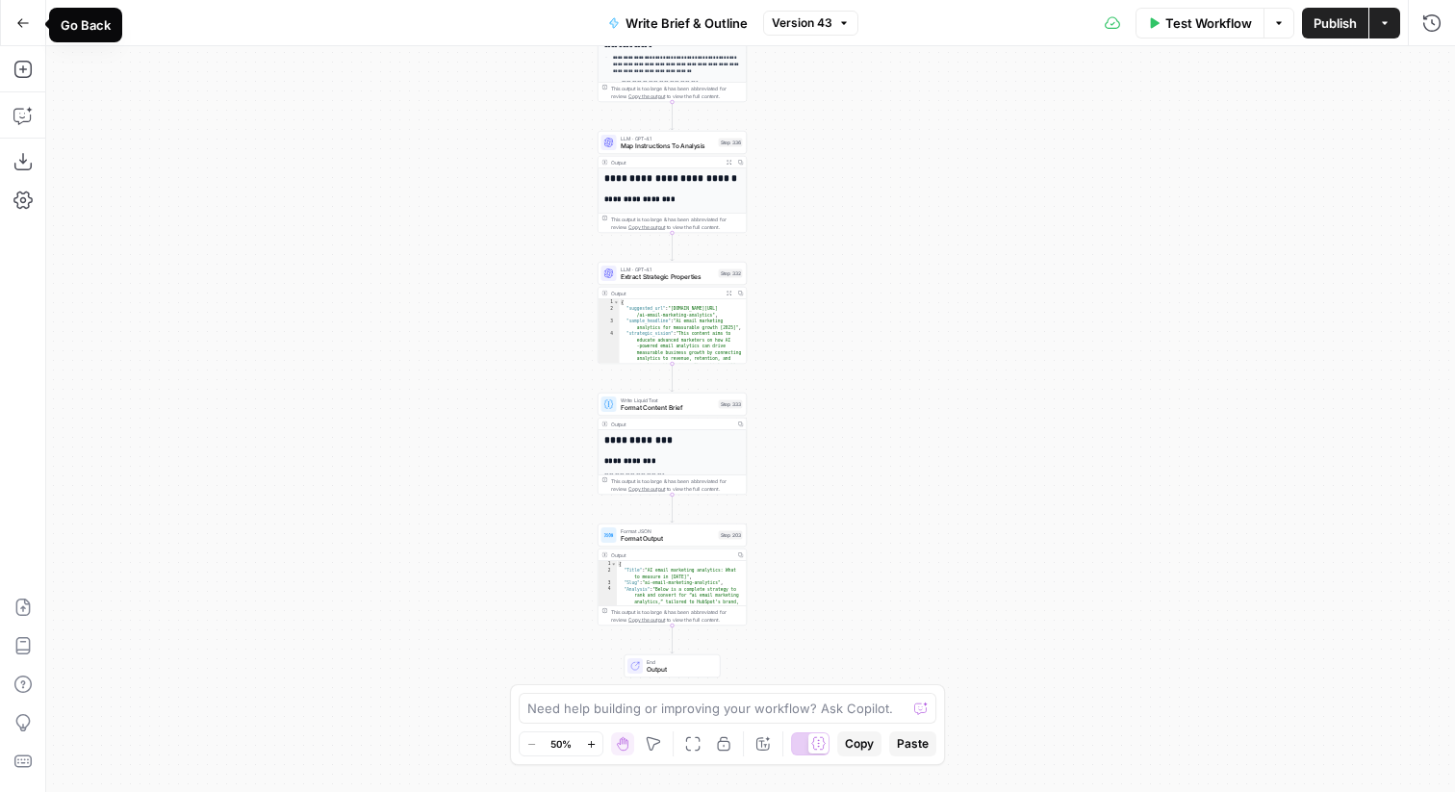
click at [26, 24] on icon "button" at bounding box center [22, 22] width 13 height 13
